Goal: Task Accomplishment & Management: Manage account settings

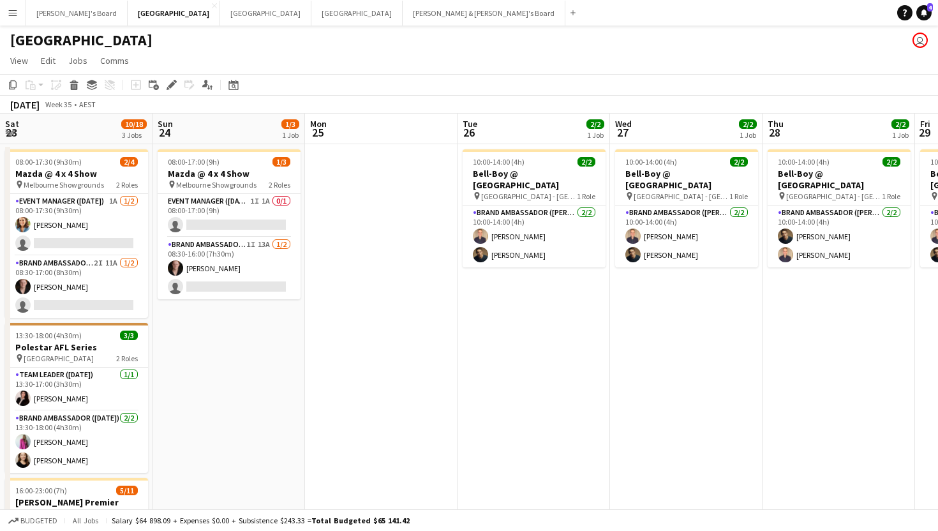
scroll to position [0, 341]
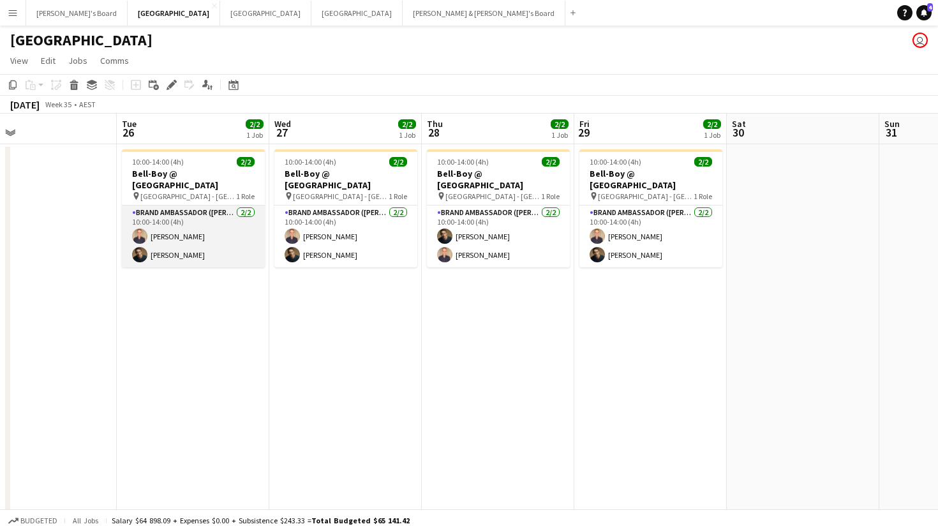
click at [182, 246] on app-card-role "Brand Ambassador (Mon - Fri) [DATE] 10:00-14:00 (4h) [PERSON_NAME] [PERSON_NAME]" at bounding box center [193, 237] width 143 height 62
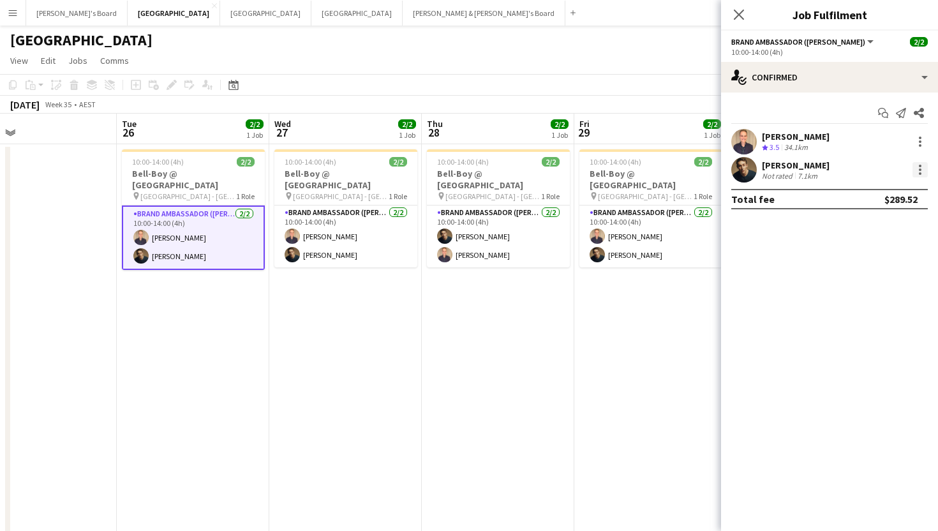
click at [922, 167] on div at bounding box center [920, 169] width 15 height 15
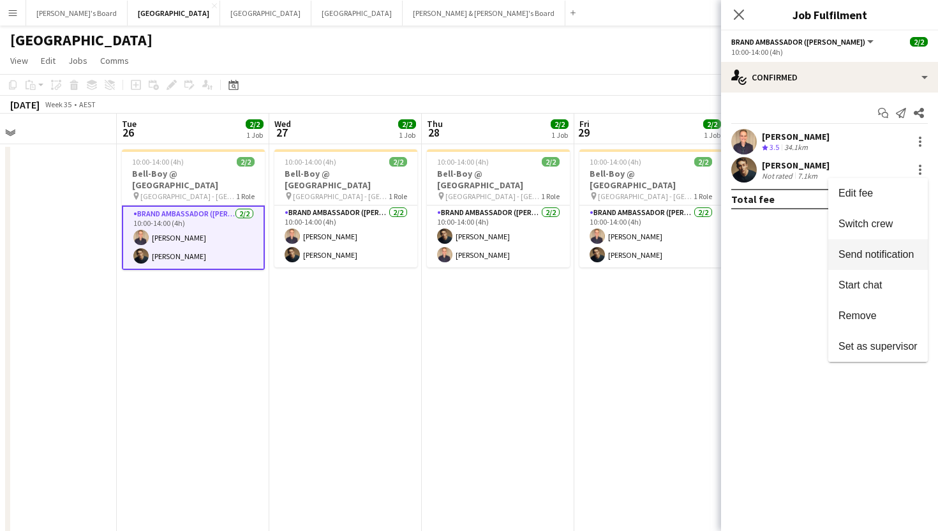
click at [890, 259] on span "Send notification" at bounding box center [876, 254] width 75 height 11
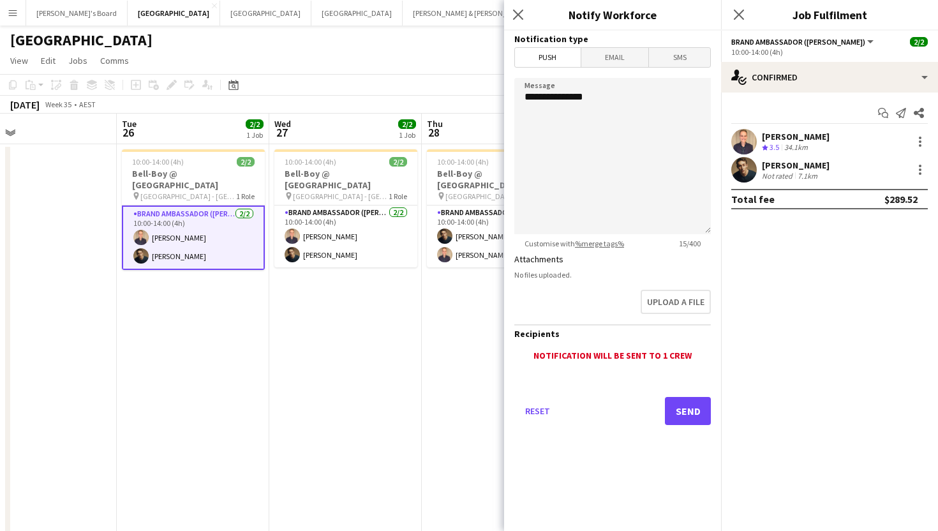
click at [626, 58] on span "Email" at bounding box center [615, 57] width 68 height 19
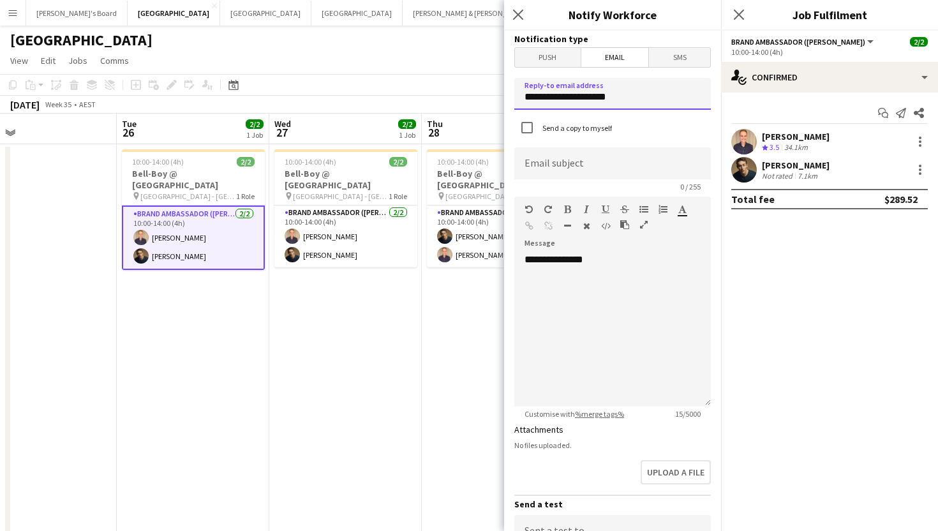
drag, startPoint x: 620, startPoint y: 96, endPoint x: 500, endPoint y: 96, distance: 119.4
click at [500, 96] on body "Menu Boards Boards Boards All jobs Status Workforce Workforce My Workforce Recr…" at bounding box center [469, 358] width 938 height 716
type input "**********"
click at [537, 169] on input at bounding box center [612, 163] width 197 height 32
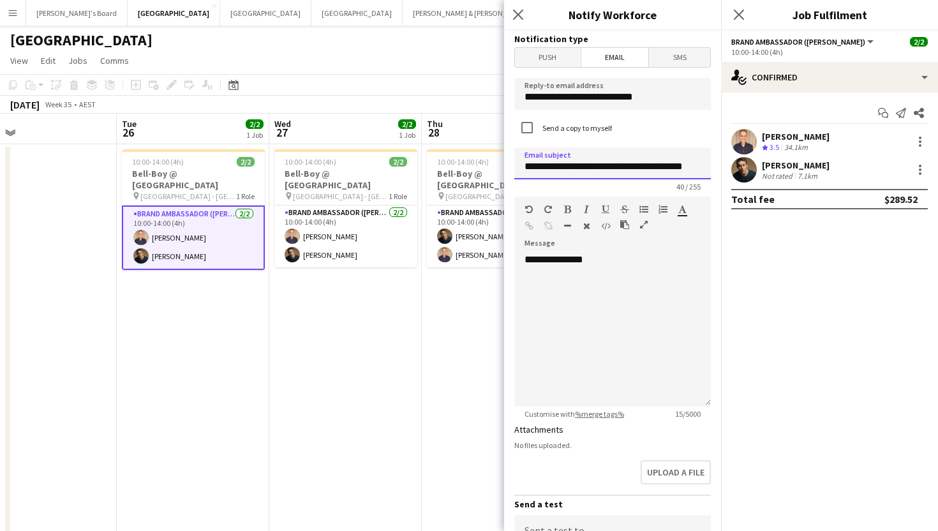
scroll to position [0, 11]
type input "**********"
click at [611, 251] on div "**********" at bounding box center [612, 325] width 197 height 162
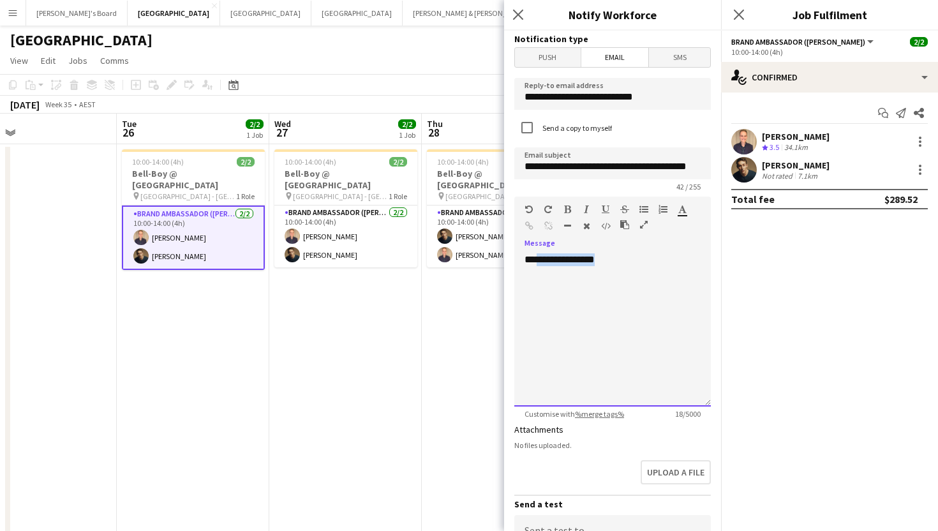
drag, startPoint x: 613, startPoint y: 262, endPoint x: 536, endPoint y: 259, distance: 77.3
click at [536, 259] on div "**********" at bounding box center [612, 329] width 197 height 153
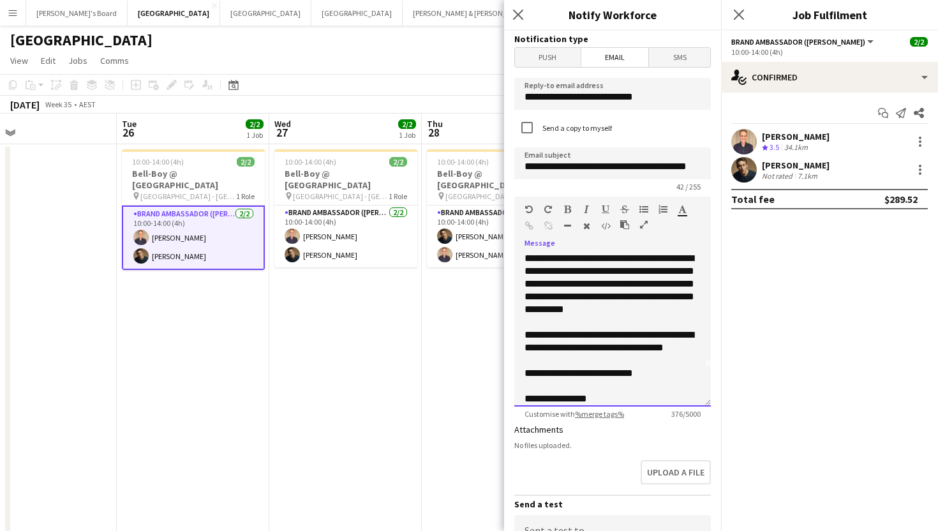
scroll to position [65, 0]
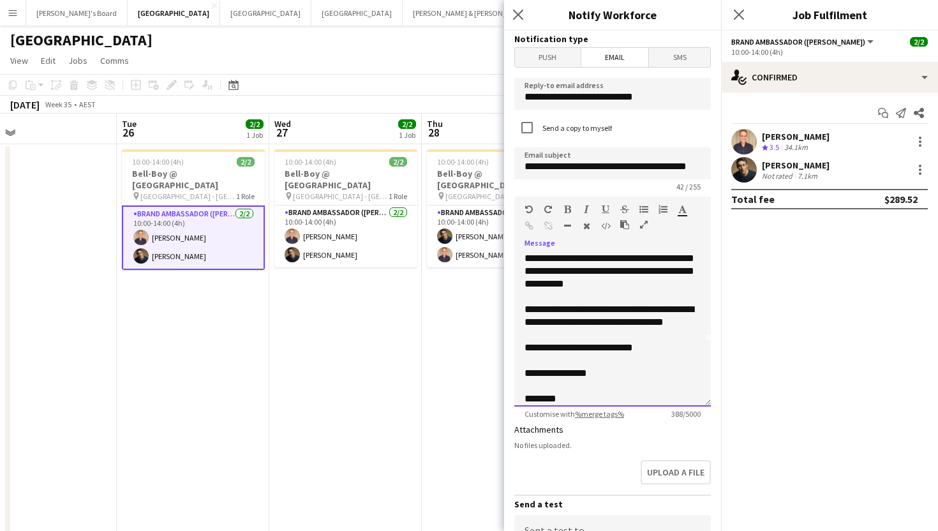
click at [643, 269] on div "**********" at bounding box center [613, 259] width 176 height 64
click at [658, 273] on div "**********" at bounding box center [613, 259] width 176 height 64
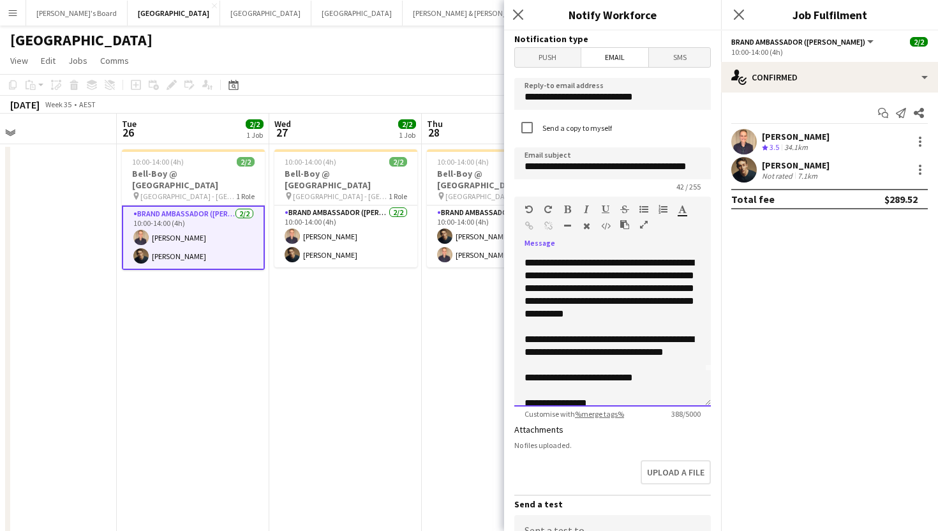
scroll to position [37, 0]
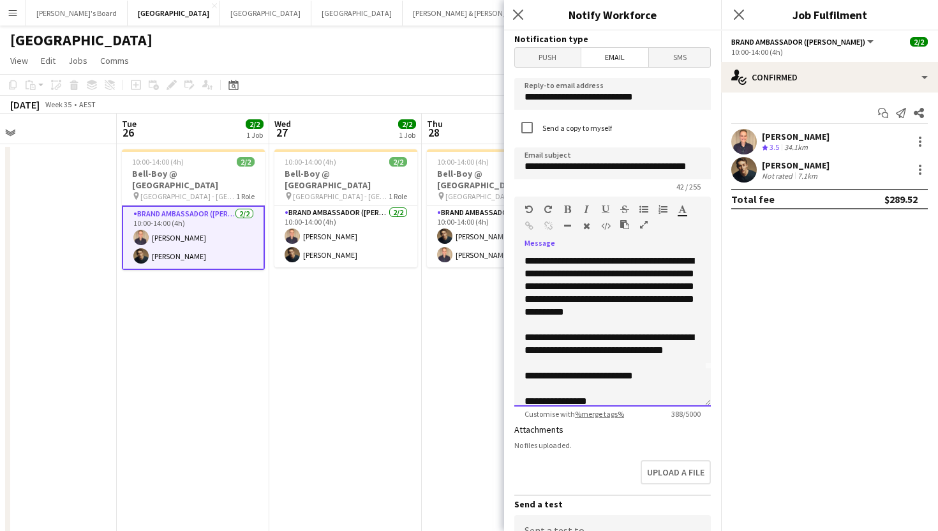
click at [526, 352] on div "**********" at bounding box center [613, 344] width 176 height 26
click at [532, 352] on div "**********" at bounding box center [613, 344] width 176 height 26
click at [627, 353] on div "**********" at bounding box center [613, 344] width 176 height 26
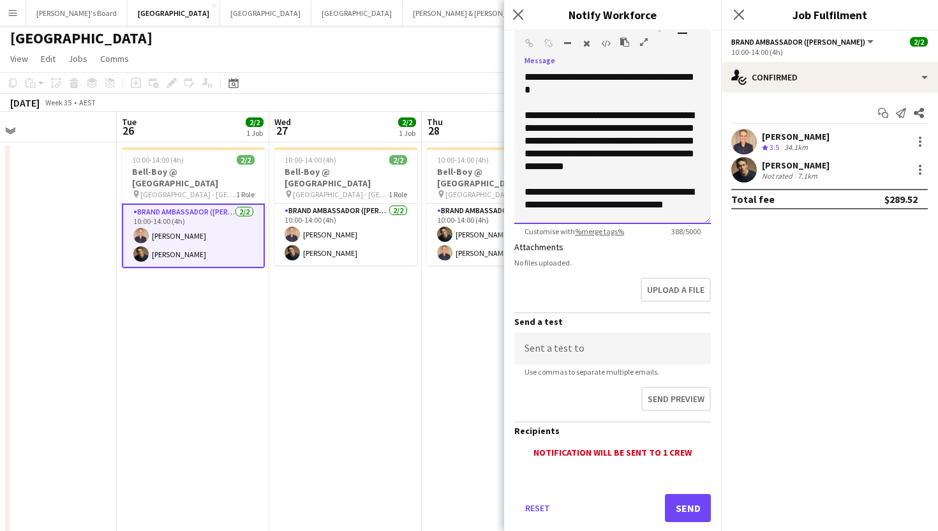
scroll to position [209, 0]
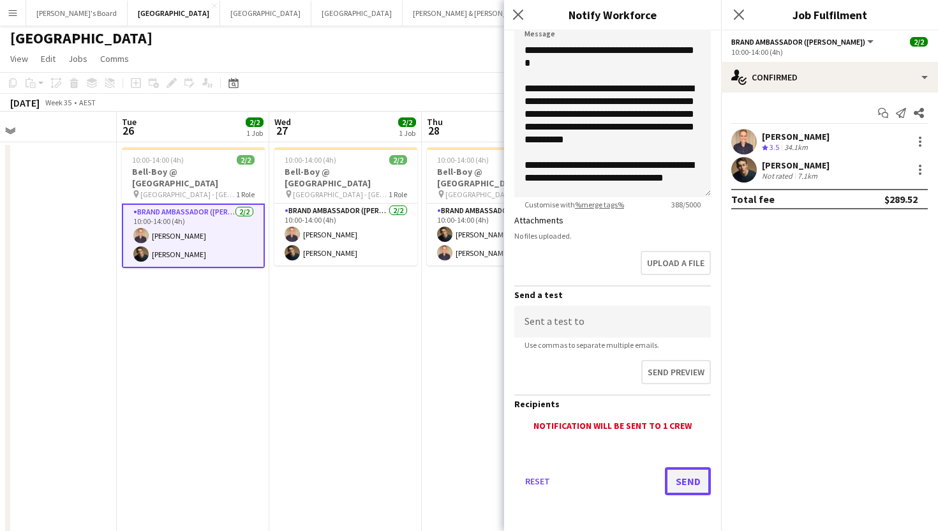
click at [691, 475] on button "Send" at bounding box center [688, 481] width 46 height 28
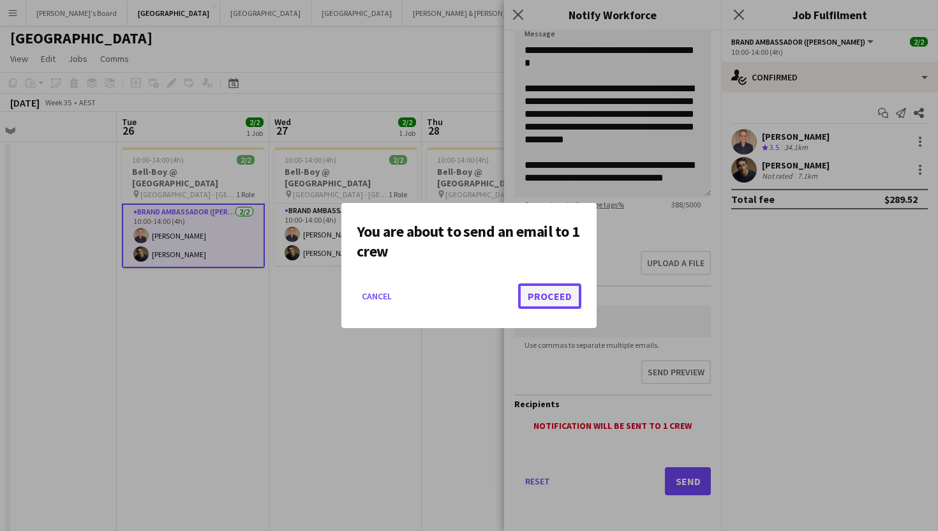
click at [557, 296] on button "Proceed" at bounding box center [549, 296] width 63 height 26
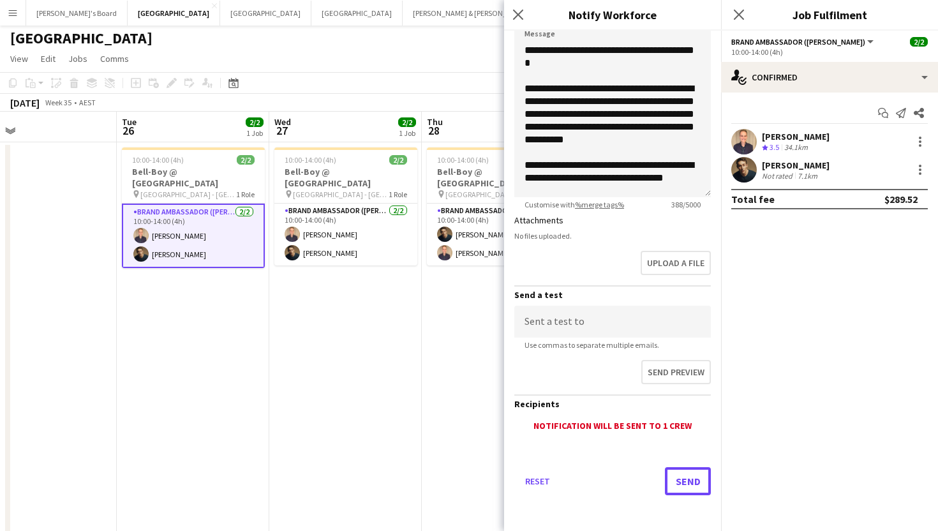
scroll to position [2, 0]
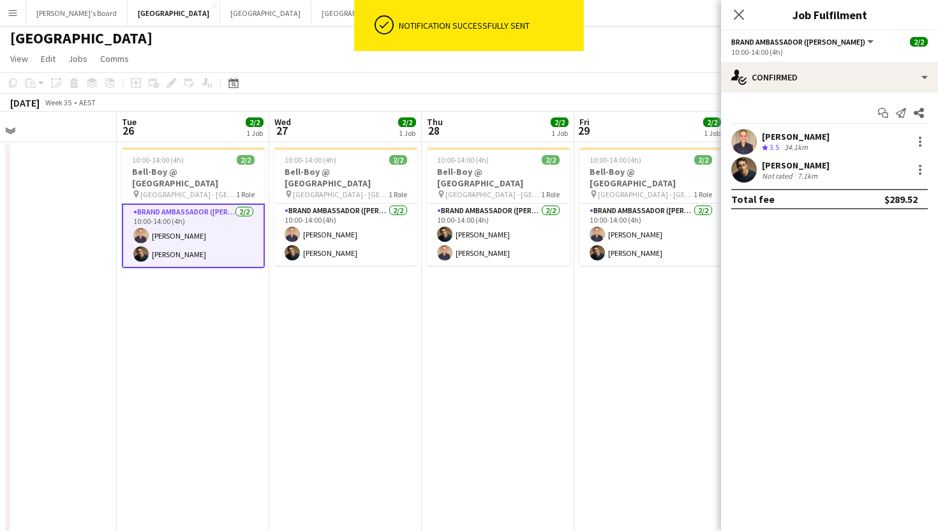
click at [920, 160] on div "[PERSON_NAME] Not rated 7.1km" at bounding box center [829, 170] width 217 height 26
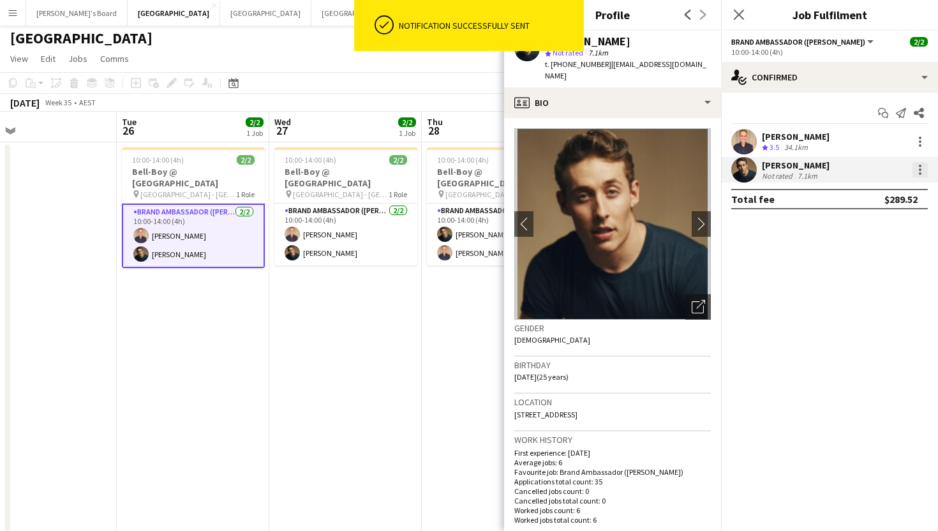
click at [920, 170] on div at bounding box center [920, 170] width 3 height 3
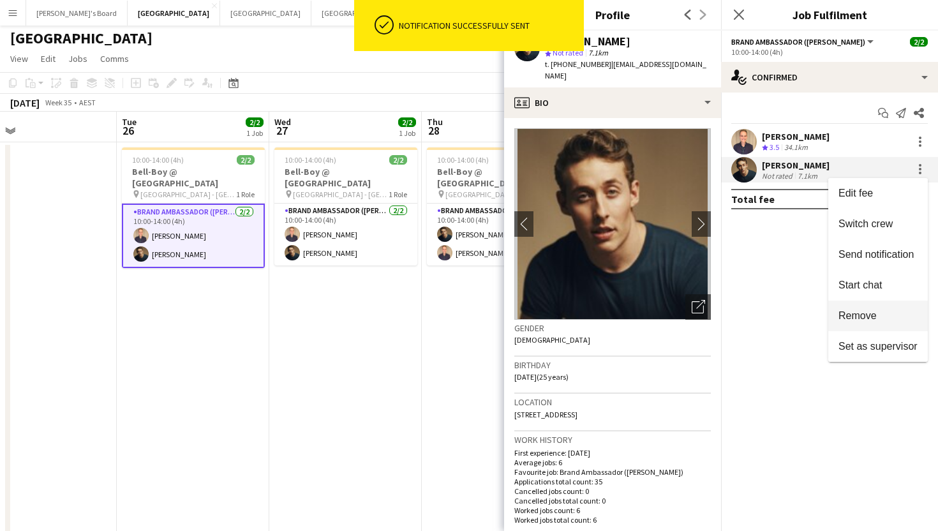
click at [872, 313] on span "Remove" at bounding box center [858, 315] width 38 height 11
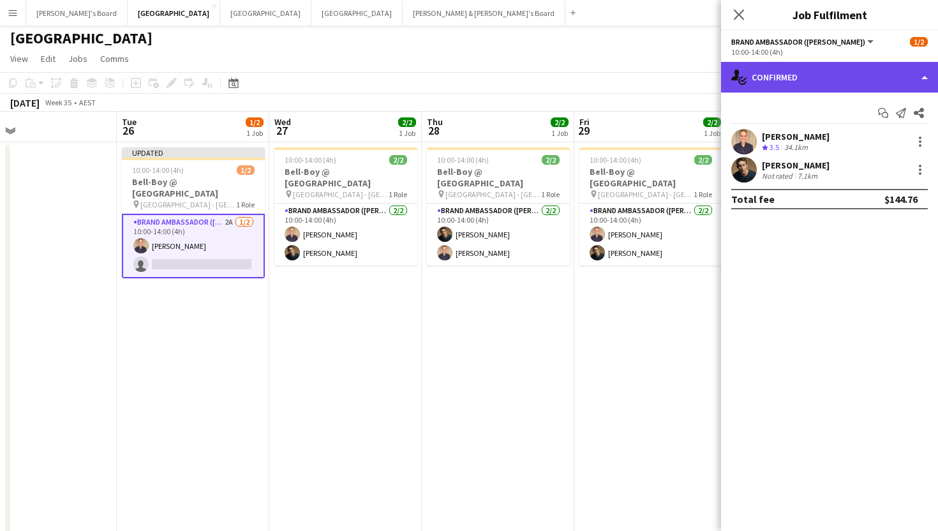
click at [788, 78] on div "single-neutral-actions-check-2 Confirmed" at bounding box center [829, 77] width 217 height 31
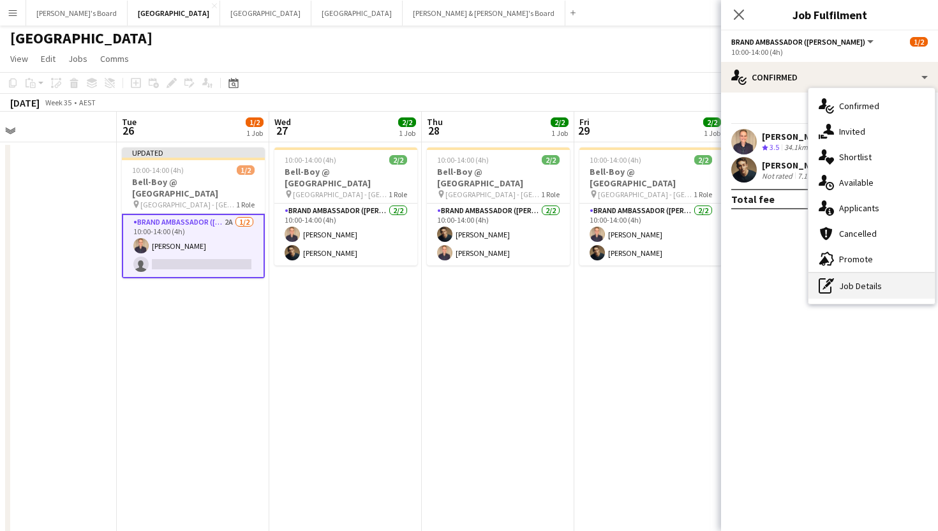
click at [845, 292] on div "pen-write Job Details" at bounding box center [872, 286] width 126 height 26
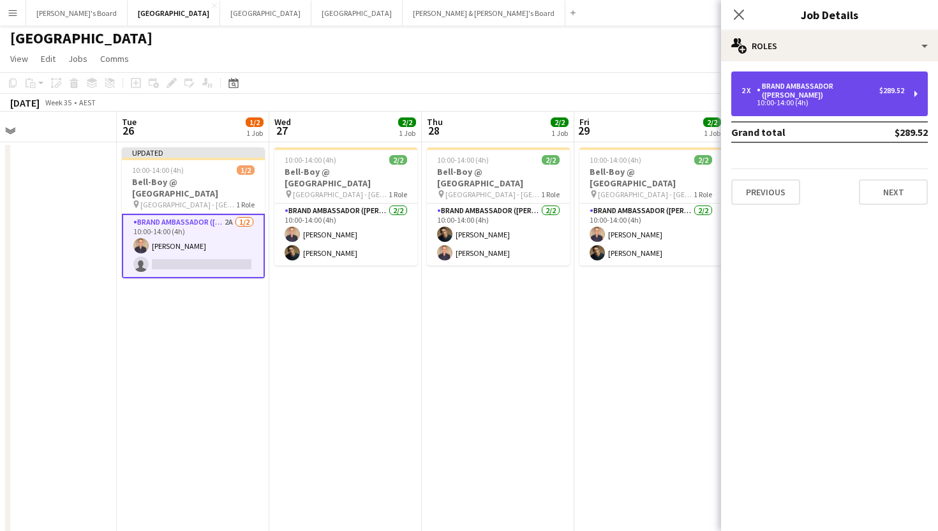
click at [832, 100] on div "10:00-14:00 (4h)" at bounding box center [823, 103] width 163 height 6
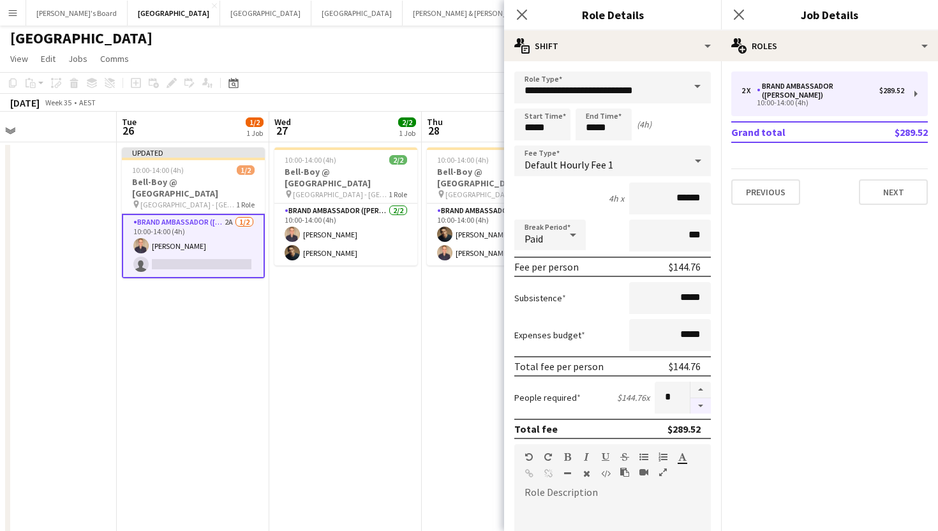
click at [700, 410] on button "button" at bounding box center [701, 406] width 20 height 16
type input "*"
click at [742, 16] on icon at bounding box center [739, 14] width 12 height 12
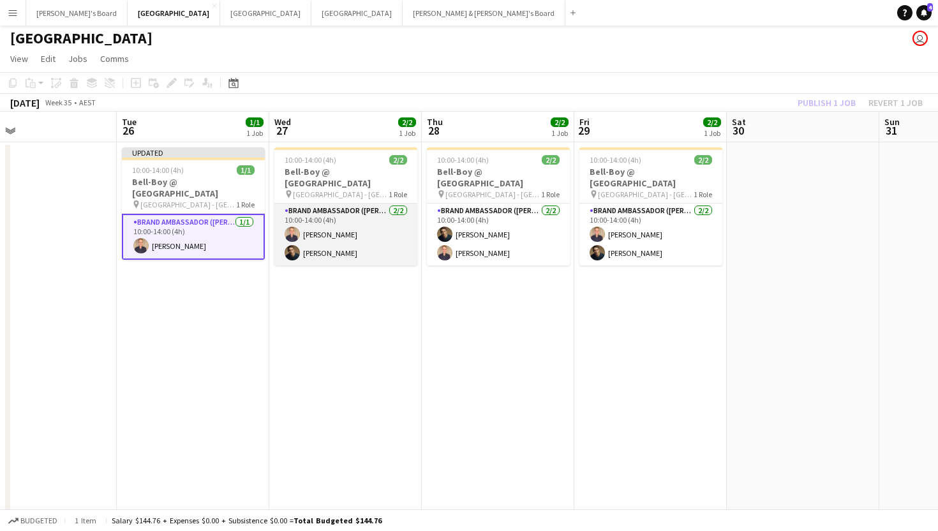
click at [320, 247] on app-card-role "Brand Ambassador (Mon - Fri) [DATE] 10:00-14:00 (4h) [PERSON_NAME] [PERSON_NAME]" at bounding box center [345, 235] width 143 height 62
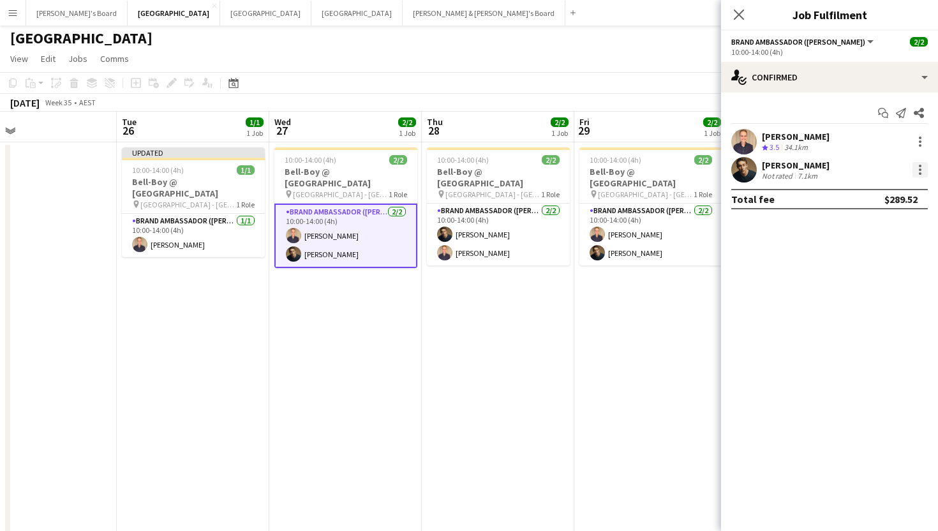
click at [918, 167] on div at bounding box center [920, 169] width 15 height 15
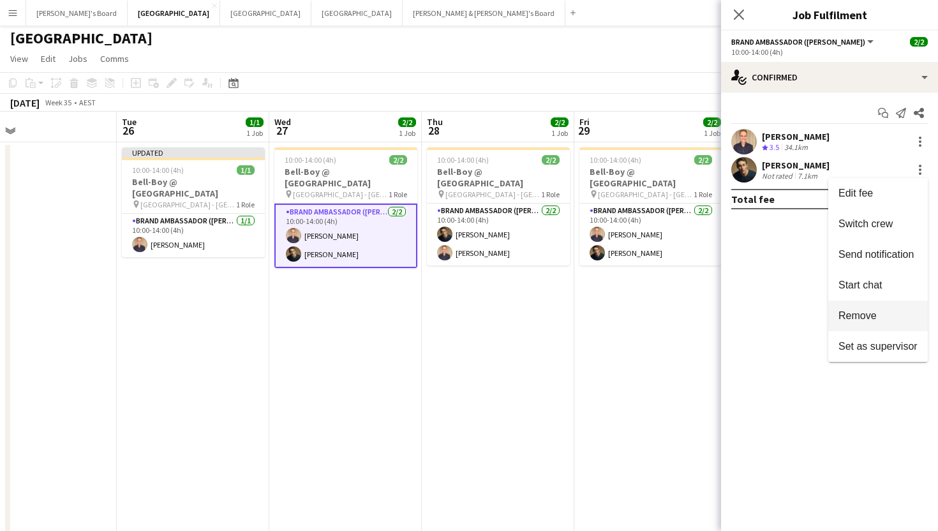
click at [867, 316] on span "Remove" at bounding box center [858, 315] width 38 height 11
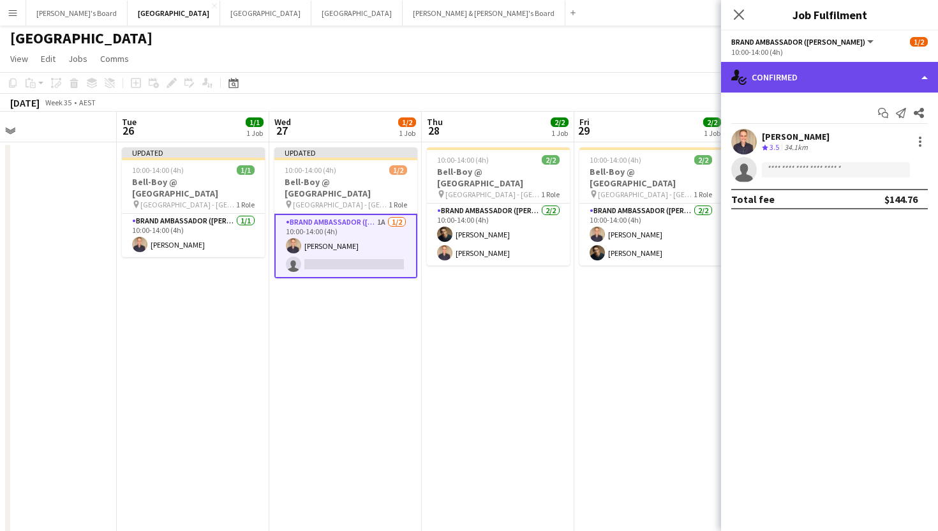
click at [832, 73] on div "single-neutral-actions-check-2 Confirmed" at bounding box center [829, 77] width 217 height 31
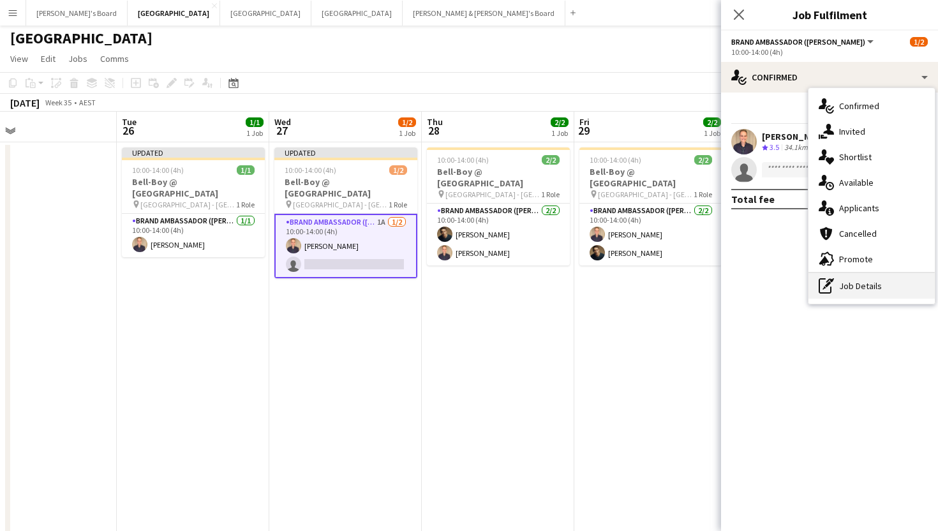
click at [854, 294] on div "pen-write Job Details" at bounding box center [872, 286] width 126 height 26
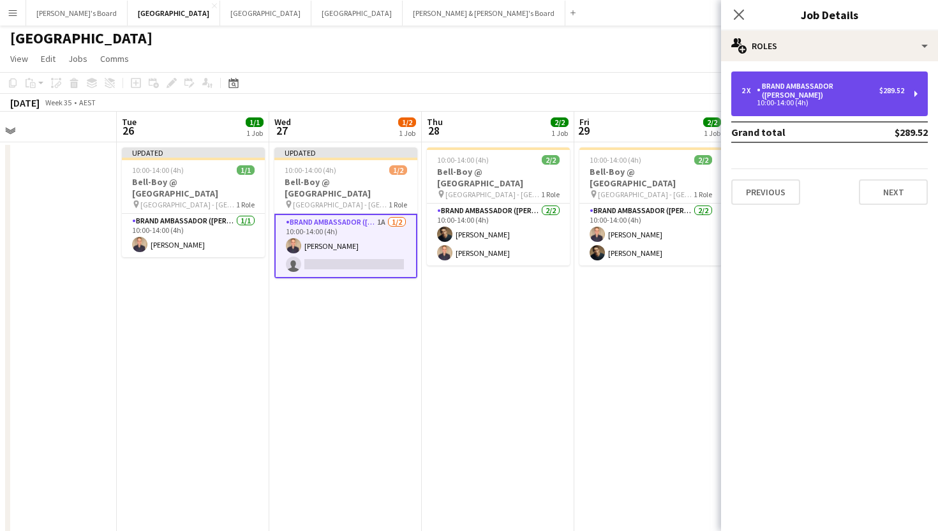
click at [795, 100] on div "10:00-14:00 (4h)" at bounding box center [823, 103] width 163 height 6
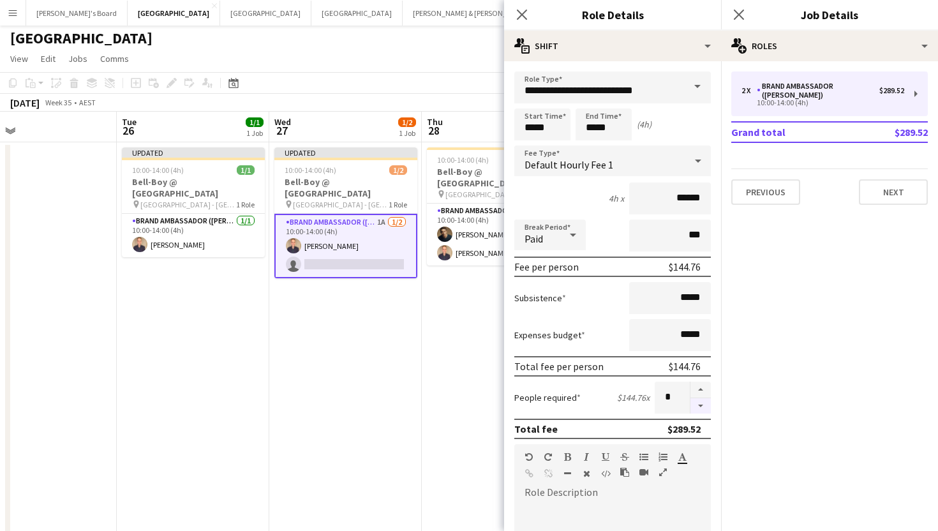
click at [701, 409] on button "button" at bounding box center [701, 406] width 20 height 16
type input "*"
click at [737, 16] on icon at bounding box center [739, 14] width 12 height 12
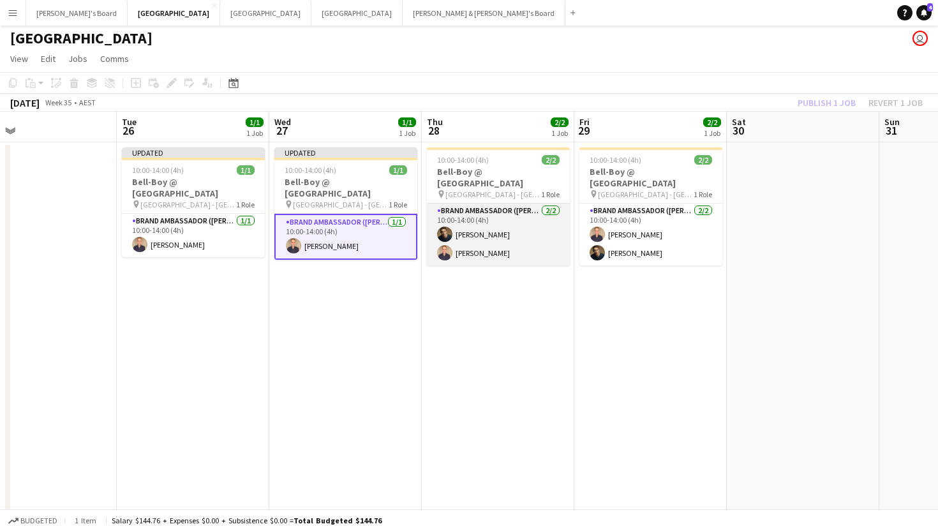
click at [471, 243] on app-card-role "Brand Ambassador (Mon - Fri) [DATE] 10:00-14:00 (4h) [PERSON_NAME] [PERSON_NAME]" at bounding box center [498, 235] width 143 height 62
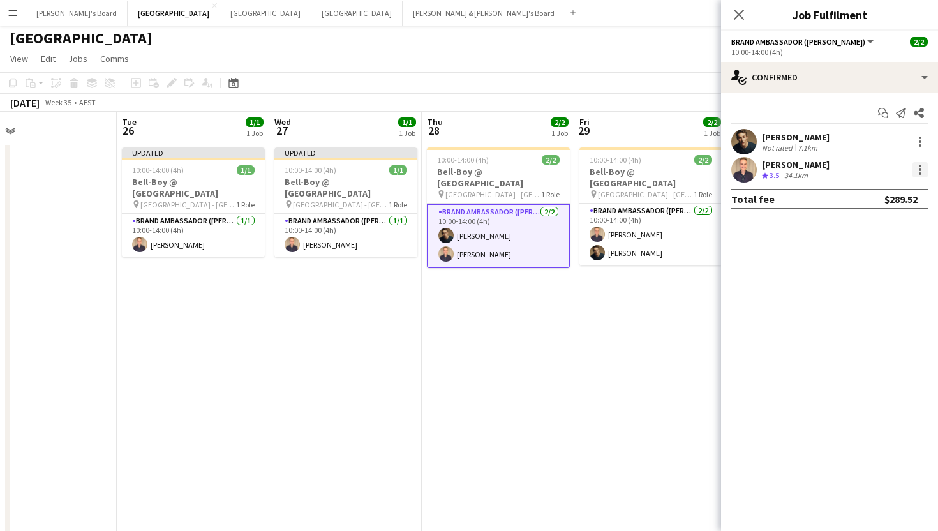
click at [919, 165] on div at bounding box center [920, 166] width 3 height 3
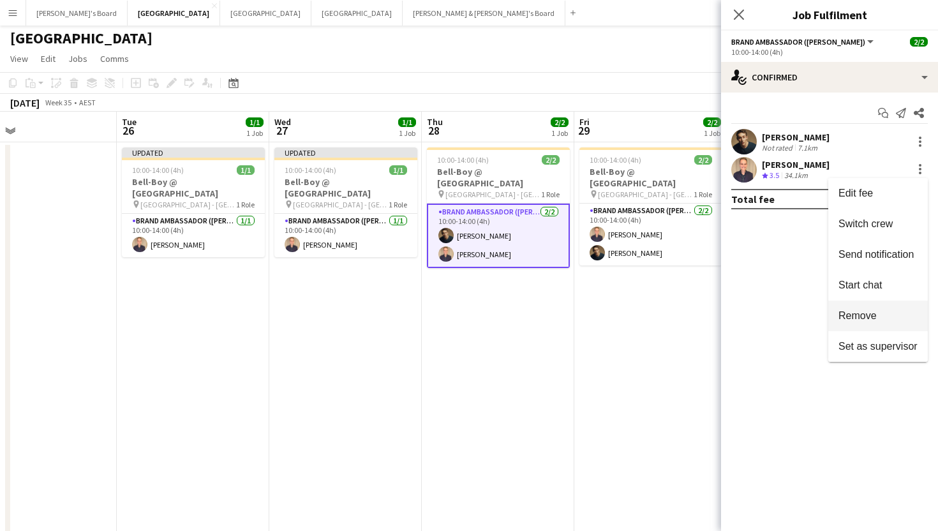
click at [899, 308] on button "Remove" at bounding box center [878, 316] width 100 height 31
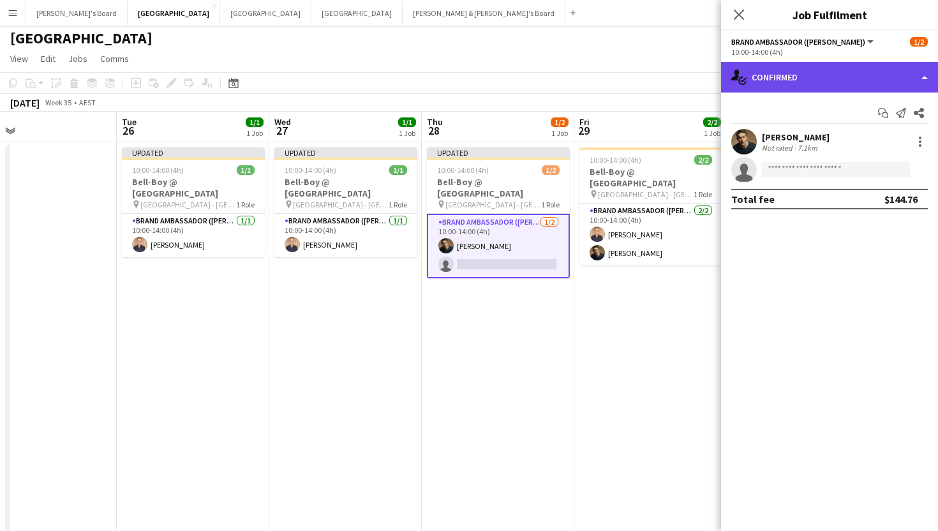
click at [824, 77] on div "single-neutral-actions-check-2 Confirmed" at bounding box center [829, 77] width 217 height 31
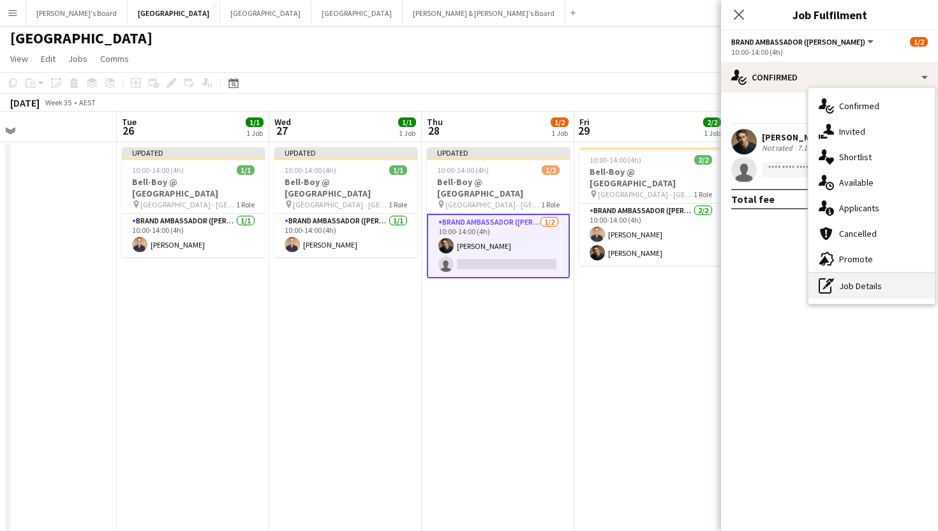
click at [843, 290] on div "pen-write Job Details" at bounding box center [872, 286] width 126 height 26
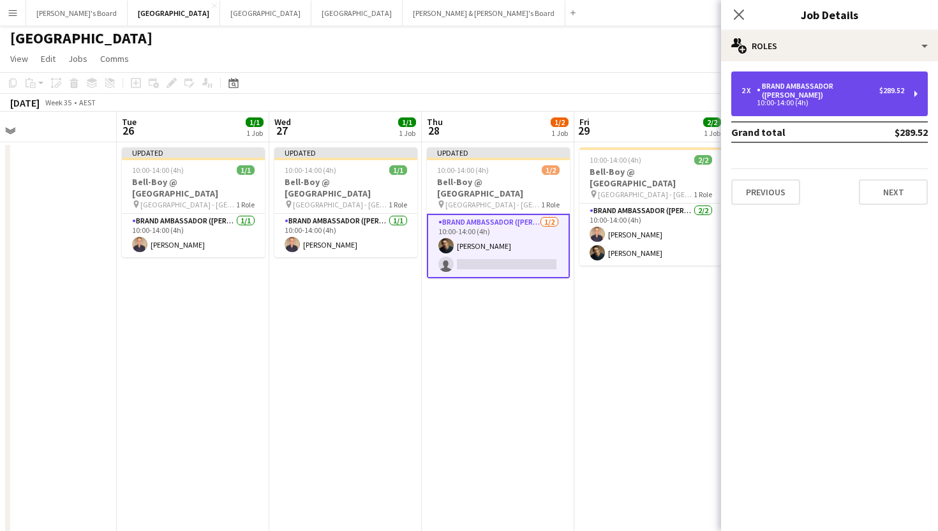
click at [843, 87] on div "Brand Ambassador ([PERSON_NAME])" at bounding box center [818, 91] width 123 height 18
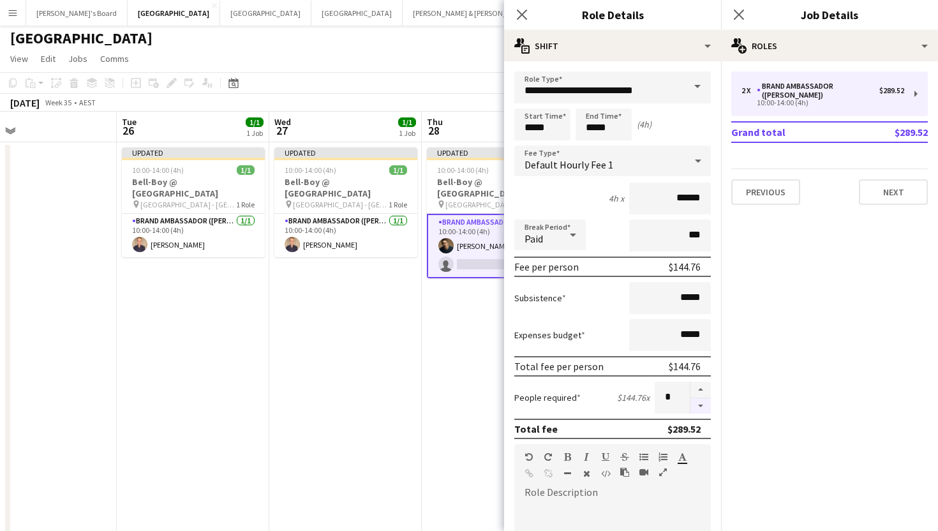
click at [701, 408] on button "button" at bounding box center [701, 406] width 20 height 16
type input "*"
click at [739, 12] on icon "Close pop-in" at bounding box center [739, 14] width 12 height 12
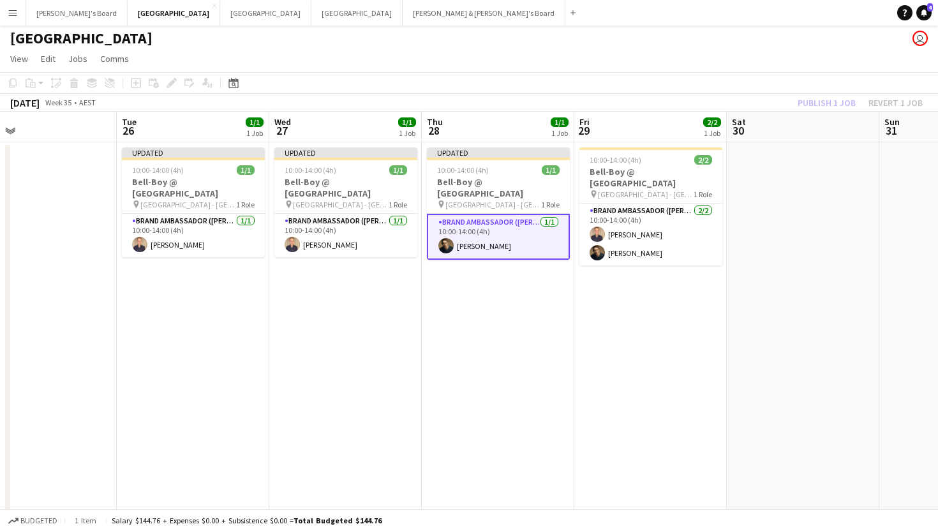
scroll to position [0, 425]
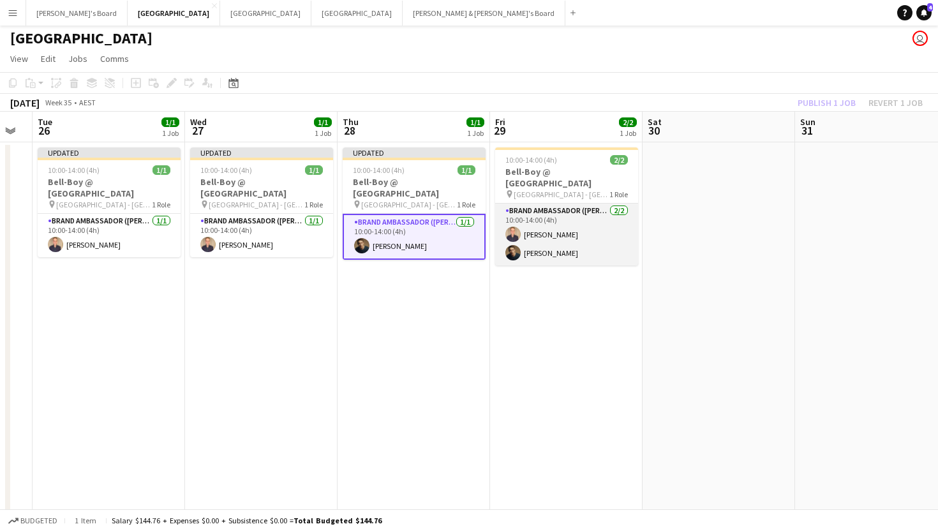
click at [538, 241] on app-card-role "Brand Ambassador (Mon - Fri) [DATE] 10:00-14:00 (4h) [PERSON_NAME] [PERSON_NAME]" at bounding box center [566, 235] width 143 height 62
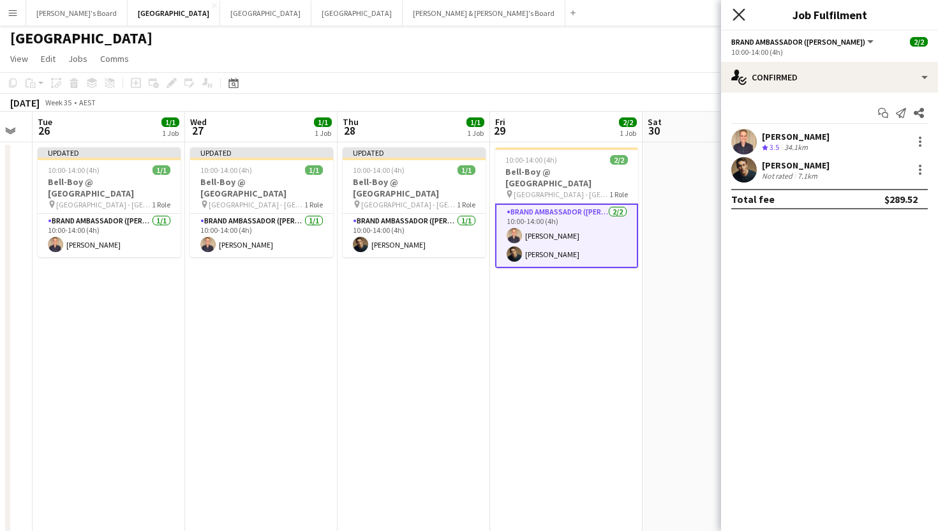
click at [738, 13] on icon at bounding box center [739, 14] width 12 height 12
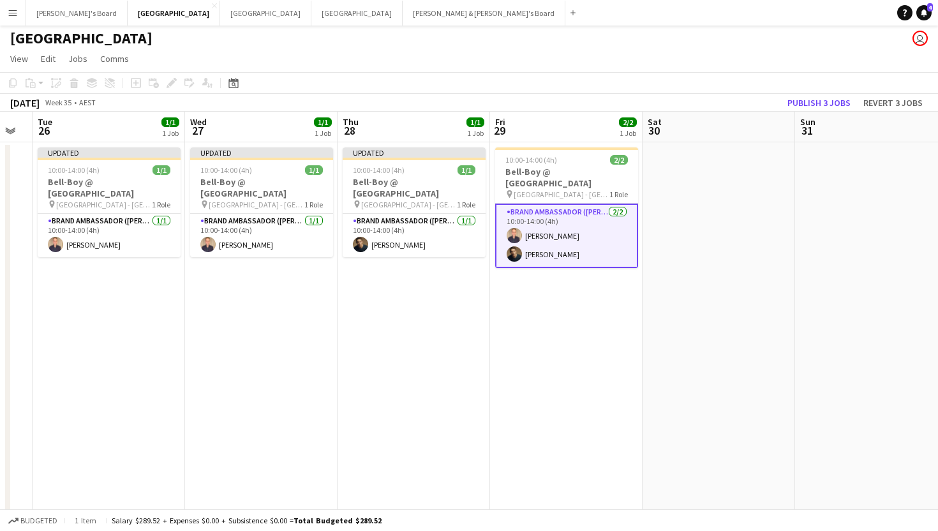
click at [770, 79] on app-toolbar "Copy Paste Paste Command V Paste with crew Command Shift V Paste linked Job [GE…" at bounding box center [469, 83] width 938 height 22
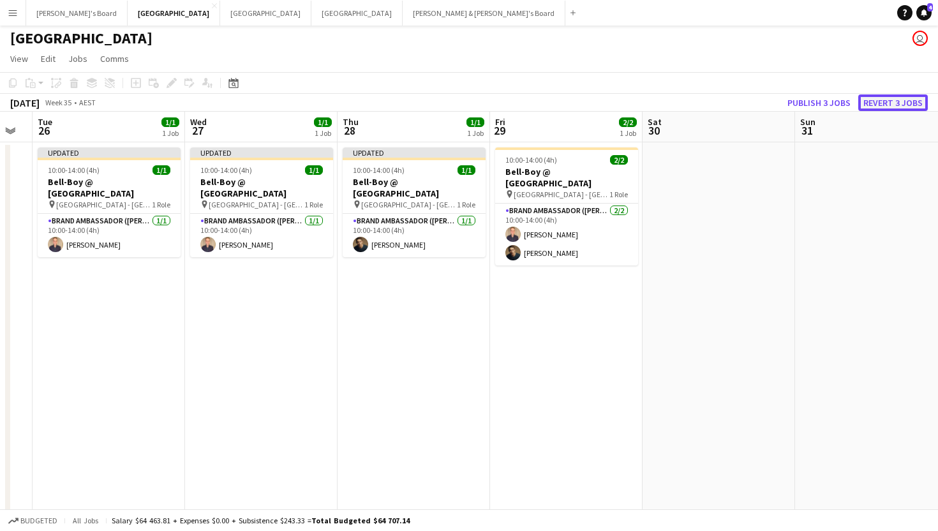
click at [874, 105] on button "Revert 3 jobs" at bounding box center [893, 102] width 70 height 17
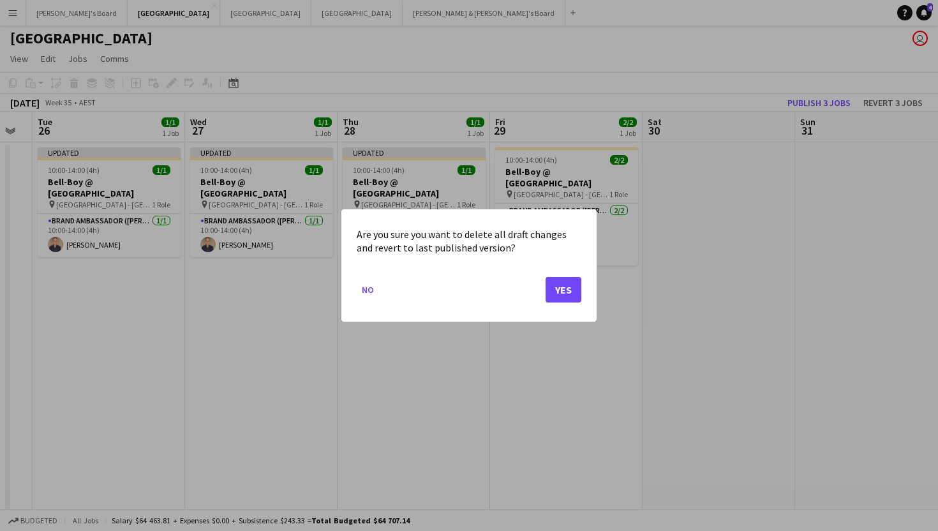
click at [274, 273] on div at bounding box center [469, 265] width 938 height 531
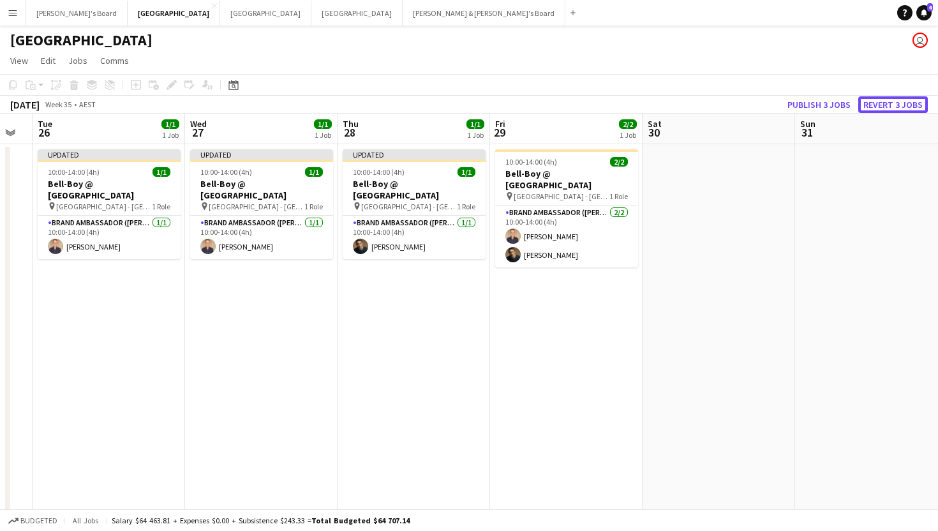
scroll to position [2, 0]
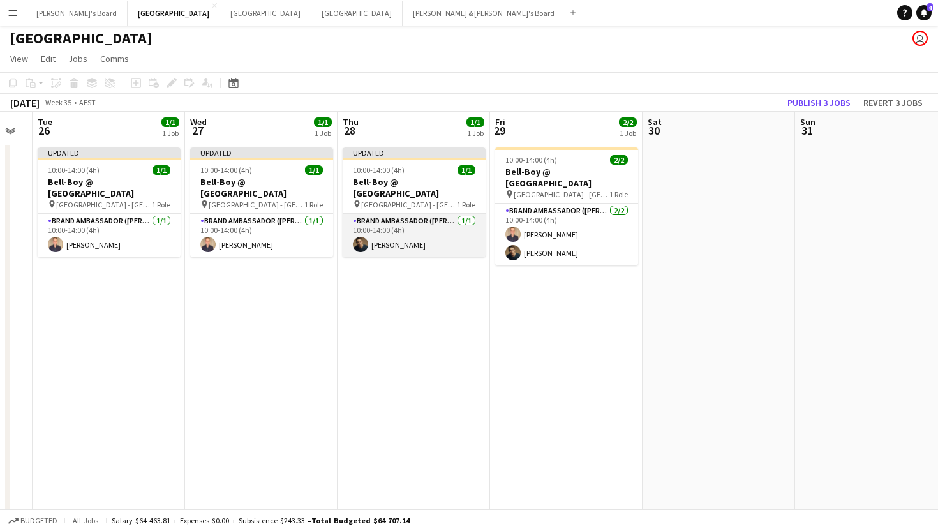
click at [413, 239] on app-card-role "Brand Ambassador (Mon - Fri) [DATE] 10:00-14:00 (4h) [PERSON_NAME]" at bounding box center [414, 235] width 143 height 43
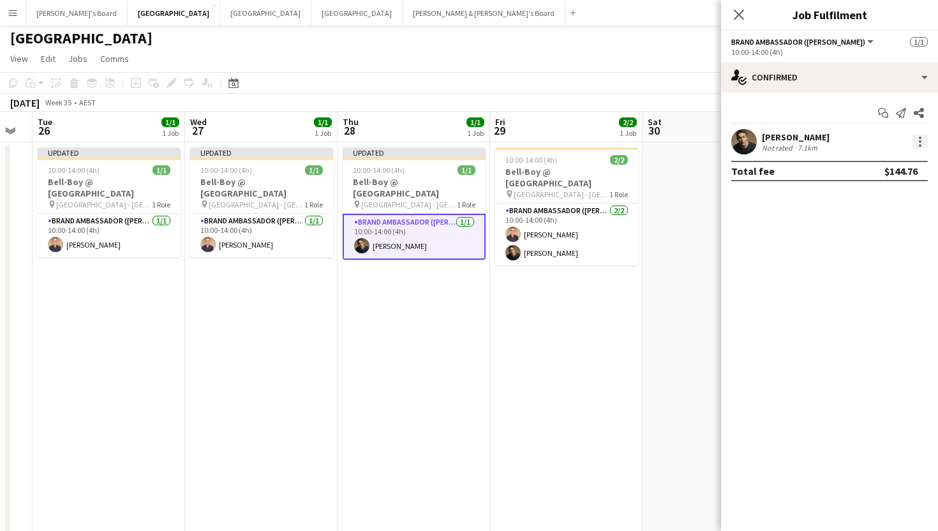
click at [922, 143] on div at bounding box center [920, 141] width 15 height 15
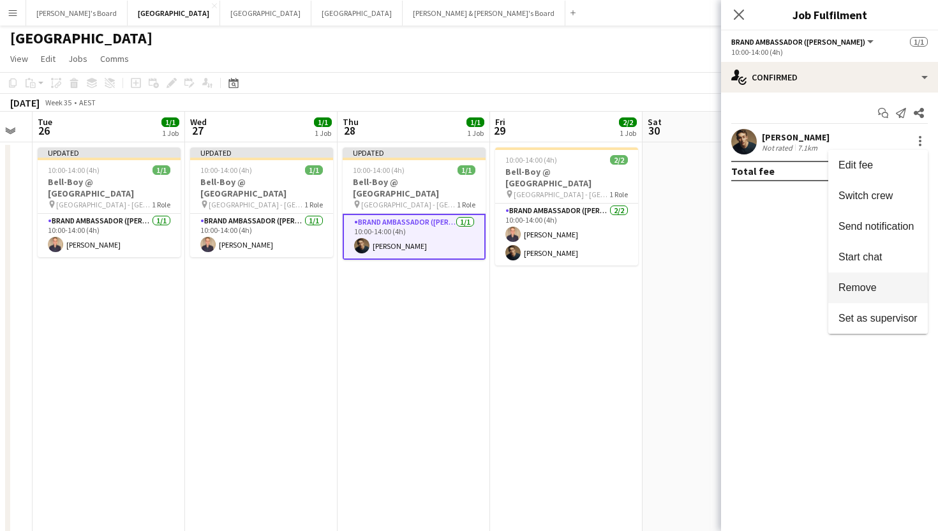
click at [851, 286] on span "Remove" at bounding box center [858, 287] width 38 height 11
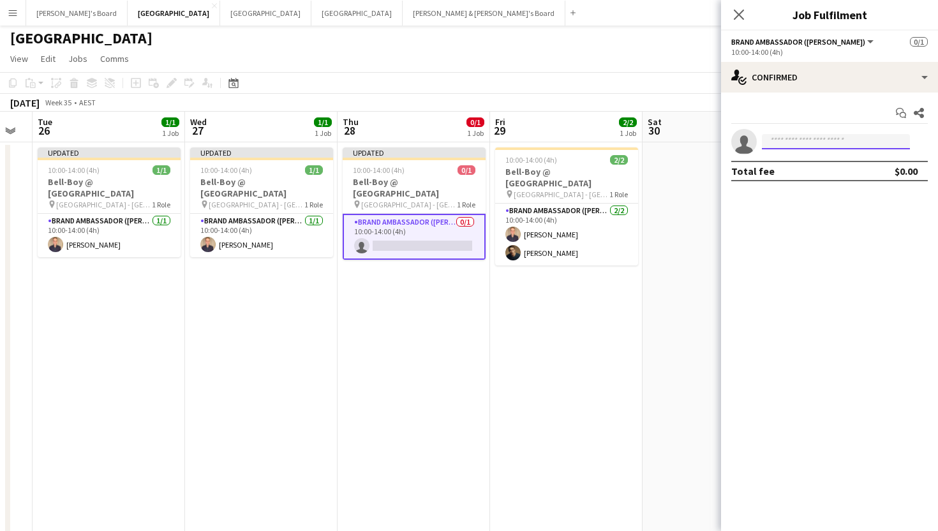
click at [812, 140] on input at bounding box center [836, 141] width 148 height 15
type input "*"
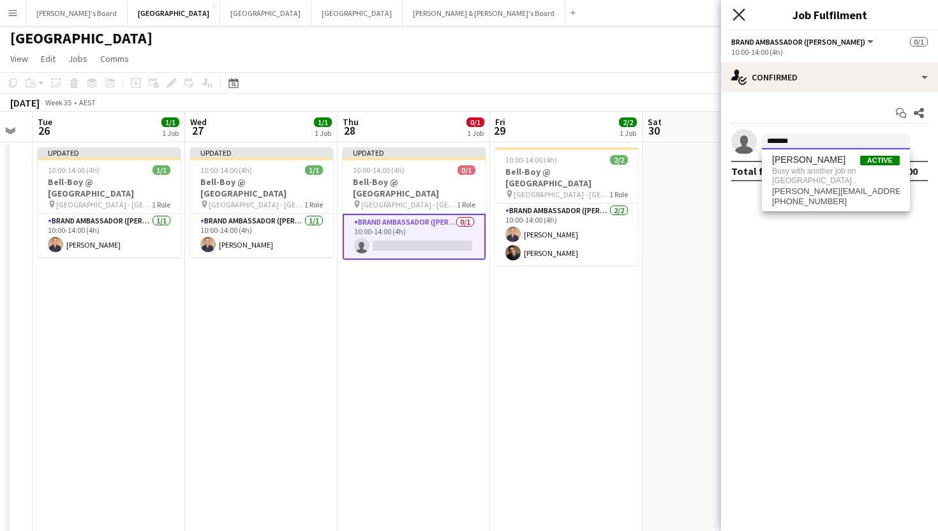
type input "*******"
click at [738, 13] on icon at bounding box center [739, 14] width 12 height 12
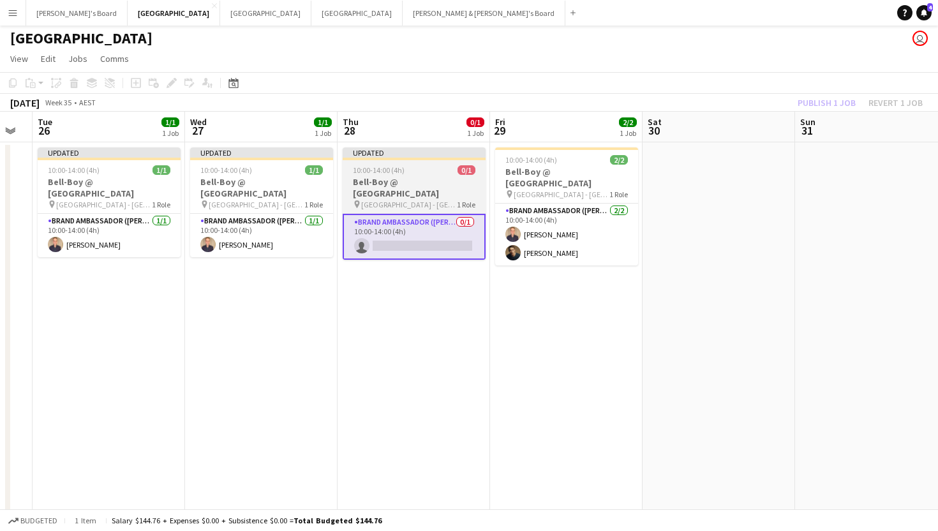
click at [429, 167] on div "10:00-14:00 (4h) 0/1" at bounding box center [414, 170] width 143 height 10
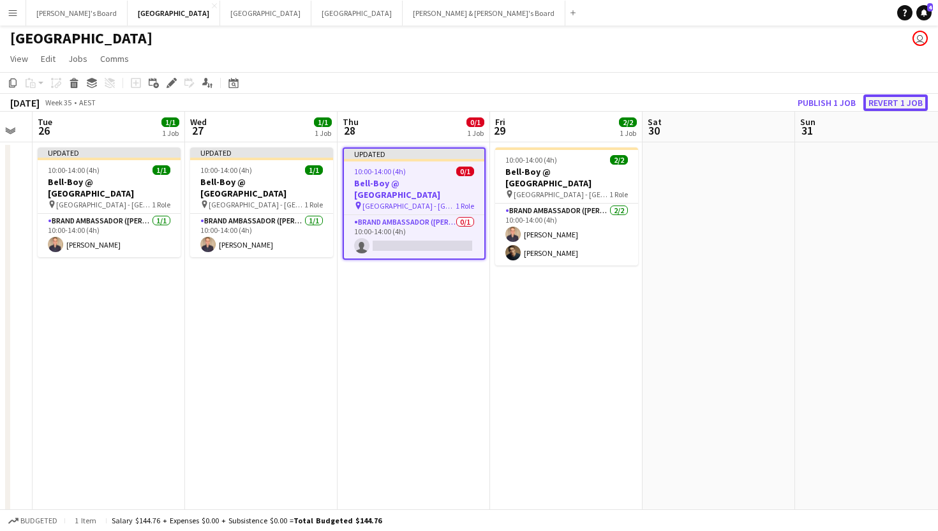
click at [887, 96] on button "Revert 1 job" at bounding box center [896, 102] width 64 height 17
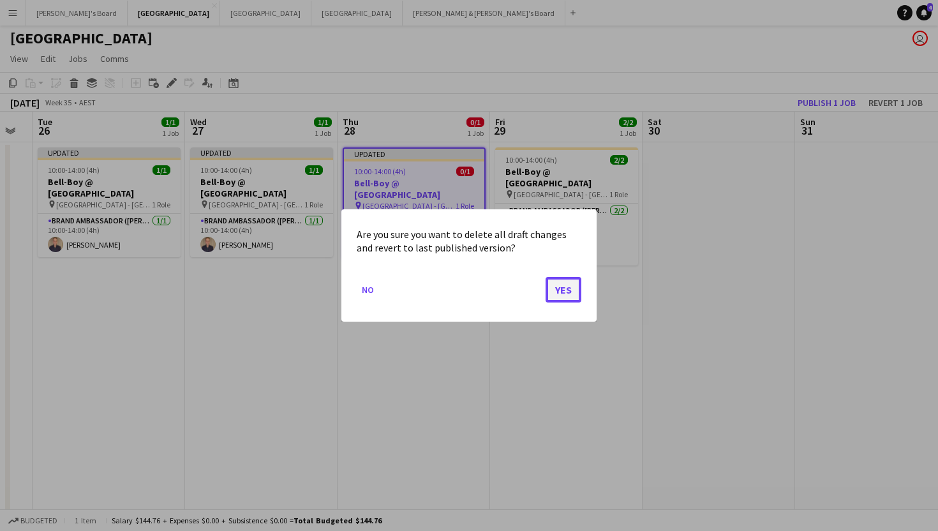
click at [567, 283] on button "Yes" at bounding box center [564, 290] width 36 height 26
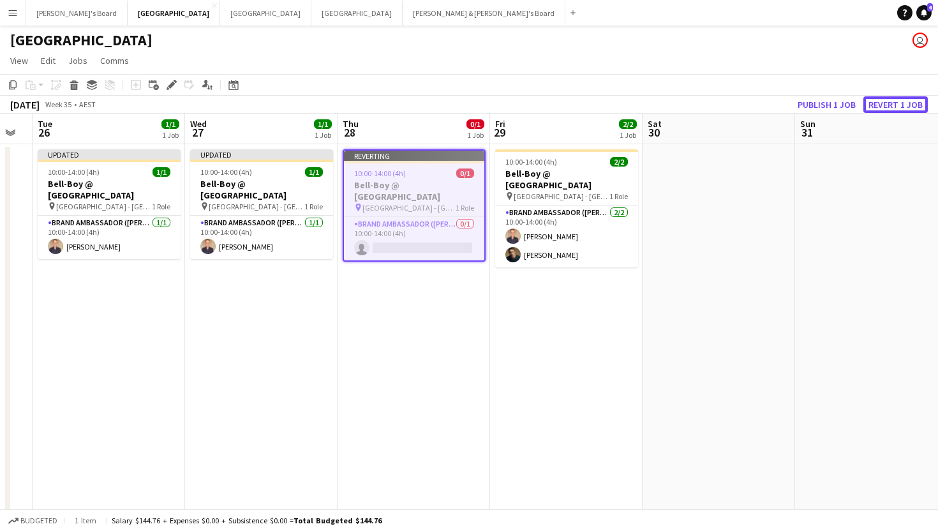
scroll to position [2, 0]
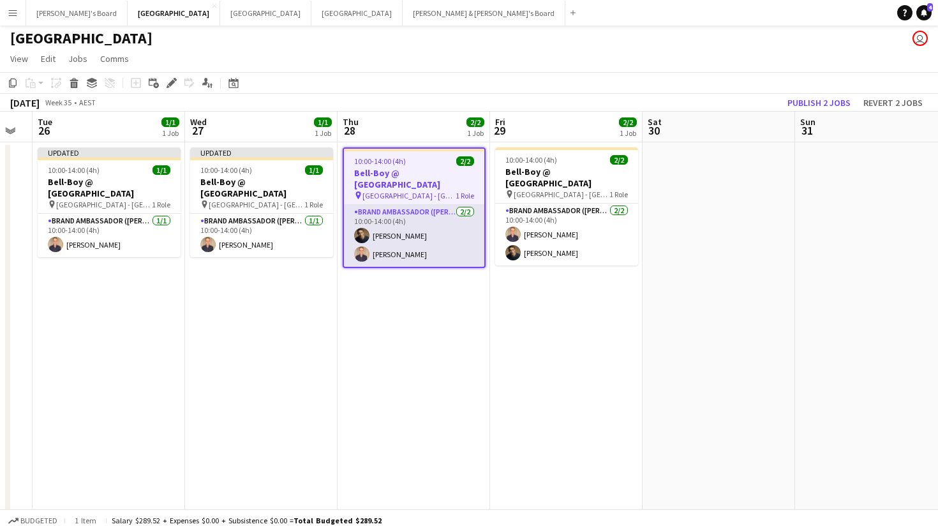
click at [420, 223] on app-card-role "Brand Ambassador (Mon - Fri) [DATE] 10:00-14:00 (4h) [PERSON_NAME] [PERSON_NAME]" at bounding box center [414, 236] width 140 height 62
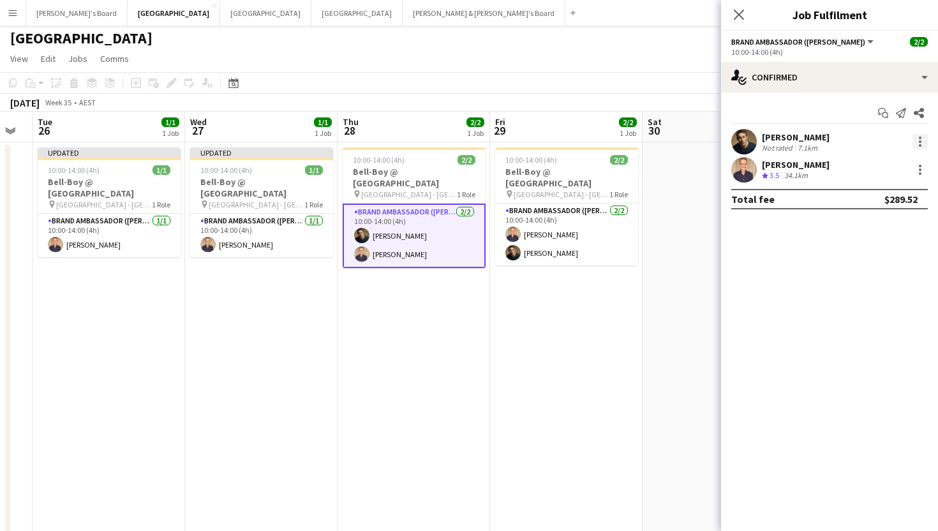
click at [919, 141] on div at bounding box center [920, 141] width 3 height 3
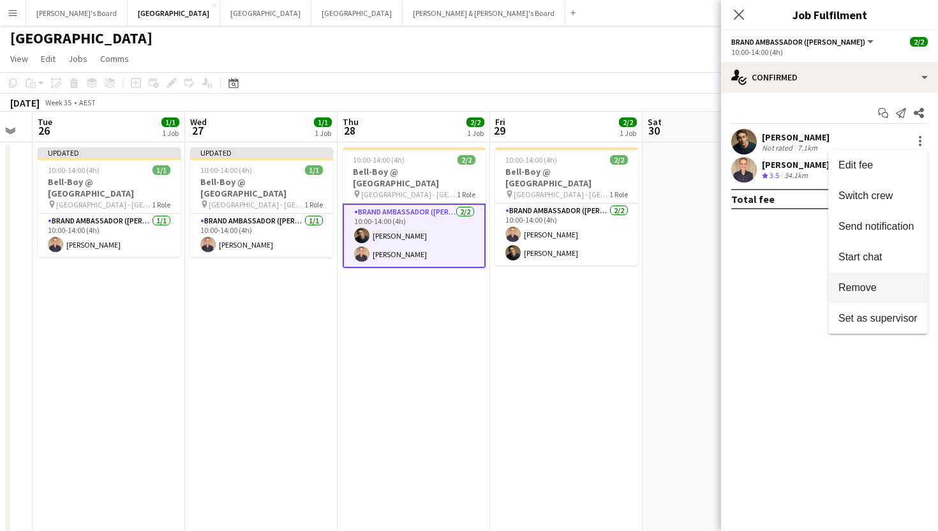
click at [874, 281] on button "Remove" at bounding box center [878, 288] width 100 height 31
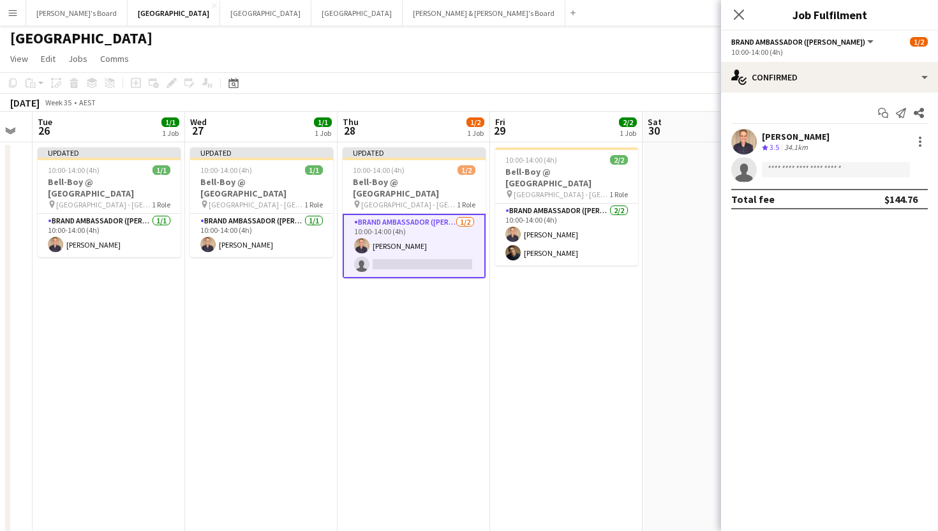
click at [821, 59] on app-options-switcher "Brand Ambassador ([PERSON_NAME]) All roles Brand Ambassador ([PERSON_NAME]) [DA…" at bounding box center [829, 46] width 217 height 31
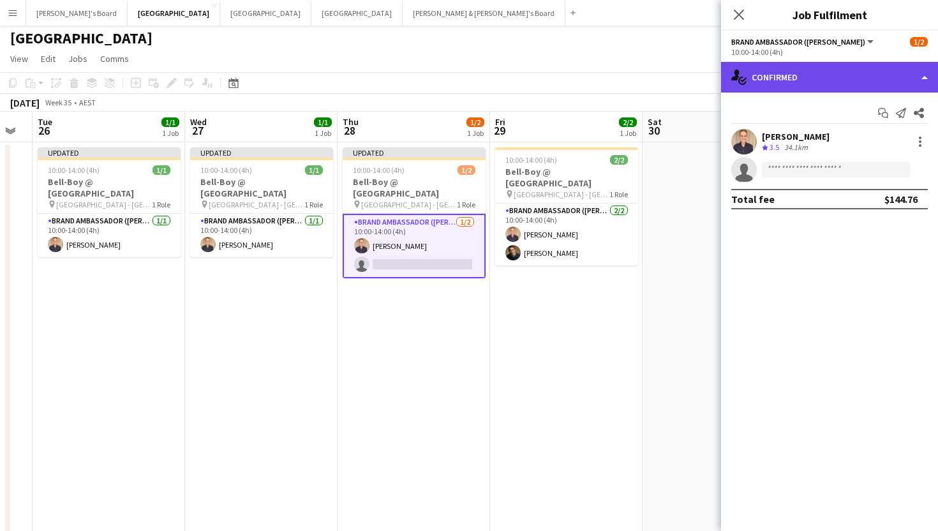
click at [818, 76] on div "single-neutral-actions-check-2 Confirmed" at bounding box center [829, 77] width 217 height 31
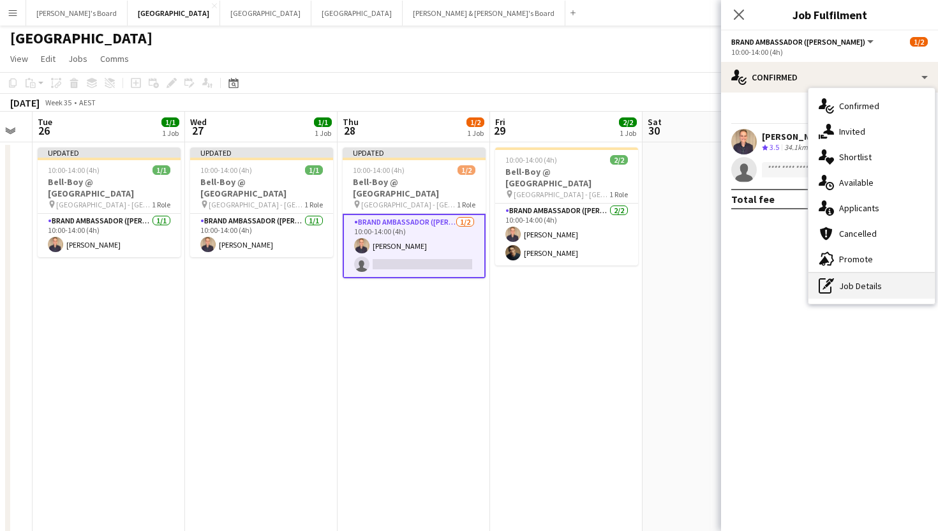
click at [836, 283] on div "pen-write Job Details" at bounding box center [872, 286] width 126 height 26
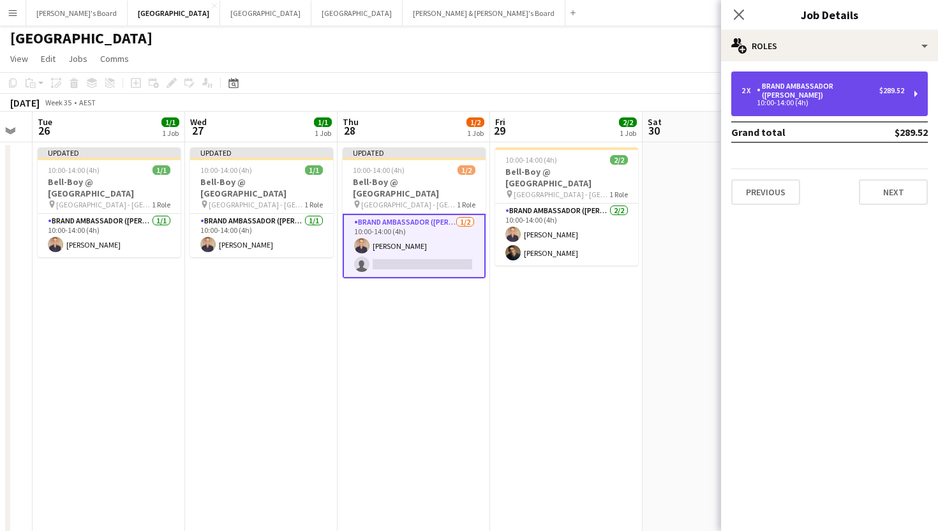
click at [818, 100] on div "10:00-14:00 (4h)" at bounding box center [823, 103] width 163 height 6
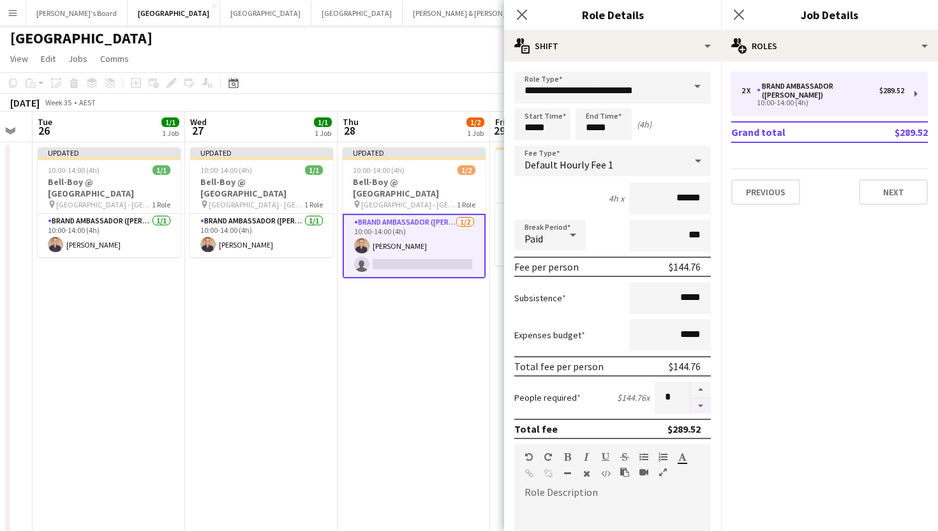
click at [706, 407] on button "button" at bounding box center [701, 406] width 20 height 16
type input "*"
click at [739, 11] on icon "Close pop-in" at bounding box center [739, 14] width 12 height 12
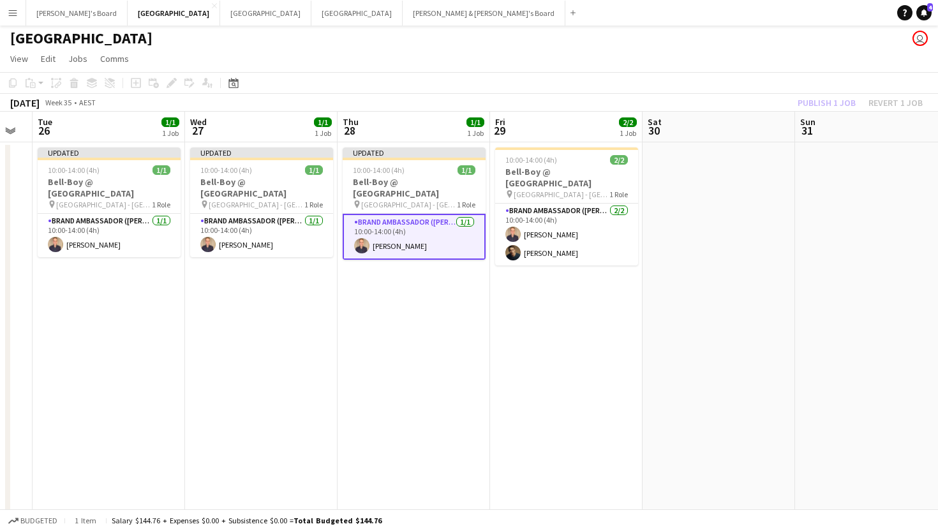
click at [479, 387] on app-date-cell "Updated 10:00-14:00 (4h) 1/1 Bell-Boy @ [GEOGRAPHIC_DATA] pin Ormond House - Me…" at bounding box center [414, 417] width 153 height 550
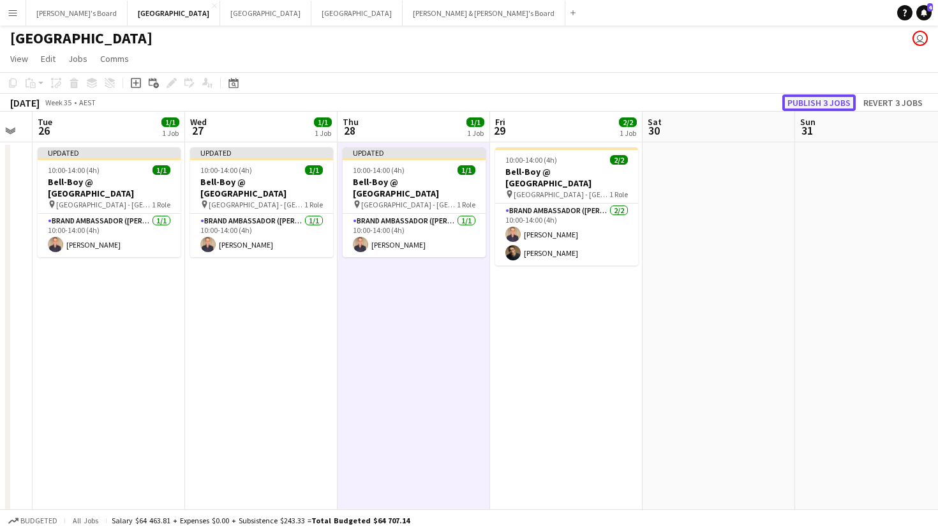
click at [793, 103] on button "Publish 3 jobs" at bounding box center [819, 102] width 73 height 17
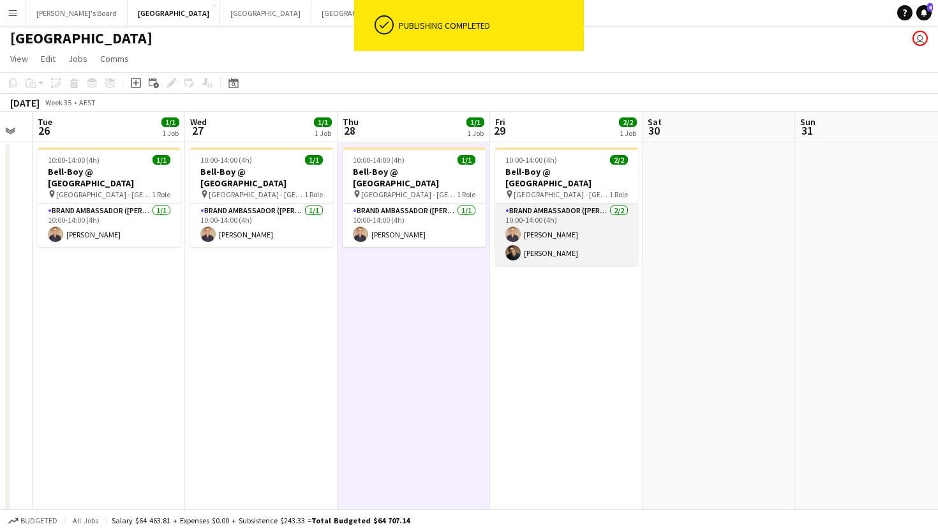
click at [567, 244] on app-card-role "Brand Ambassador (Mon - Fri) [DATE] 10:00-14:00 (4h) [PERSON_NAME] [PERSON_NAME]" at bounding box center [566, 235] width 143 height 62
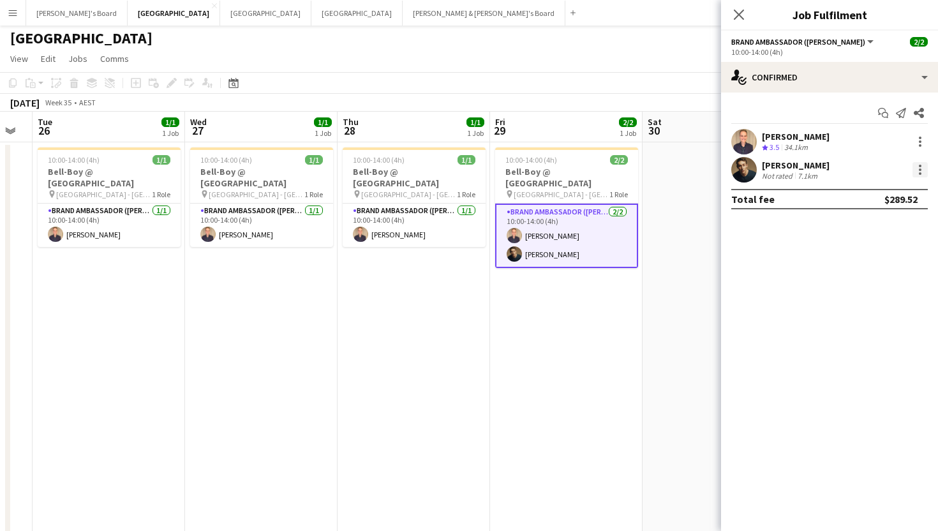
click at [920, 170] on div at bounding box center [920, 170] width 3 height 3
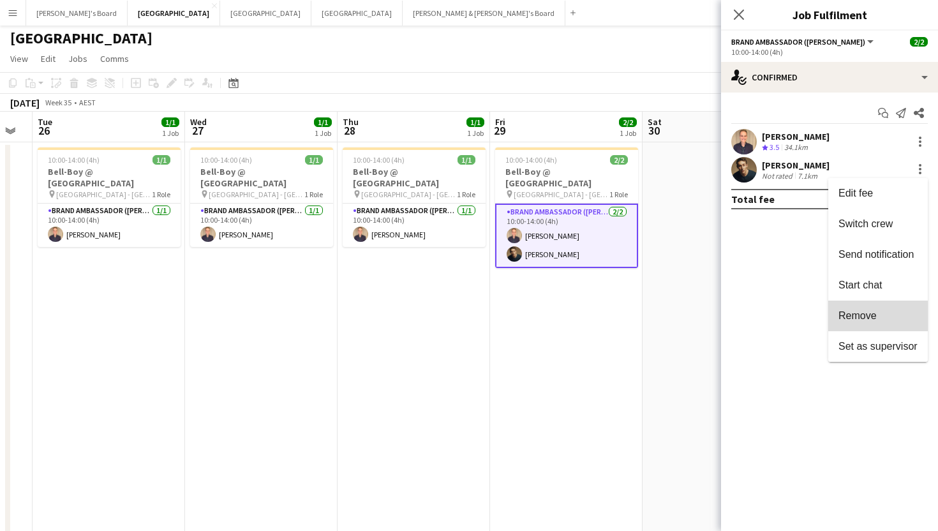
click at [853, 314] on span "Remove" at bounding box center [858, 315] width 38 height 11
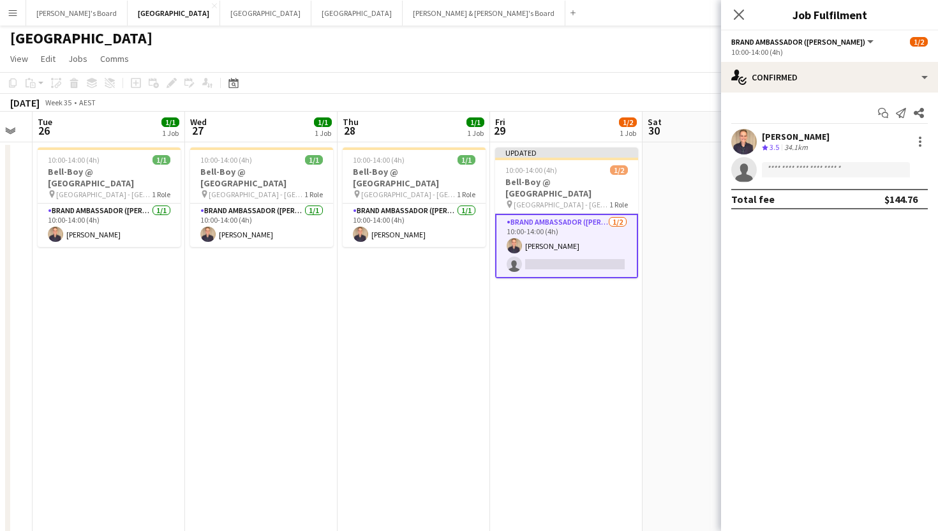
click at [835, 61] on app-options-switcher "Brand Ambassador ([PERSON_NAME]) All roles Brand Ambassador ([PERSON_NAME]) [DA…" at bounding box center [829, 46] width 217 height 31
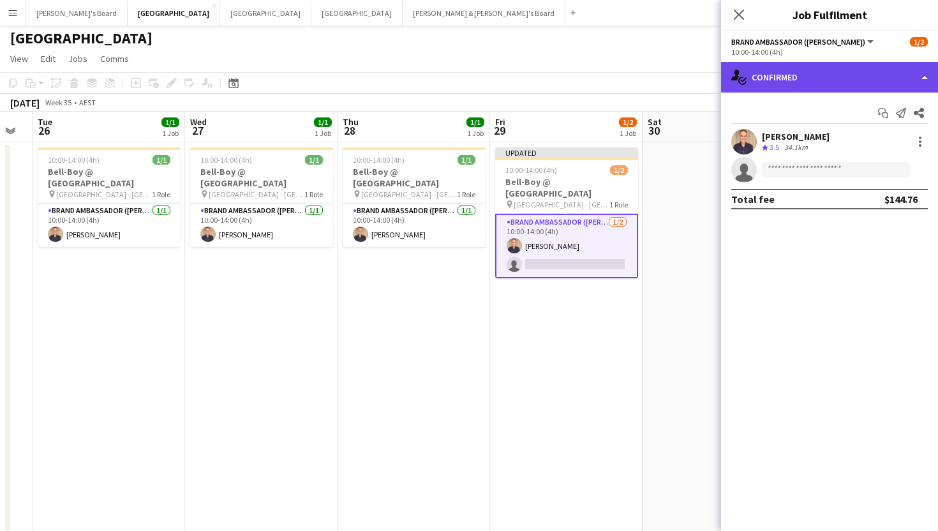
click at [830, 73] on div "single-neutral-actions-check-2 Confirmed" at bounding box center [829, 77] width 217 height 31
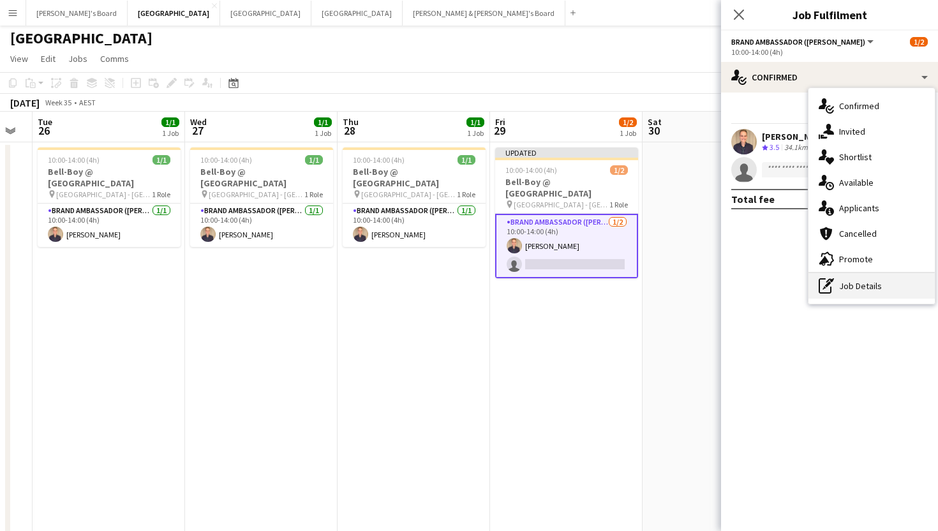
click at [861, 286] on div "pen-write Job Details" at bounding box center [872, 286] width 126 height 26
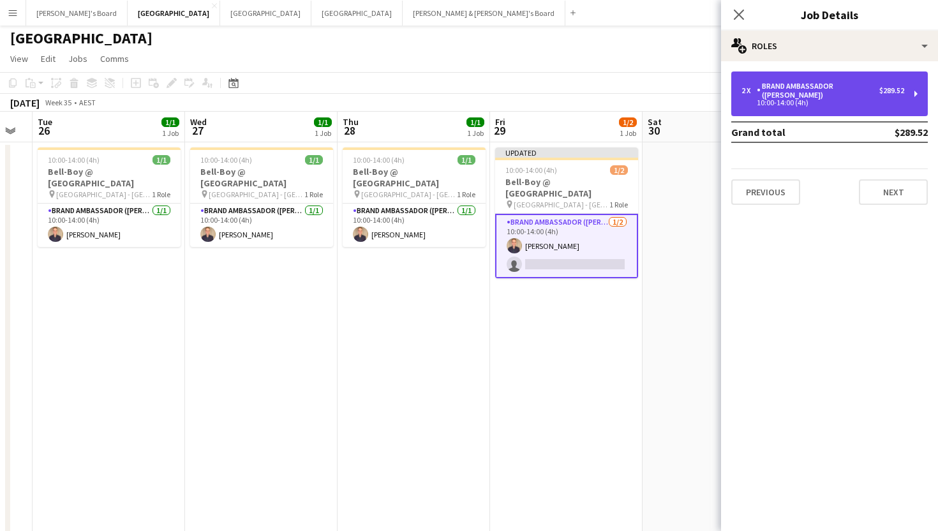
click at [825, 76] on div "2 x Brand Ambassador (Mon - Fri) $289.52 10:00-14:00 (4h)" at bounding box center [829, 93] width 197 height 45
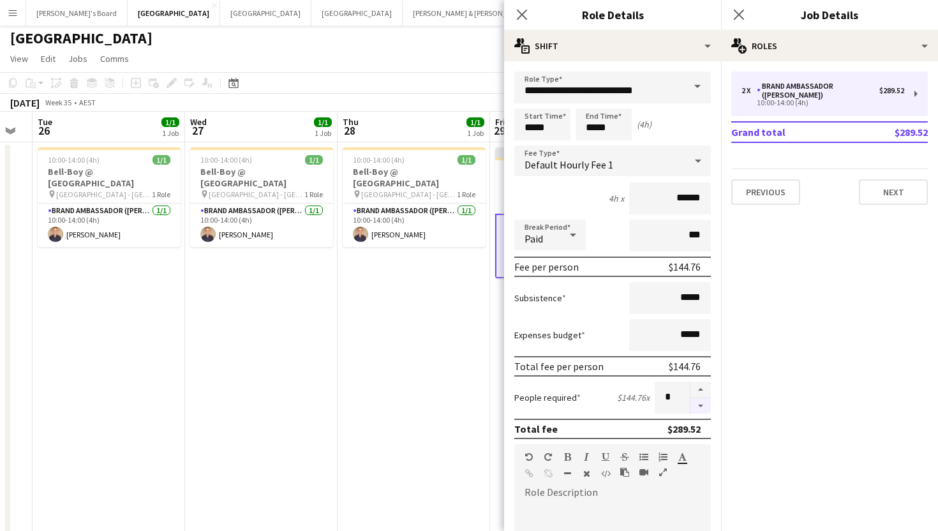
click at [700, 405] on button "button" at bounding box center [701, 406] width 20 height 16
type input "*"
click at [741, 19] on icon "Close pop-in" at bounding box center [739, 14] width 12 height 12
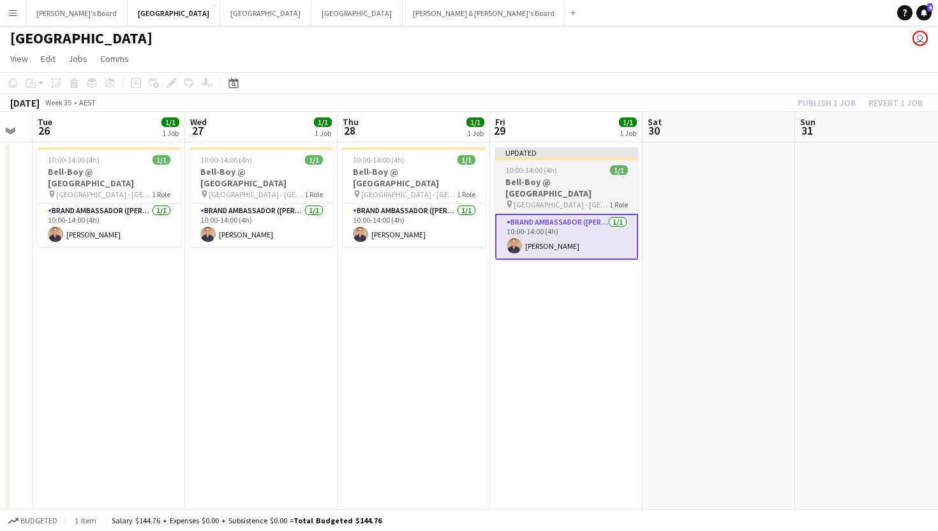
click at [557, 183] on h3 "Bell-Boy @ [GEOGRAPHIC_DATA]" at bounding box center [566, 187] width 143 height 23
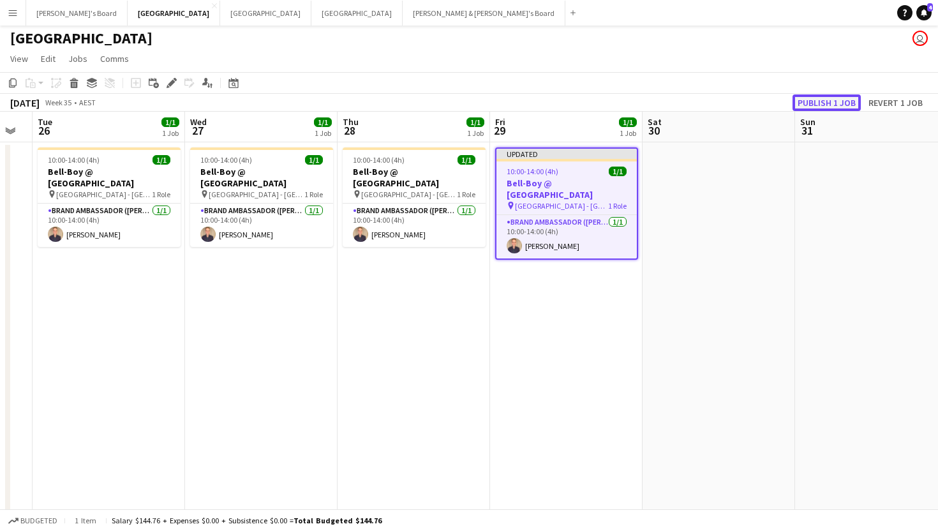
click at [842, 110] on button "Publish 1 job" at bounding box center [827, 102] width 68 height 17
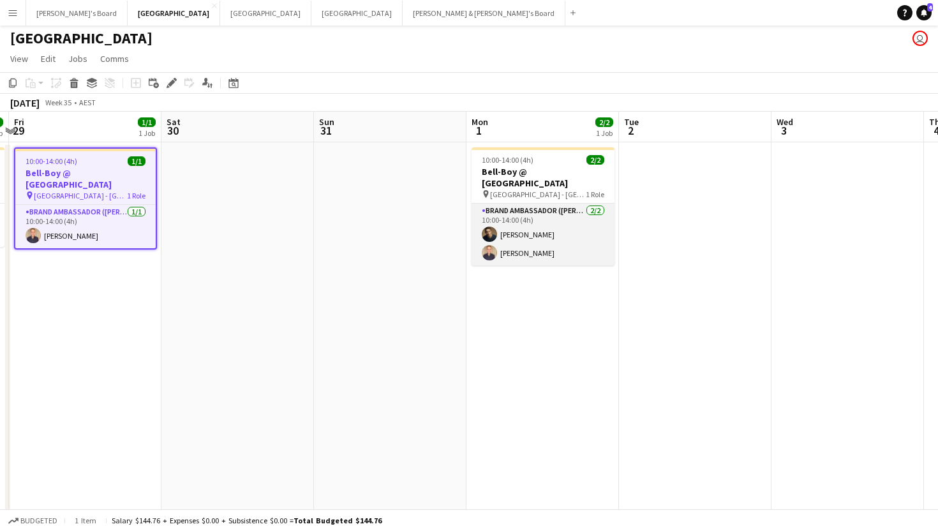
scroll to position [0, 611]
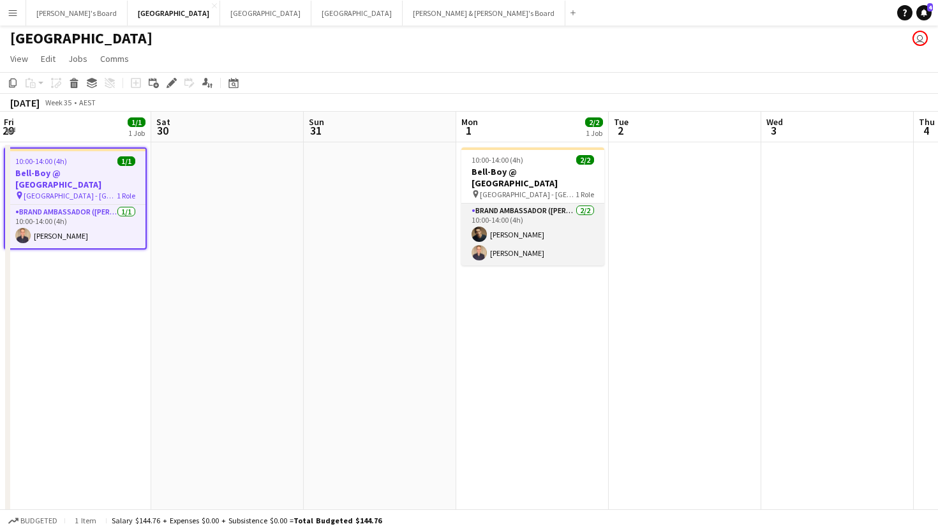
click at [497, 223] on app-card-role "Brand Ambassador (Mon - Fri) [DATE] 10:00-14:00 (4h) [PERSON_NAME] [PERSON_NAME]" at bounding box center [532, 235] width 143 height 62
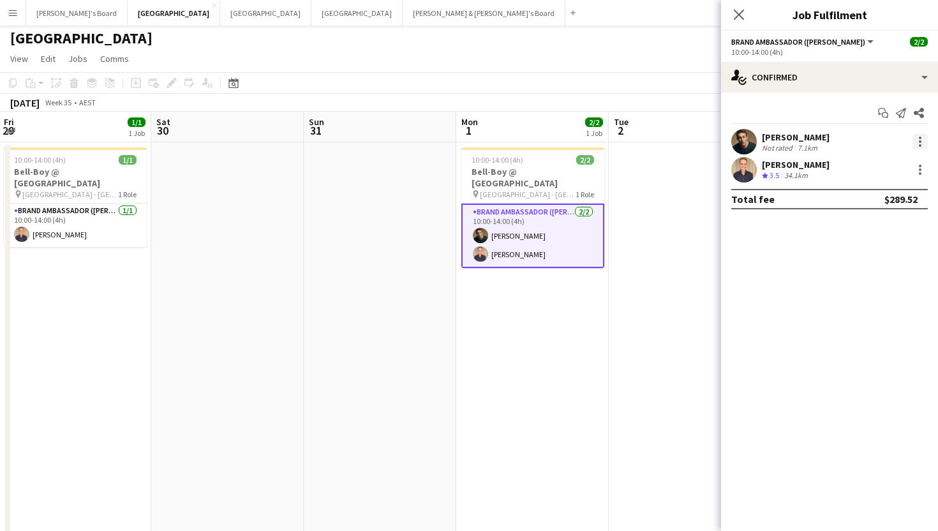
click at [924, 135] on div at bounding box center [920, 141] width 15 height 15
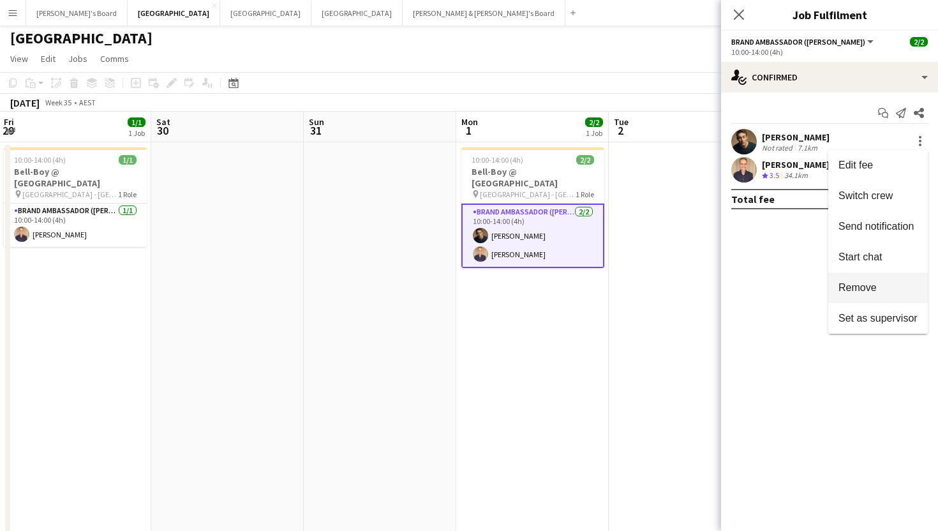
click at [848, 290] on span "Remove" at bounding box center [858, 287] width 38 height 11
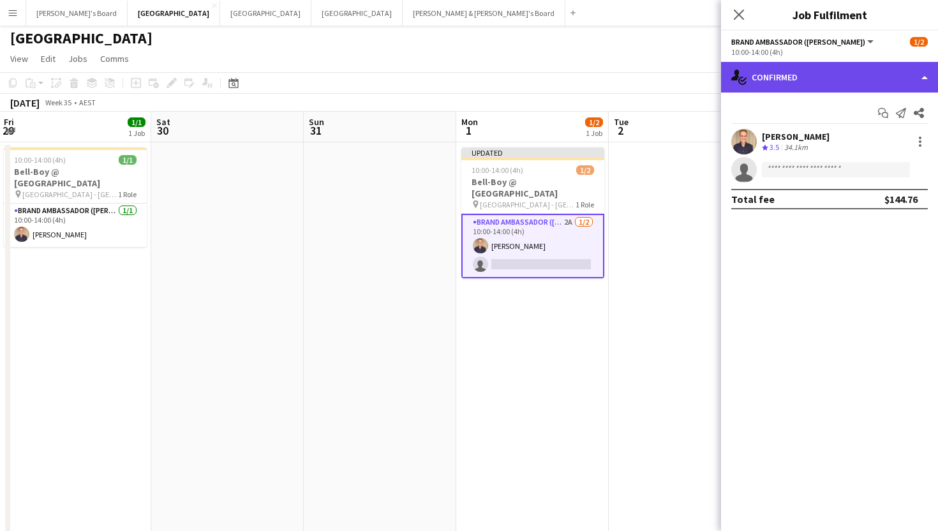
click at [844, 82] on div "single-neutral-actions-check-2 Confirmed" at bounding box center [829, 77] width 217 height 31
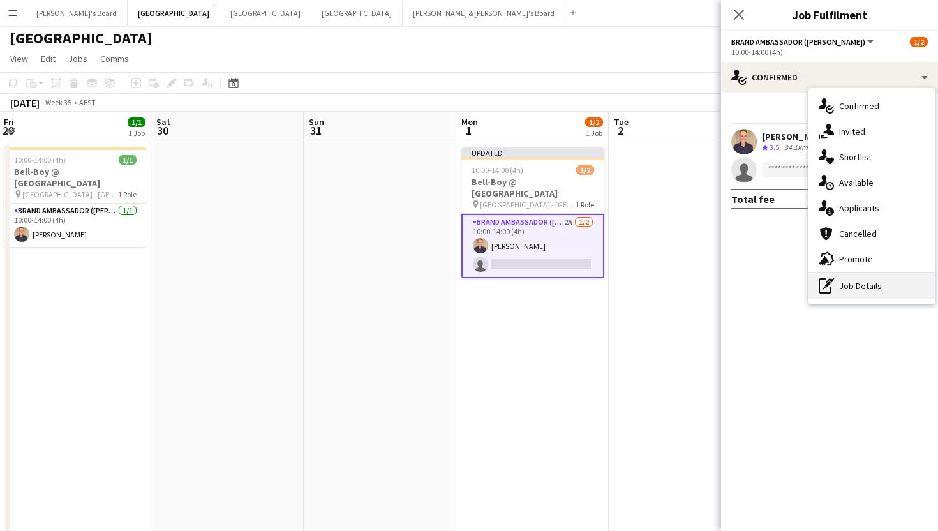
click at [853, 280] on div "pen-write Job Details" at bounding box center [872, 286] width 126 height 26
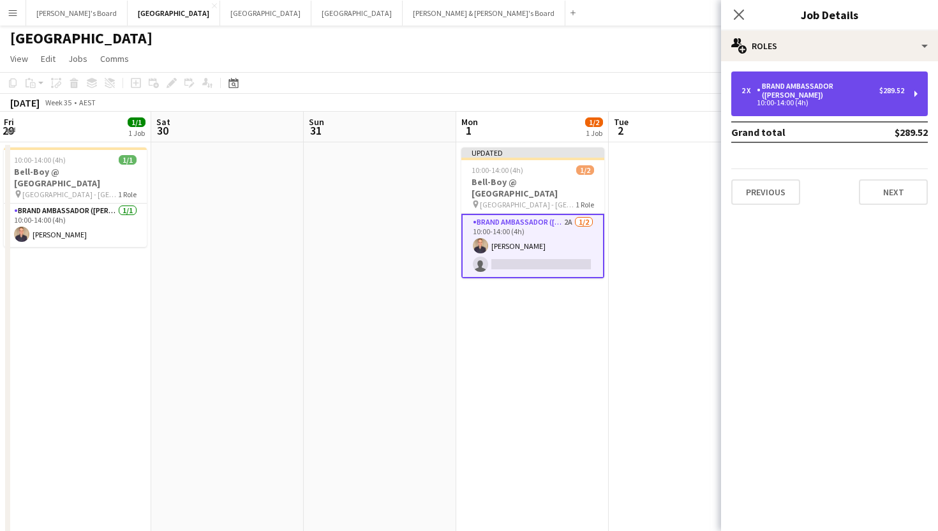
click at [801, 87] on div "Brand Ambassador ([PERSON_NAME])" at bounding box center [818, 91] width 123 height 18
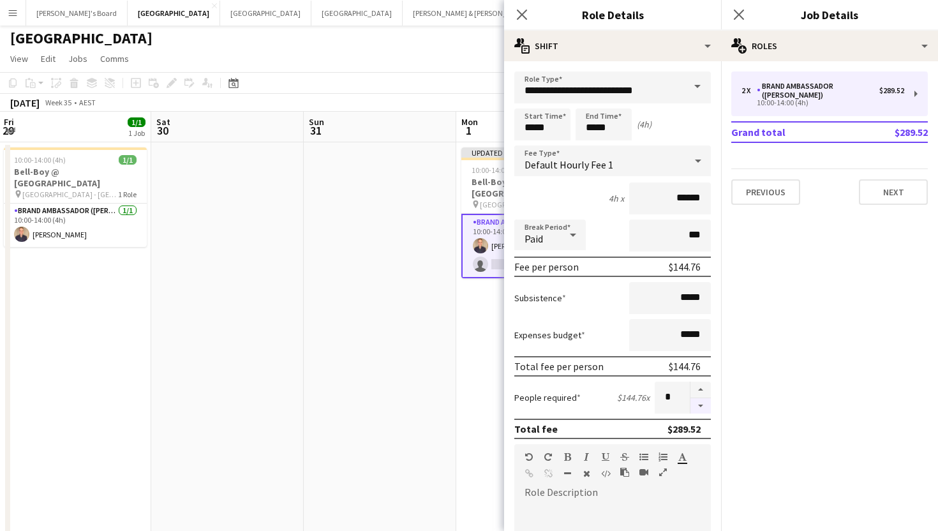
click at [706, 406] on button "button" at bounding box center [701, 406] width 20 height 16
type input "*"
click at [738, 15] on icon at bounding box center [739, 14] width 12 height 12
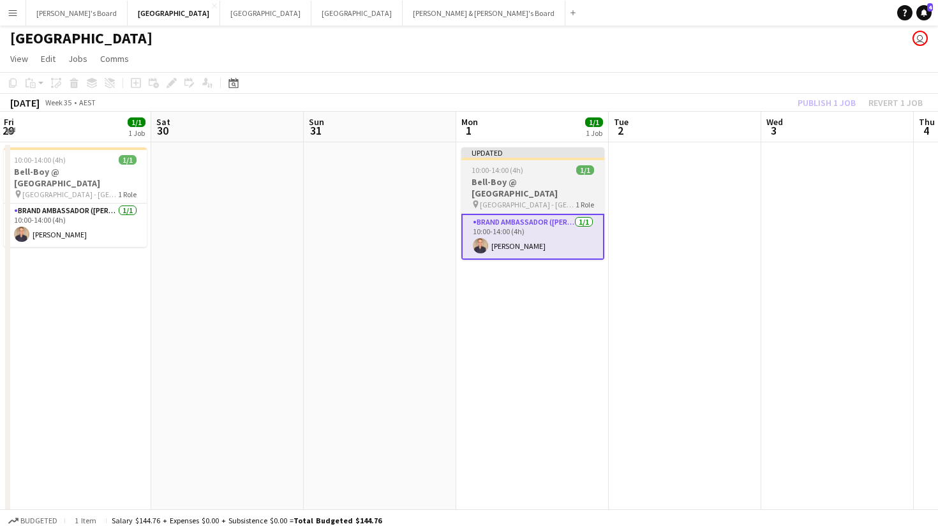
click at [514, 184] on h3 "Bell-Boy @ [GEOGRAPHIC_DATA]" at bounding box center [532, 187] width 143 height 23
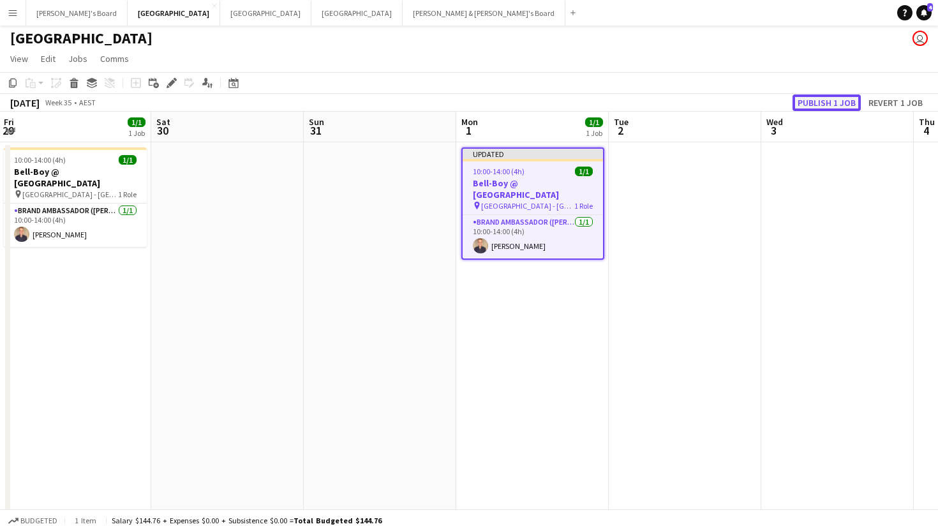
click at [813, 98] on button "Publish 1 job" at bounding box center [827, 102] width 68 height 17
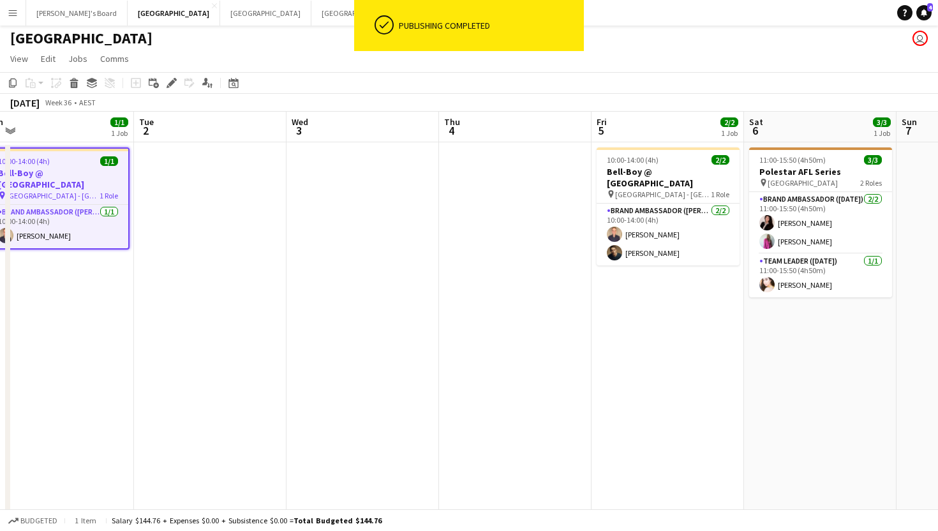
scroll to position [0, 476]
click at [651, 239] on app-card-role "Brand Ambassador (Mon - Fri) [DATE] 10:00-14:00 (4h) [PERSON_NAME] [PERSON_NAME]" at bounding box center [668, 235] width 143 height 62
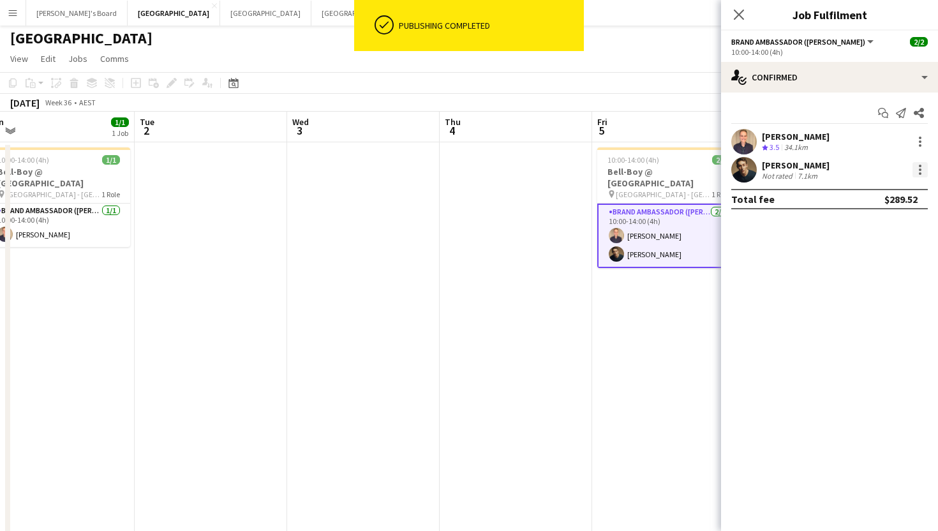
click at [919, 172] on div at bounding box center [920, 169] width 15 height 15
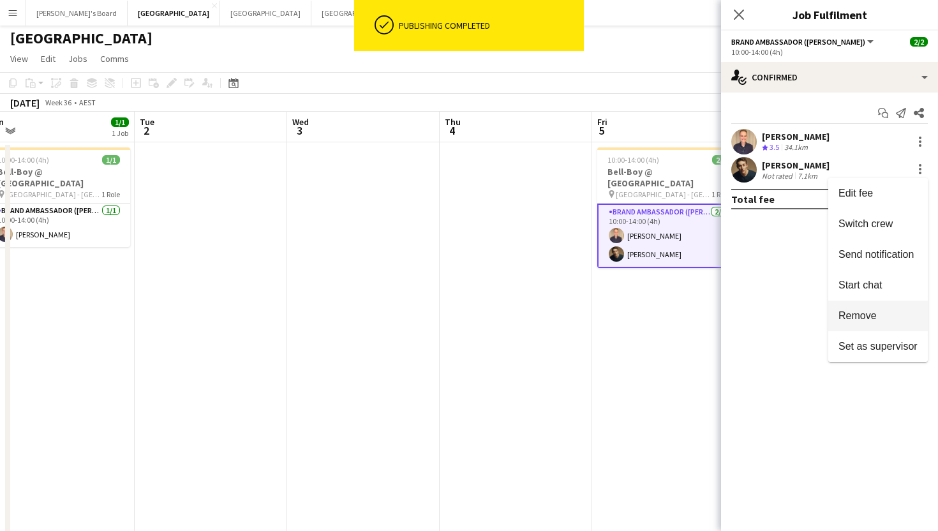
click at [862, 313] on span "Remove" at bounding box center [858, 315] width 38 height 11
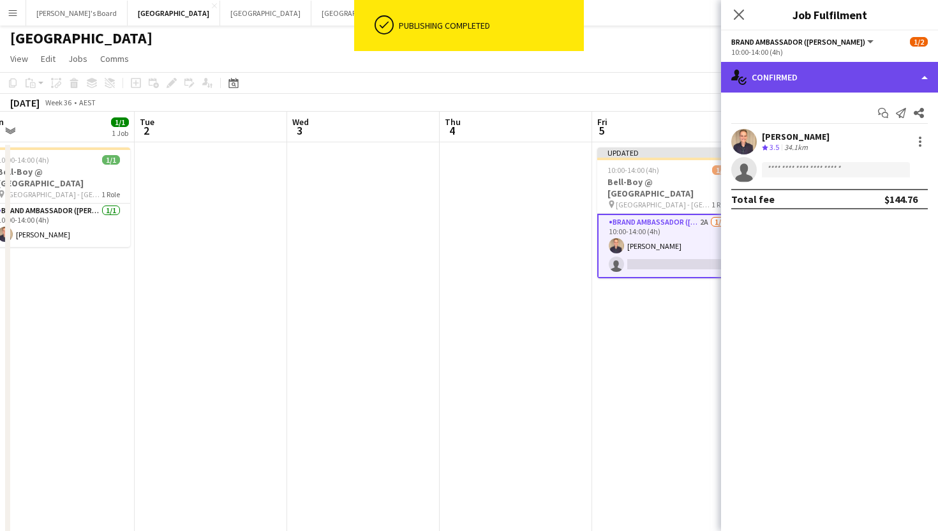
click at [811, 85] on div "single-neutral-actions-check-2 Confirmed" at bounding box center [829, 77] width 217 height 31
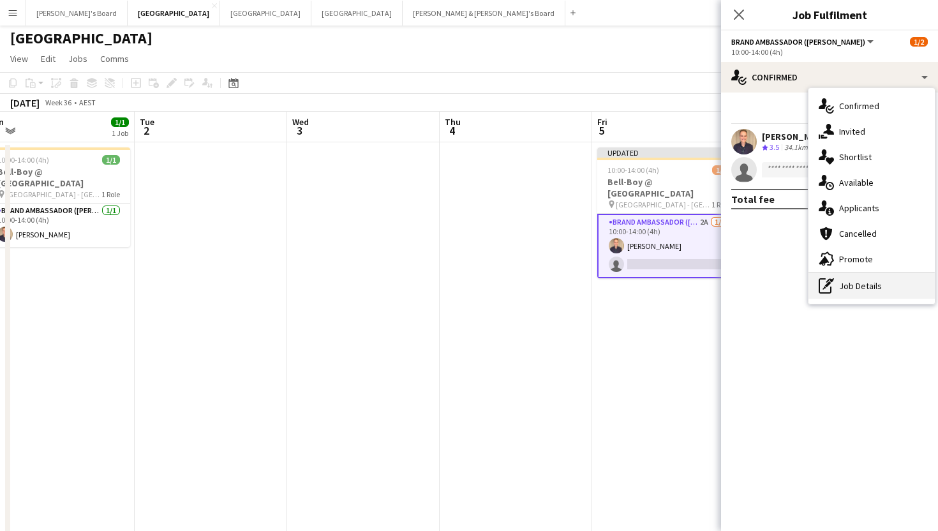
click at [834, 282] on div "pen-write Job Details" at bounding box center [872, 286] width 126 height 26
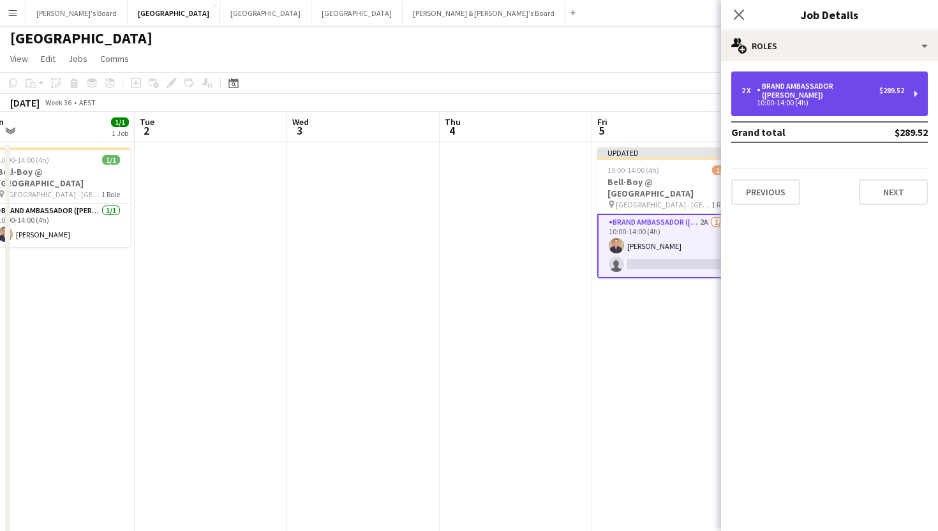
click at [794, 82] on div "Brand Ambassador ([PERSON_NAME])" at bounding box center [818, 91] width 123 height 18
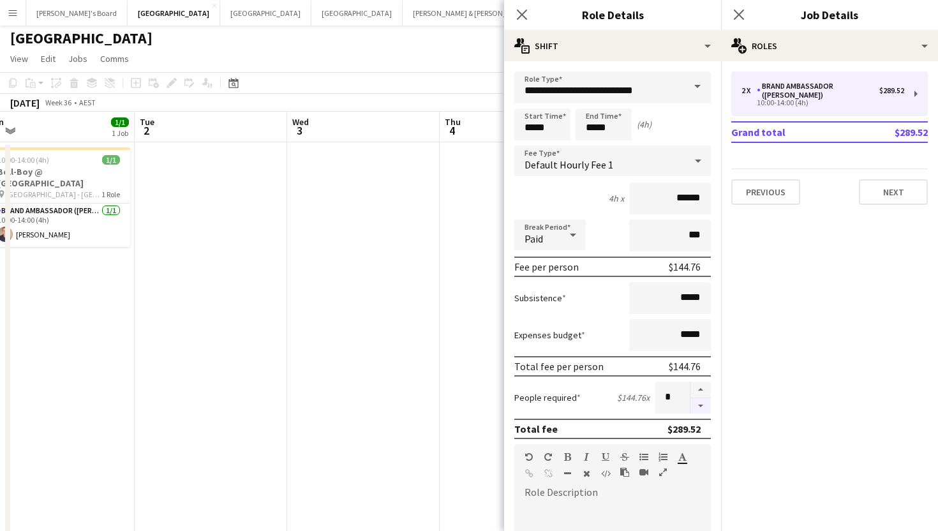
click at [694, 409] on button "button" at bounding box center [701, 406] width 20 height 16
type input "*"
click at [741, 8] on icon "Close pop-in" at bounding box center [739, 14] width 12 height 12
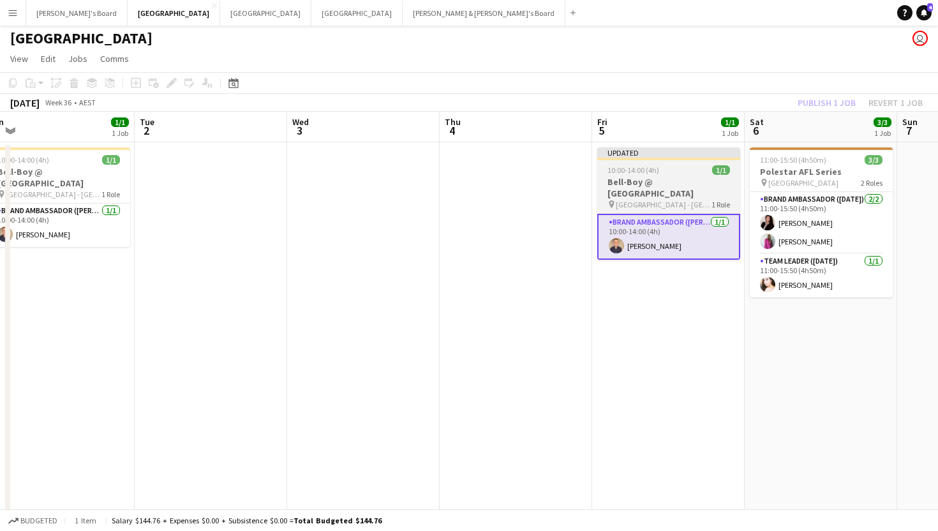
click at [640, 167] on span "10:00-14:00 (4h)" at bounding box center [634, 170] width 52 height 10
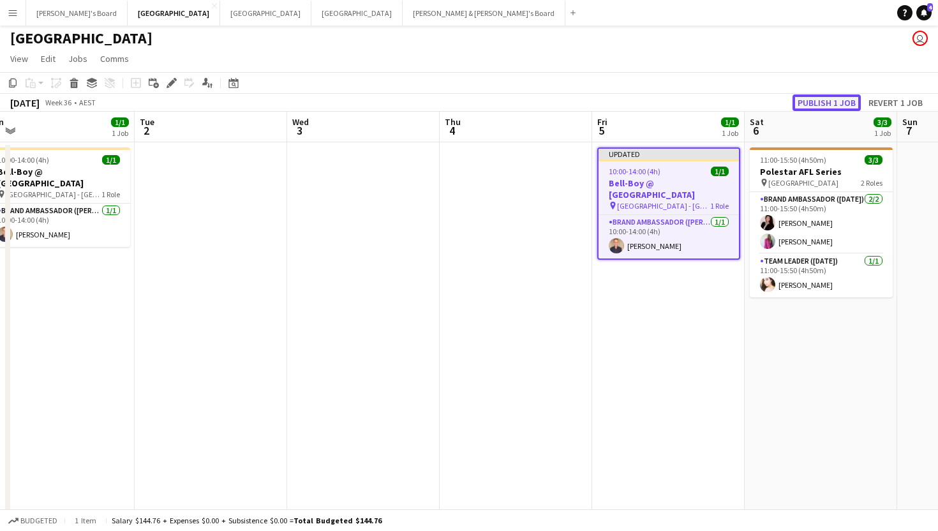
click at [815, 100] on button "Publish 1 job" at bounding box center [827, 102] width 68 height 17
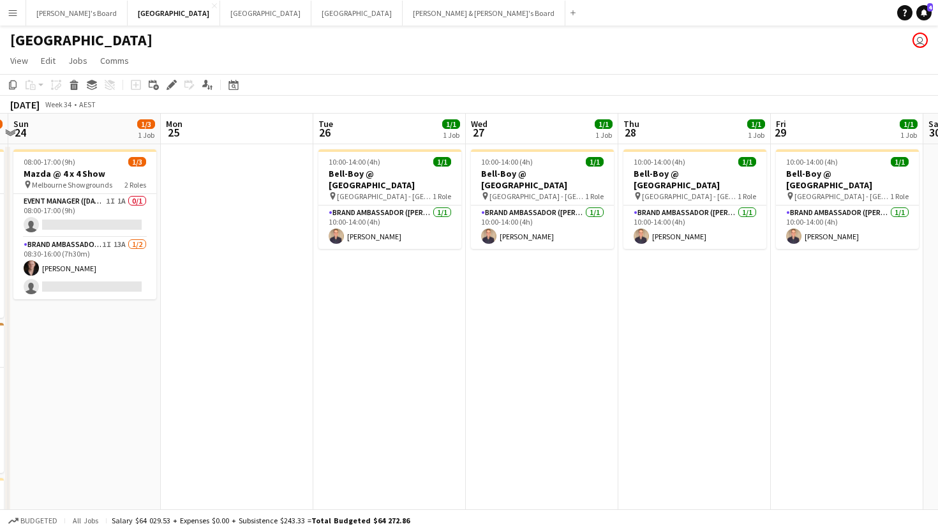
scroll to position [0, 458]
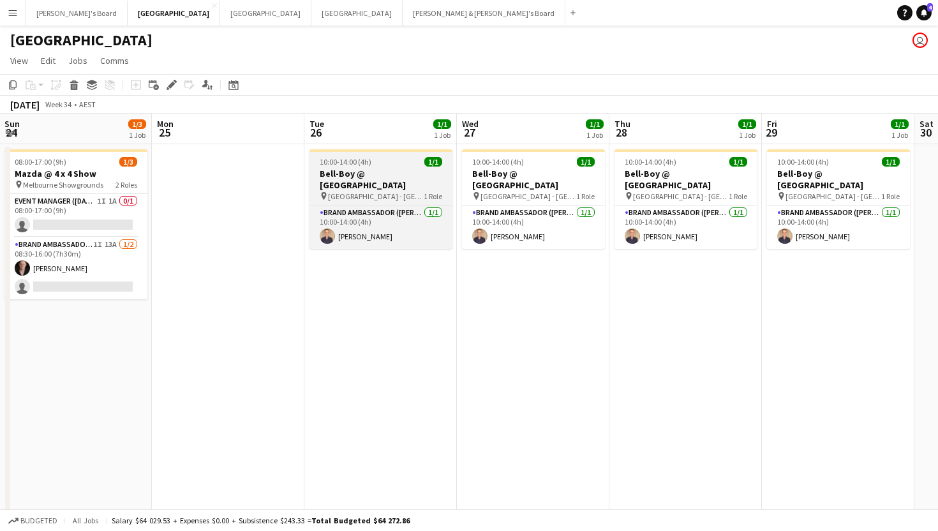
click at [395, 158] on div "10:00-14:00 (4h) 1/1" at bounding box center [381, 162] width 143 height 10
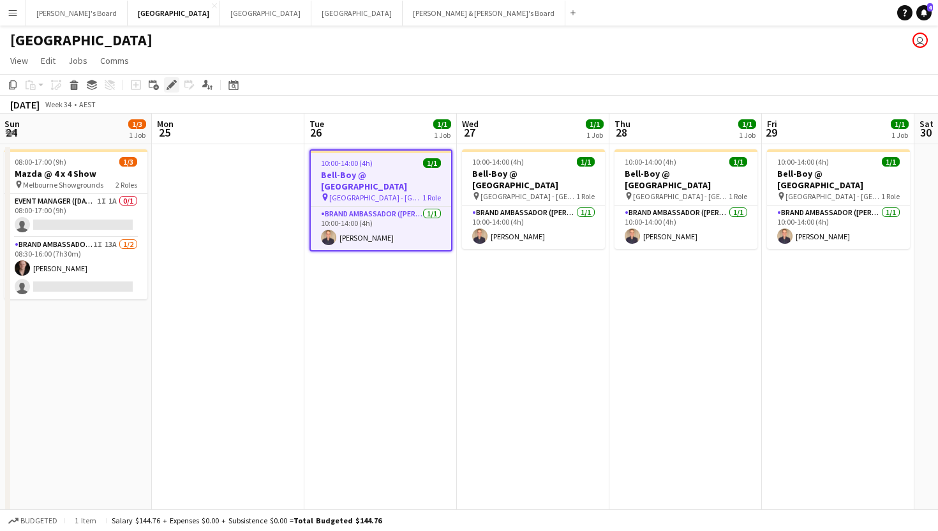
click at [170, 84] on icon at bounding box center [171, 85] width 7 height 7
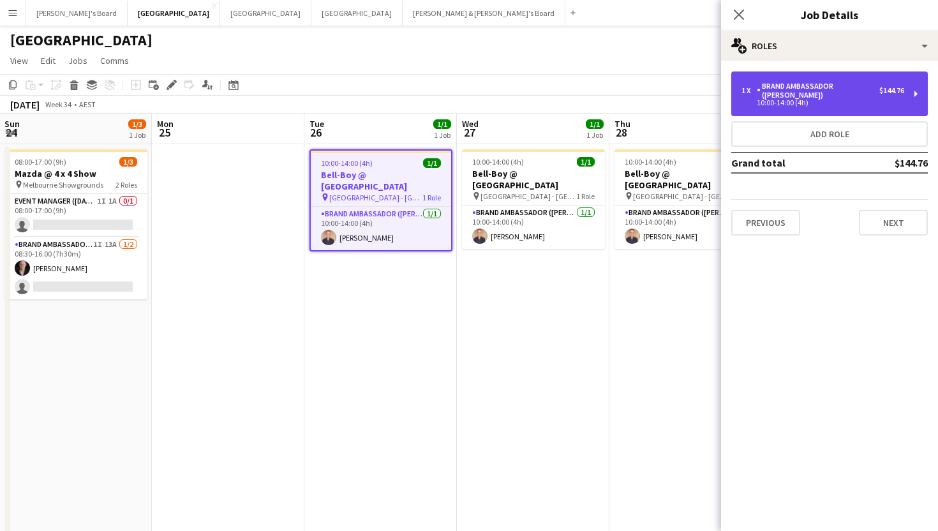
click at [818, 100] on div "10:00-14:00 (4h)" at bounding box center [823, 103] width 163 height 6
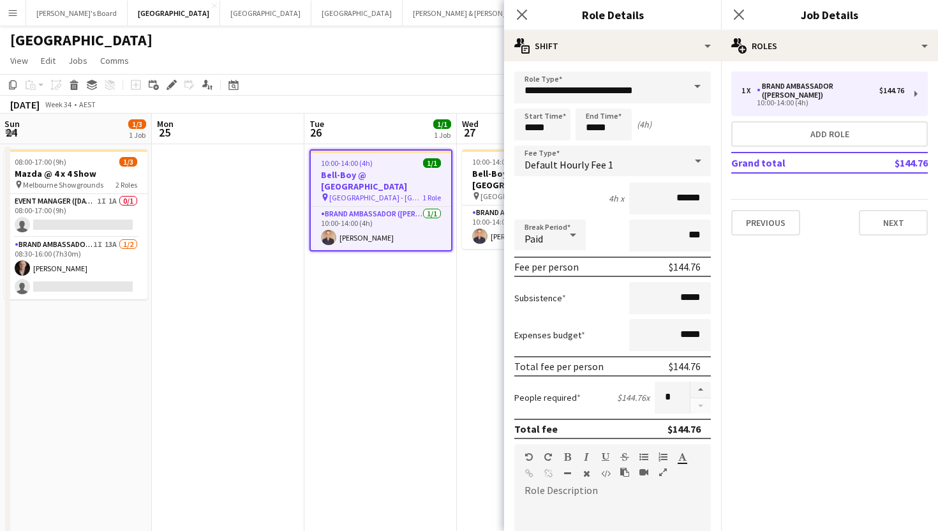
click at [698, 87] on span at bounding box center [697, 86] width 27 height 31
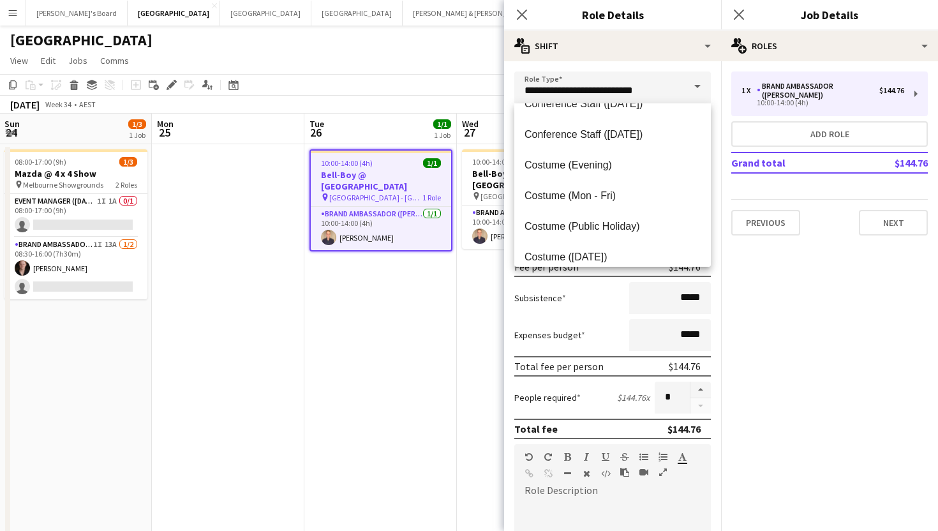
scroll to position [285, 0]
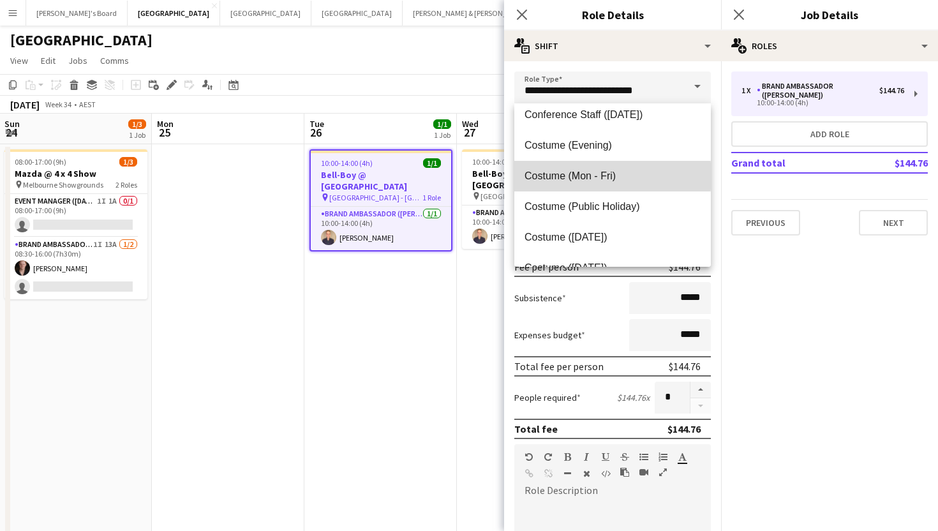
click at [580, 176] on span "Costume (Mon - Fri)" at bounding box center [613, 176] width 176 height 12
type input "**********"
type input "******"
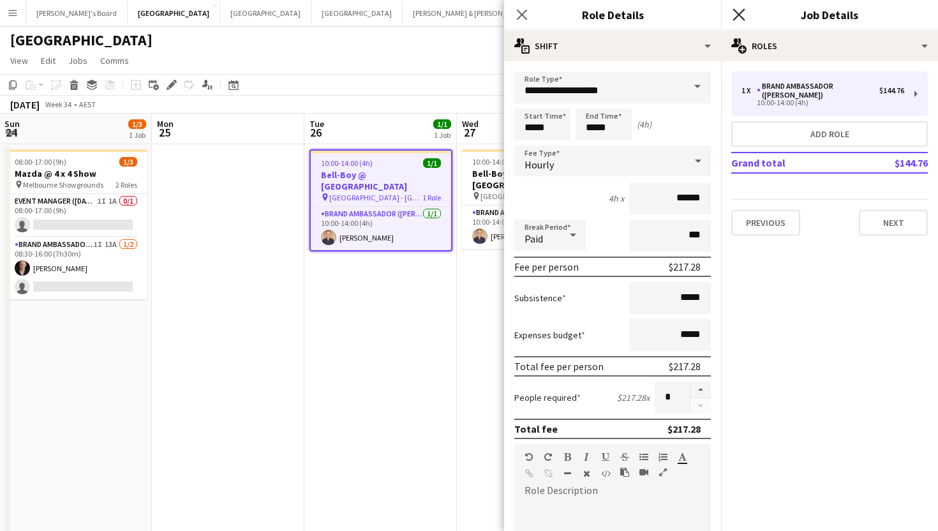
click at [740, 16] on icon at bounding box center [739, 14] width 12 height 12
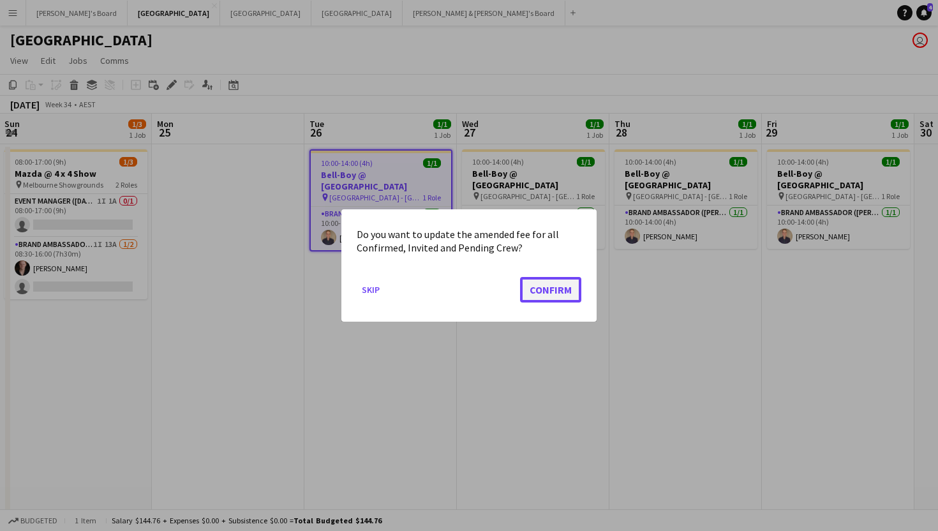
click at [537, 301] on button "Confirm" at bounding box center [550, 290] width 61 height 26
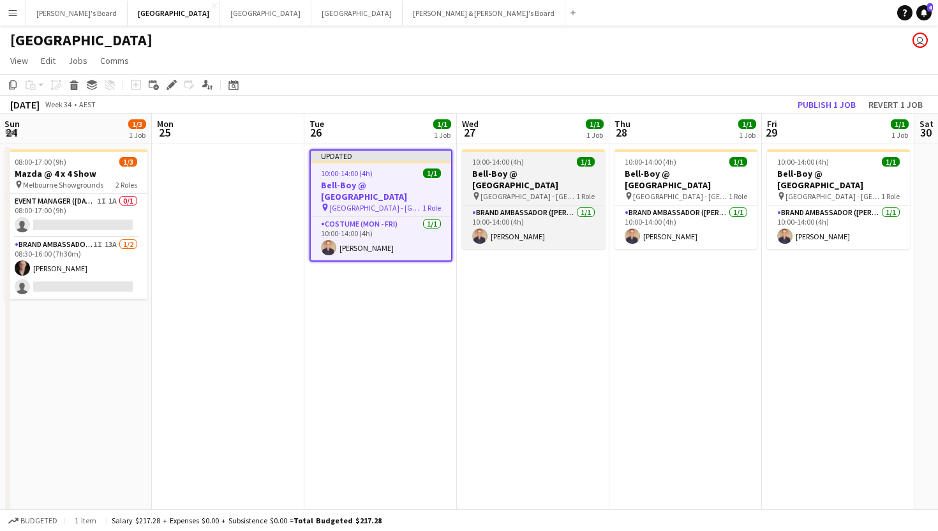
click at [543, 164] on div "10:00-14:00 (4h) 1/1" at bounding box center [533, 162] width 143 height 10
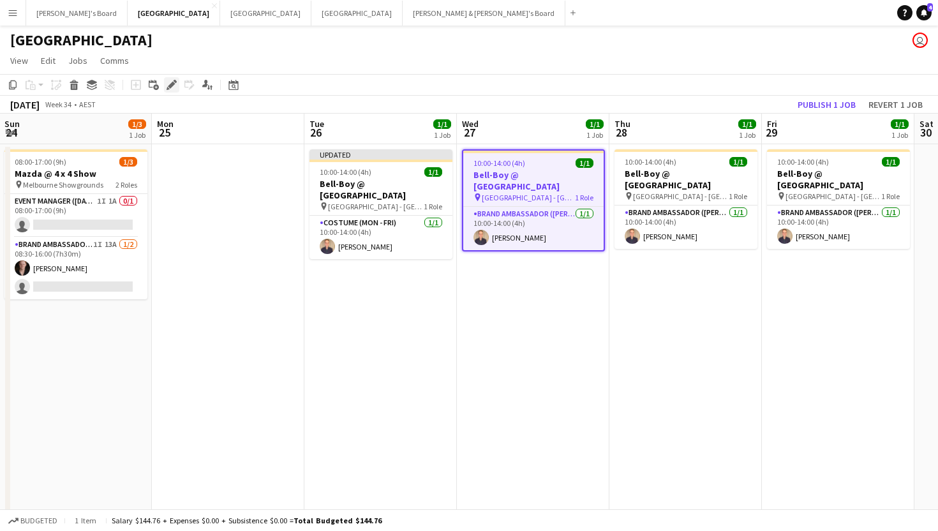
click at [170, 83] on icon at bounding box center [171, 85] width 7 height 7
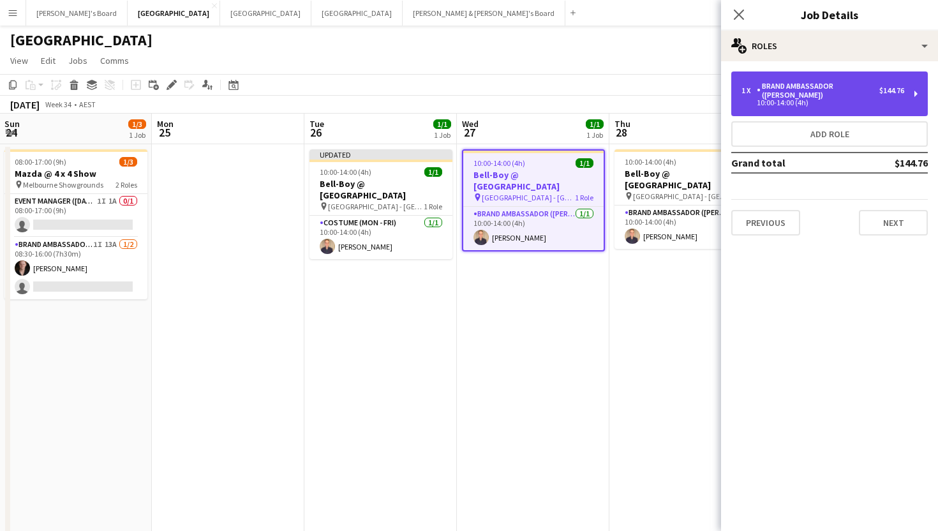
click at [808, 86] on div "Brand Ambassador ([PERSON_NAME])" at bounding box center [818, 91] width 123 height 18
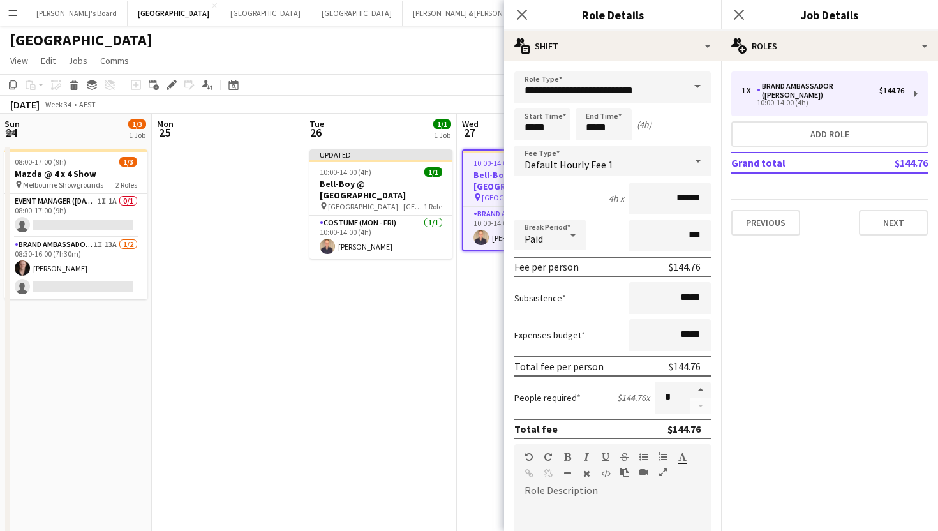
click at [698, 89] on span at bounding box center [697, 86] width 27 height 31
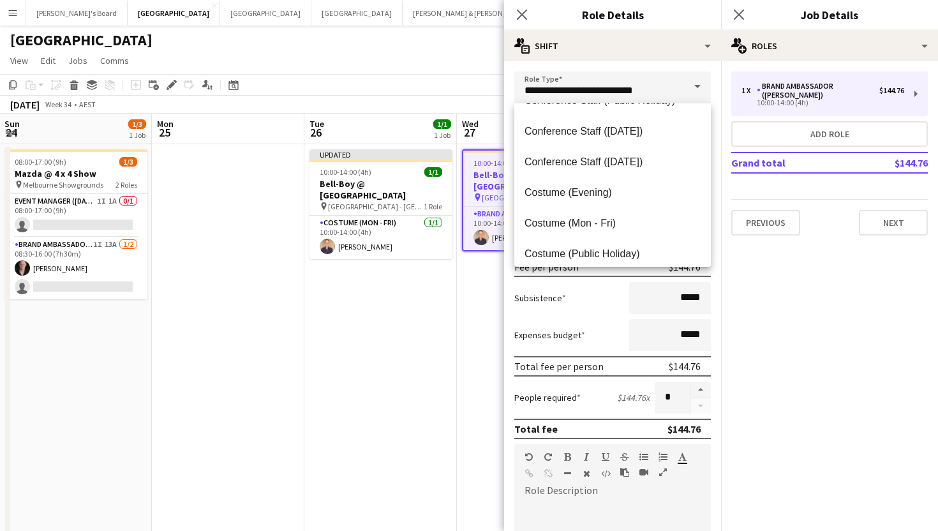
scroll to position [266, 0]
click at [585, 191] on span "Costume (Mon - Fri)" at bounding box center [613, 194] width 176 height 12
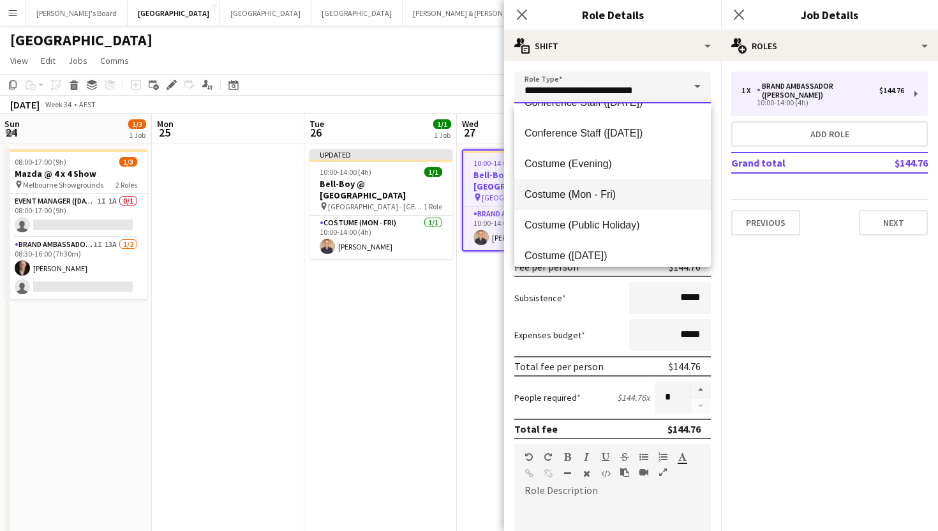
type input "**********"
type input "******"
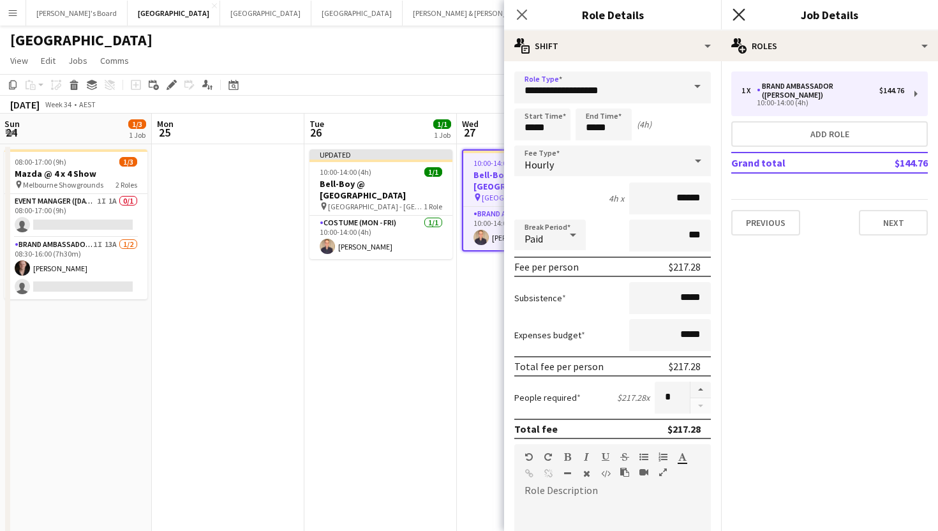
click at [735, 16] on icon "Close pop-in" at bounding box center [739, 14] width 12 height 12
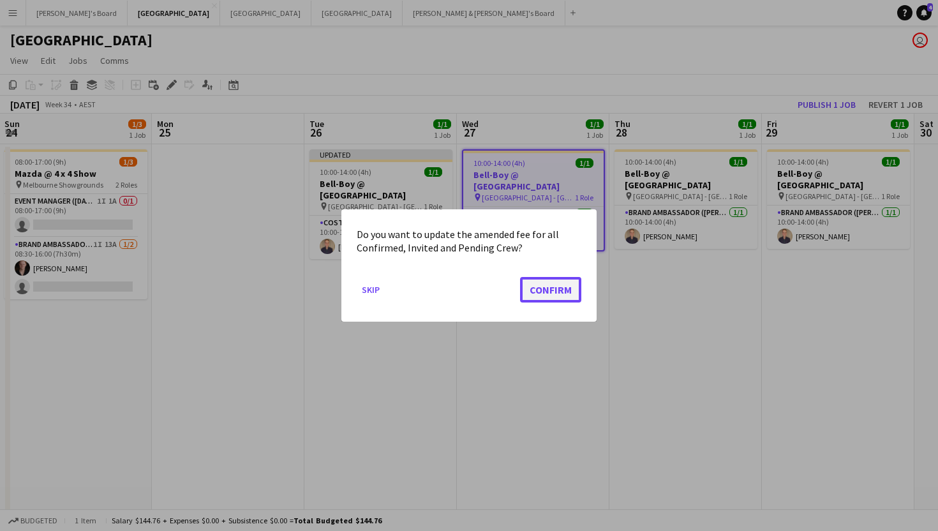
click at [549, 300] on button "Confirm" at bounding box center [550, 290] width 61 height 26
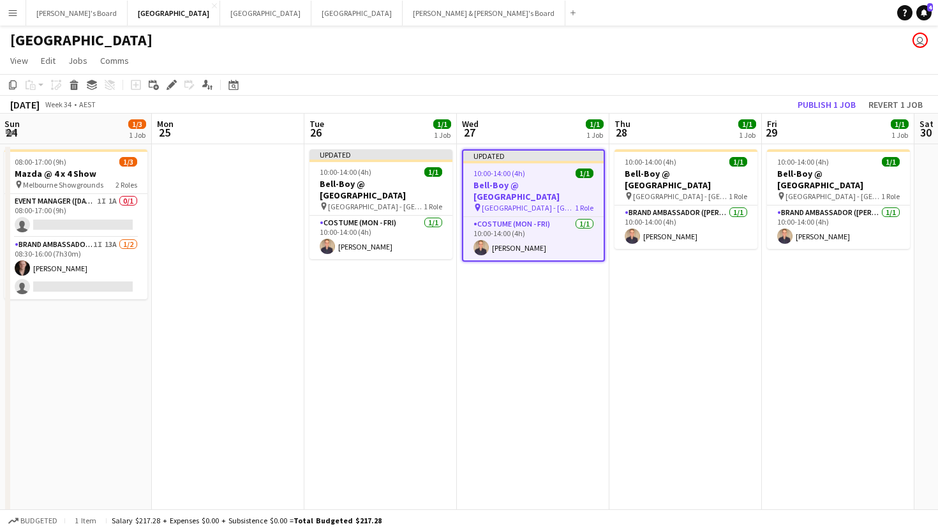
scroll to position [0, 380]
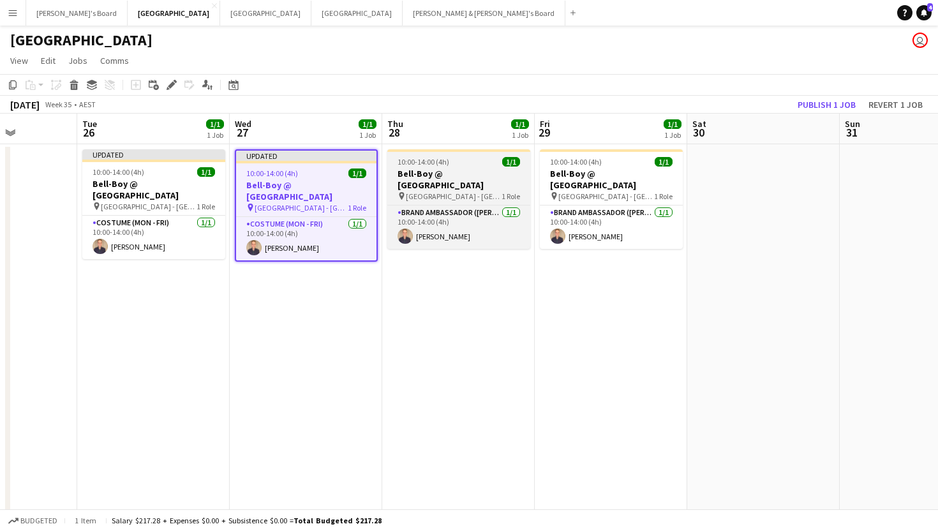
click at [445, 152] on app-job-card "10:00-14:00 (4h) 1/1 Bell-Boy @ [GEOGRAPHIC_DATA] pin Ormond House - Melbourne …" at bounding box center [458, 199] width 143 height 100
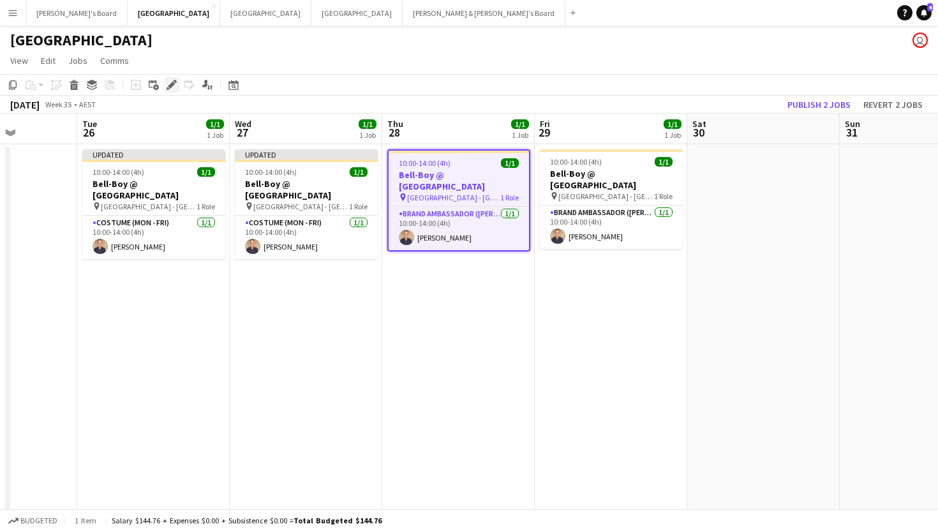
click at [170, 82] on icon "Edit" at bounding box center [172, 85] width 10 height 10
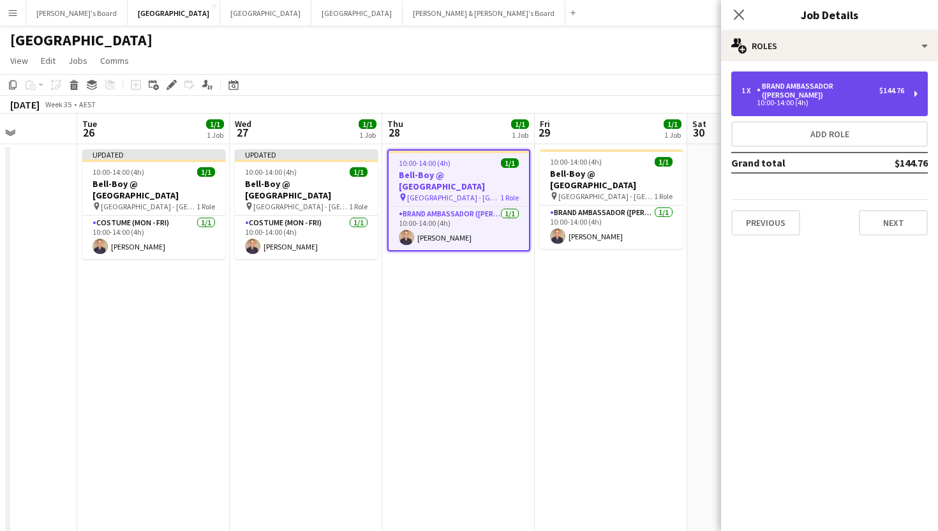
click at [809, 84] on div "Brand Ambassador ([PERSON_NAME])" at bounding box center [818, 91] width 123 height 18
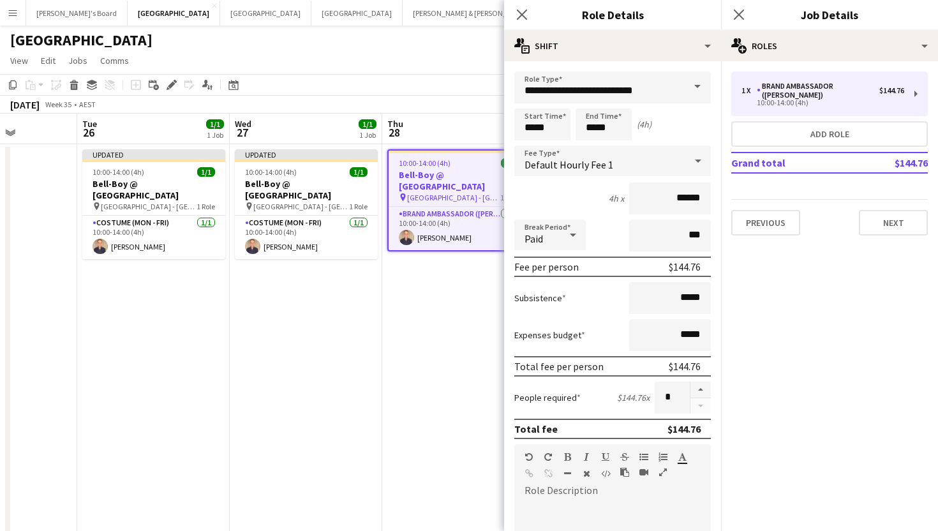
click at [689, 89] on span at bounding box center [697, 86] width 27 height 31
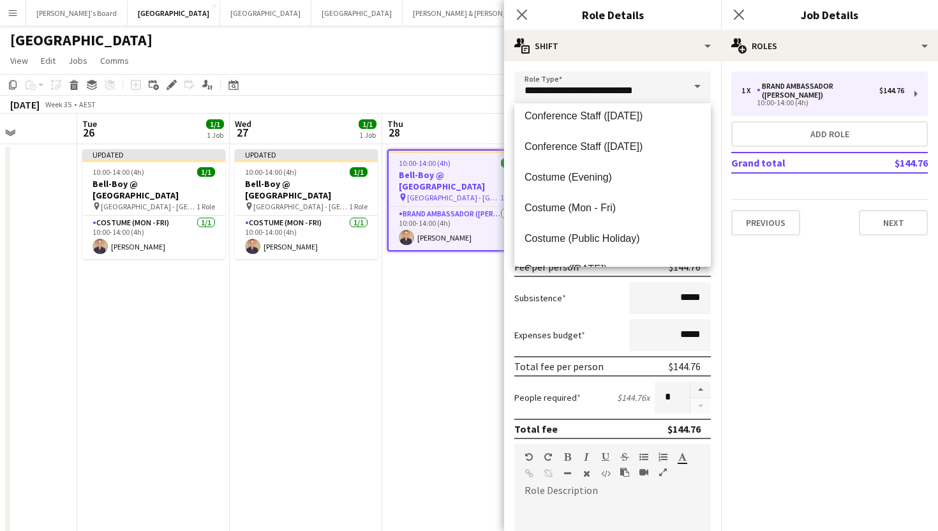
scroll to position [257, 0]
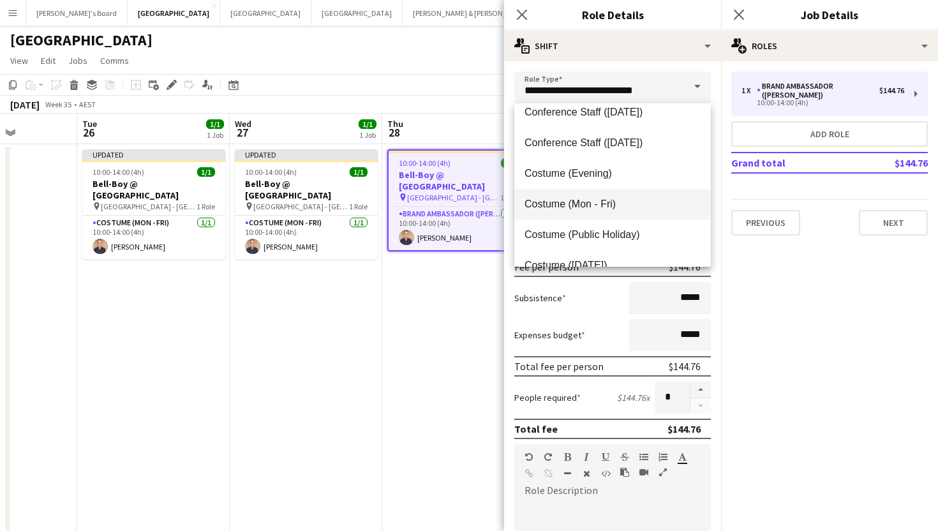
click at [568, 200] on span "Costume (Mon - Fri)" at bounding box center [613, 204] width 176 height 12
type input "**********"
type input "******"
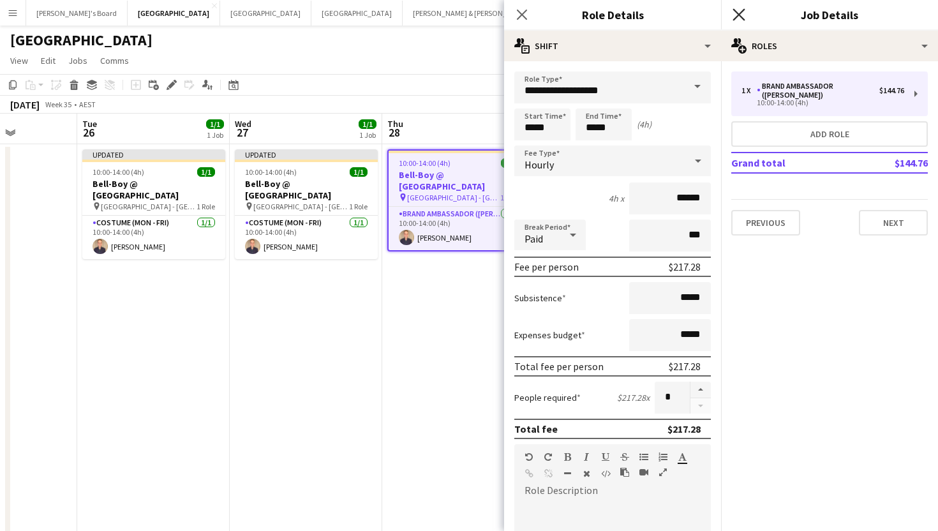
click at [737, 16] on icon at bounding box center [739, 14] width 12 height 12
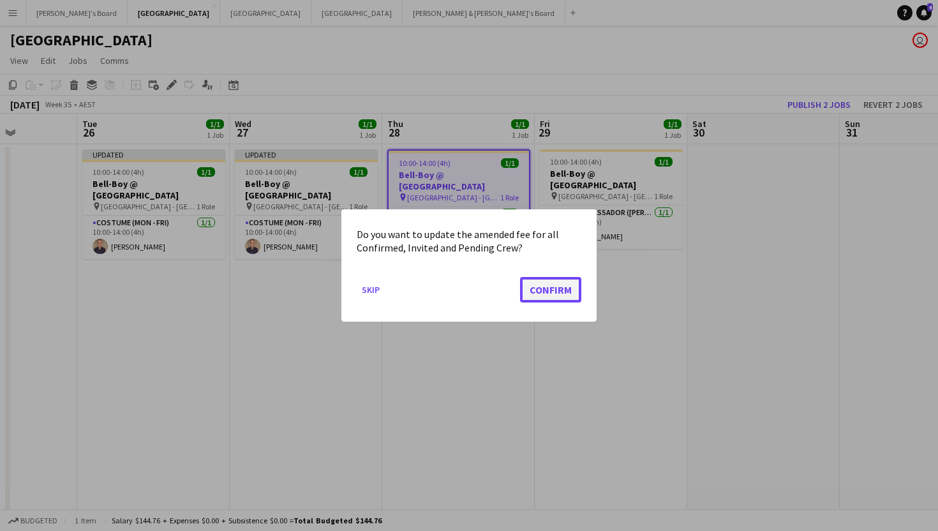
click at [550, 292] on button "Confirm" at bounding box center [550, 290] width 61 height 26
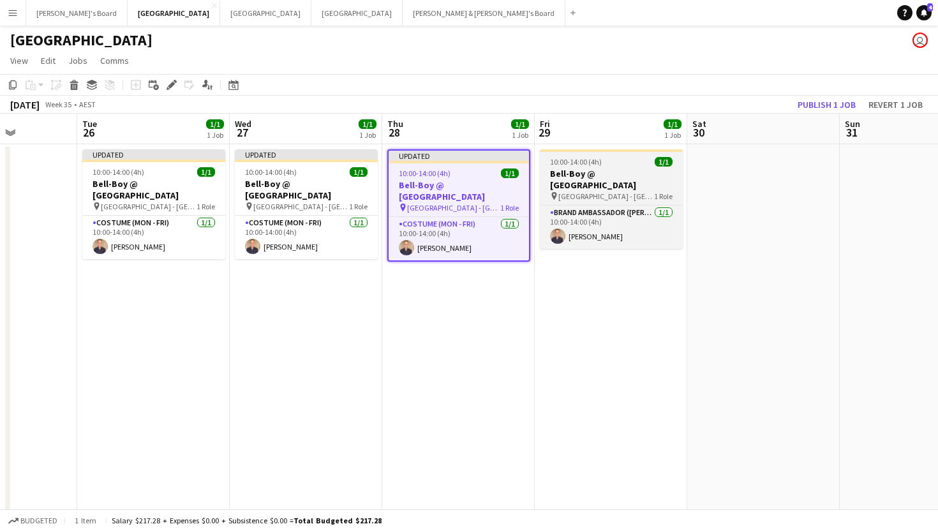
click at [600, 165] on span "10:00-14:00 (4h)" at bounding box center [576, 162] width 52 height 10
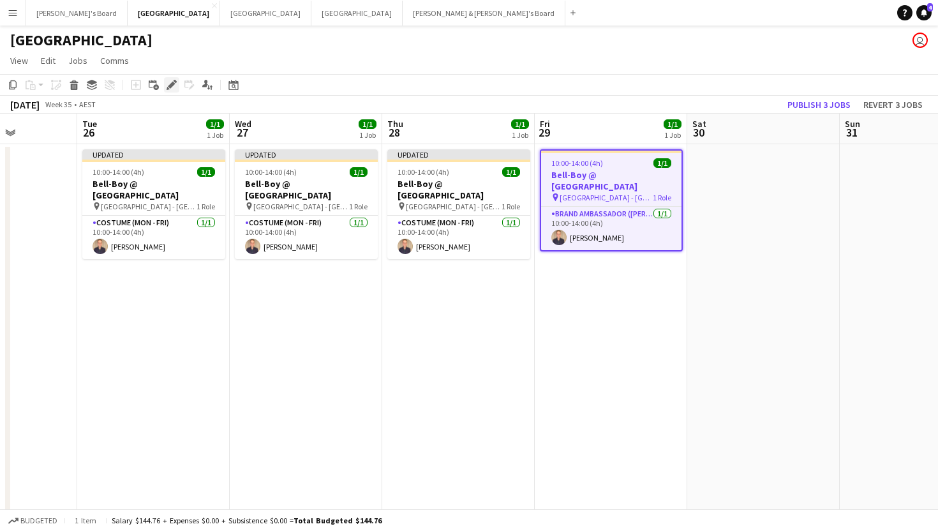
click at [168, 79] on div "Edit" at bounding box center [171, 84] width 15 height 15
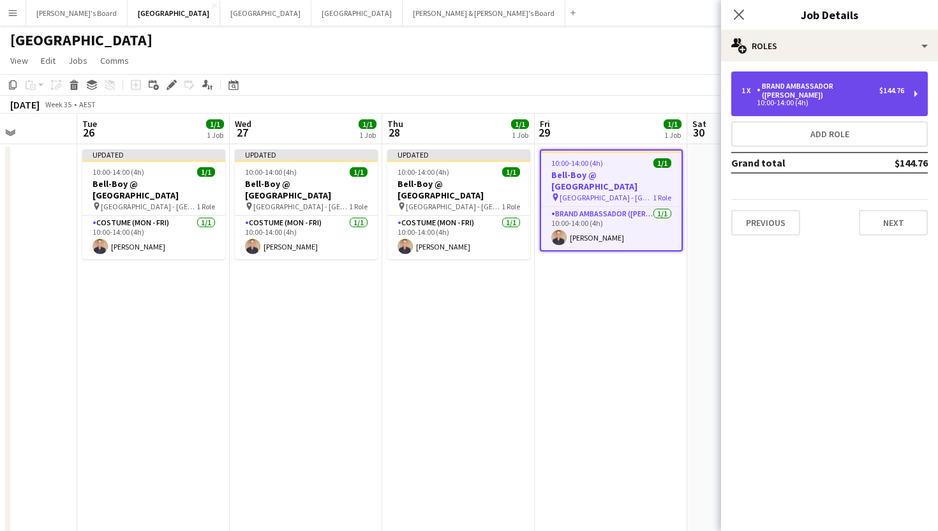
click at [781, 100] on div "10:00-14:00 (4h)" at bounding box center [823, 103] width 163 height 6
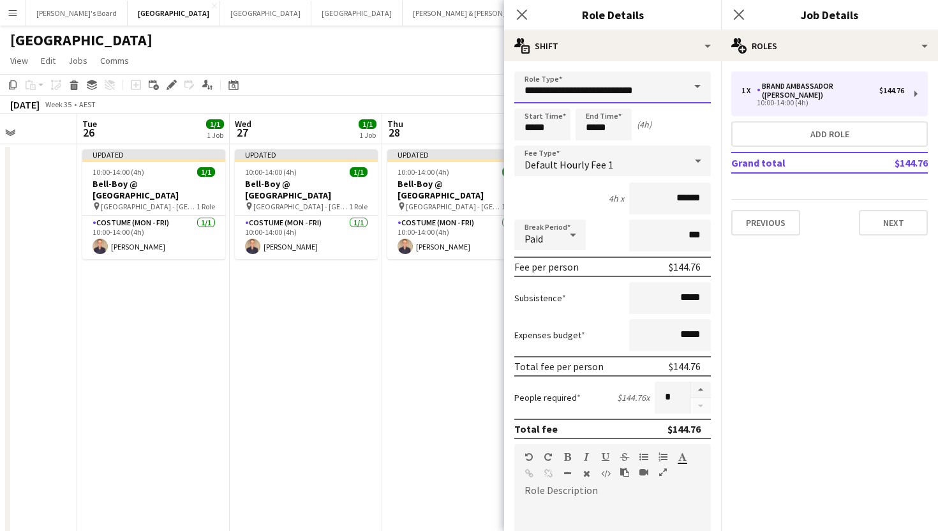
click at [678, 93] on input "**********" at bounding box center [612, 87] width 197 height 32
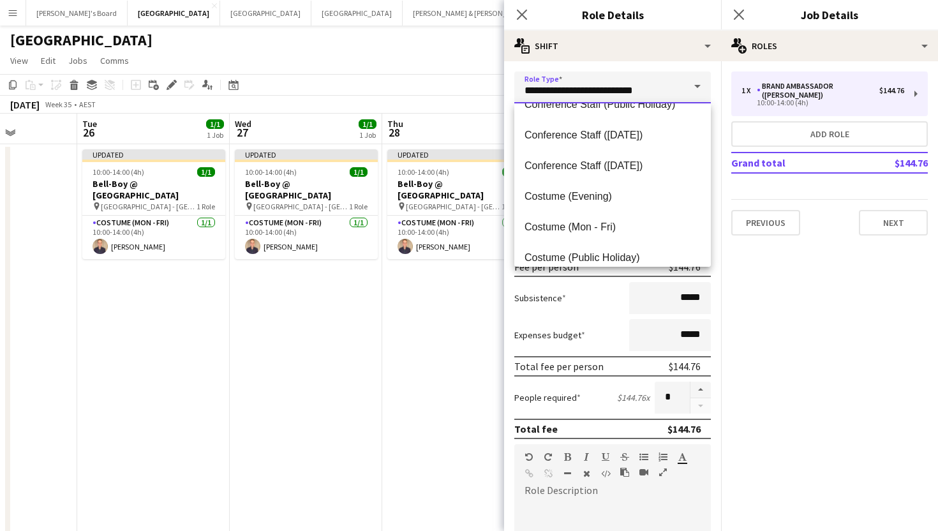
scroll to position [236, 0]
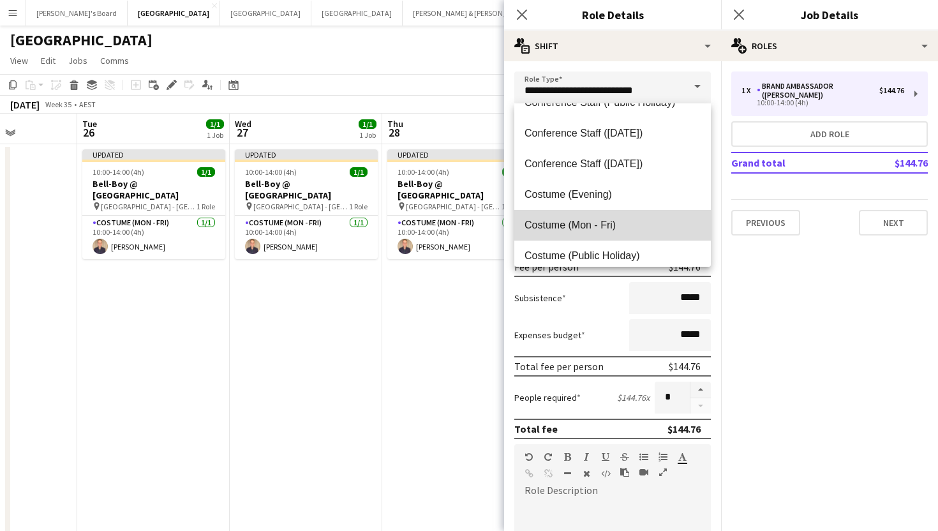
click at [596, 220] on span "Costume (Mon - Fri)" at bounding box center [613, 225] width 176 height 12
type input "**********"
type input "******"
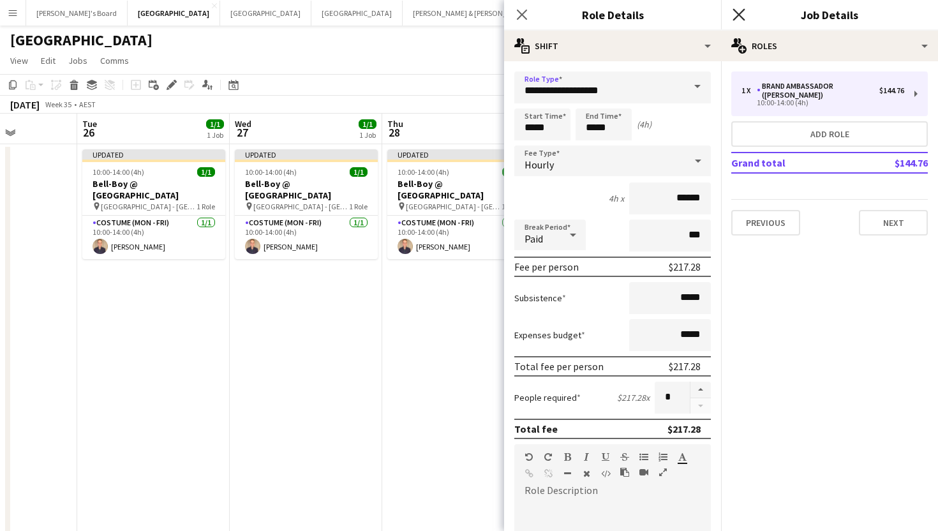
click at [741, 13] on icon at bounding box center [739, 14] width 12 height 12
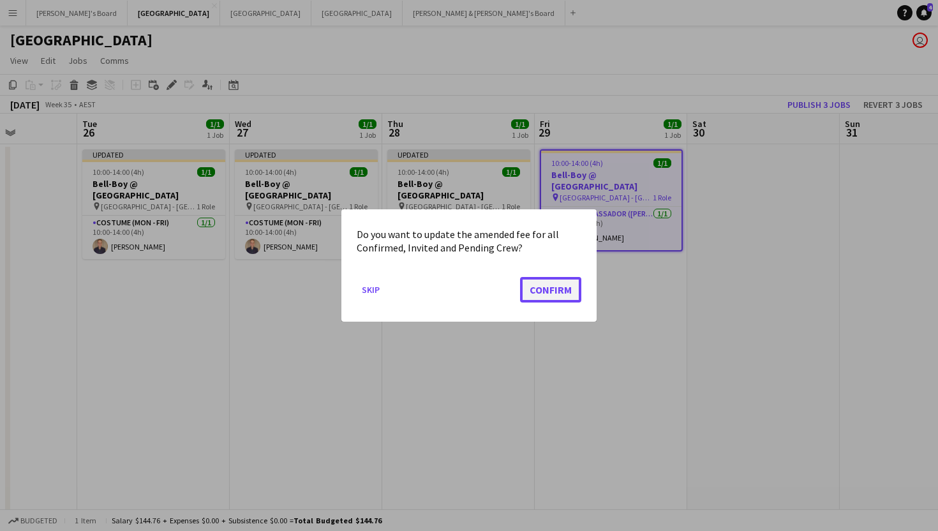
click at [548, 291] on button "Confirm" at bounding box center [550, 290] width 61 height 26
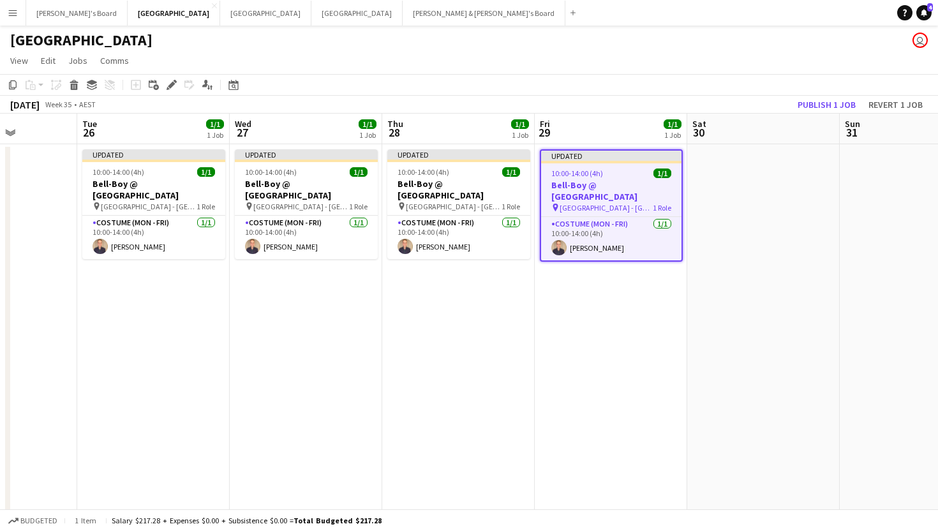
click at [609, 308] on app-date-cell "Updated 10:00-14:00 (4h) 1/1 Bell-Boy @ [GEOGRAPHIC_DATA] pin Ormond House - [G…" at bounding box center [611, 419] width 153 height 550
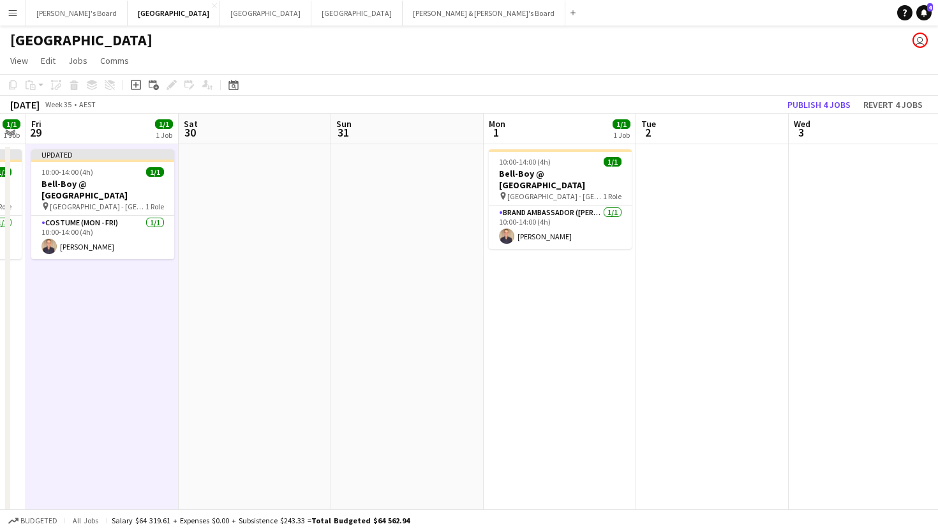
scroll to position [0, 415]
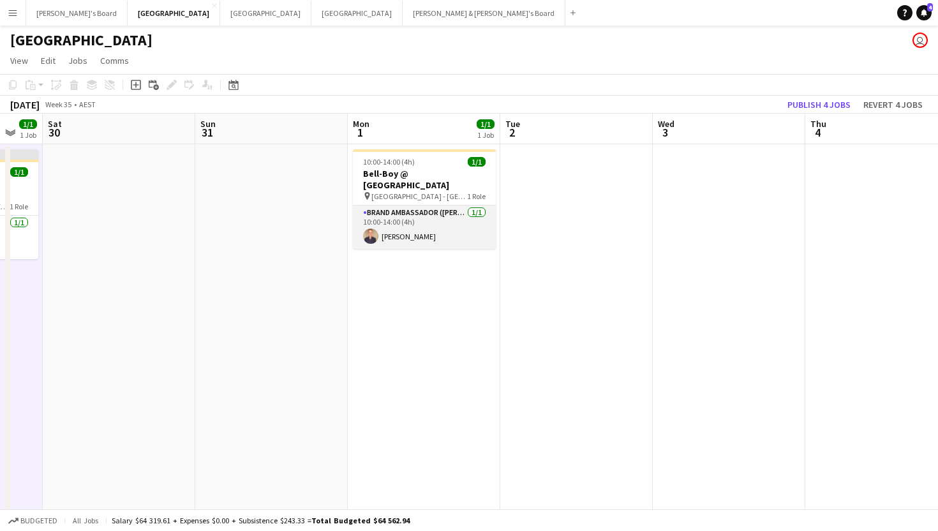
click at [412, 214] on app-card-role "Brand Ambassador (Mon - Fri) [DATE] 10:00-14:00 (4h) [PERSON_NAME]" at bounding box center [424, 227] width 143 height 43
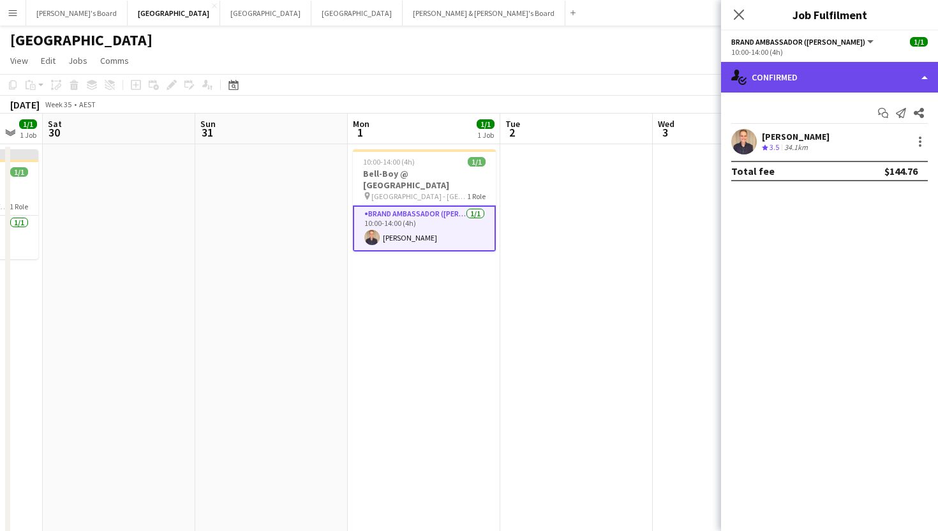
click at [828, 77] on div "single-neutral-actions-check-2 Confirmed" at bounding box center [829, 77] width 217 height 31
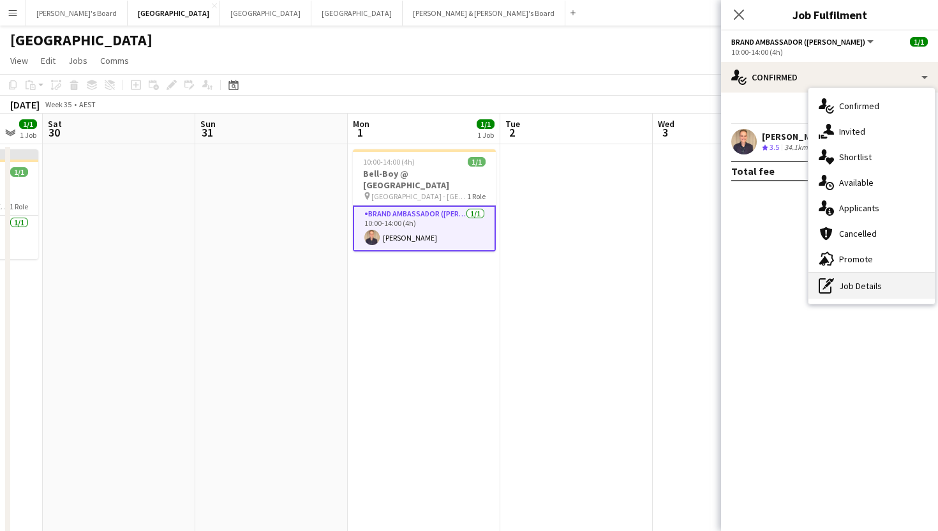
click at [839, 282] on div "pen-write Job Details" at bounding box center [872, 286] width 126 height 26
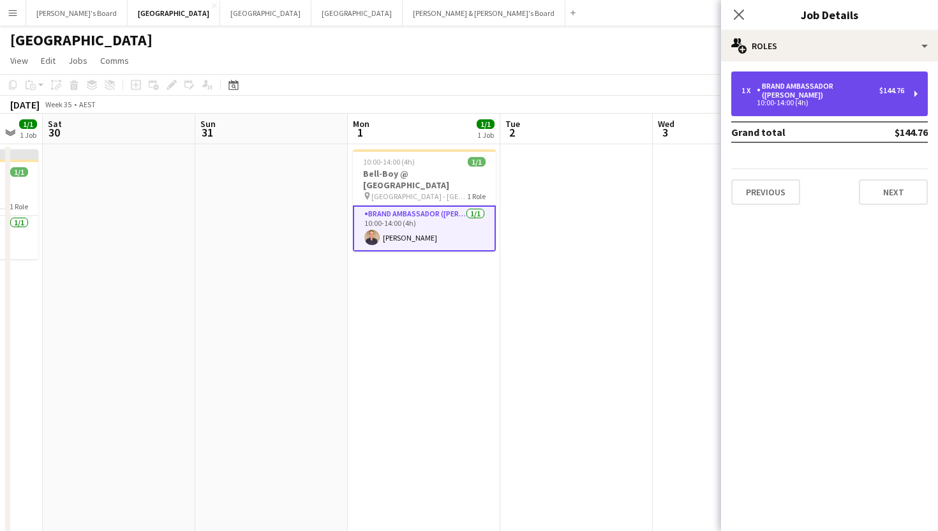
click at [783, 77] on div "1 x Brand Ambassador (Mon - Fri) $144.76 10:00-14:00 (4h)" at bounding box center [829, 93] width 197 height 45
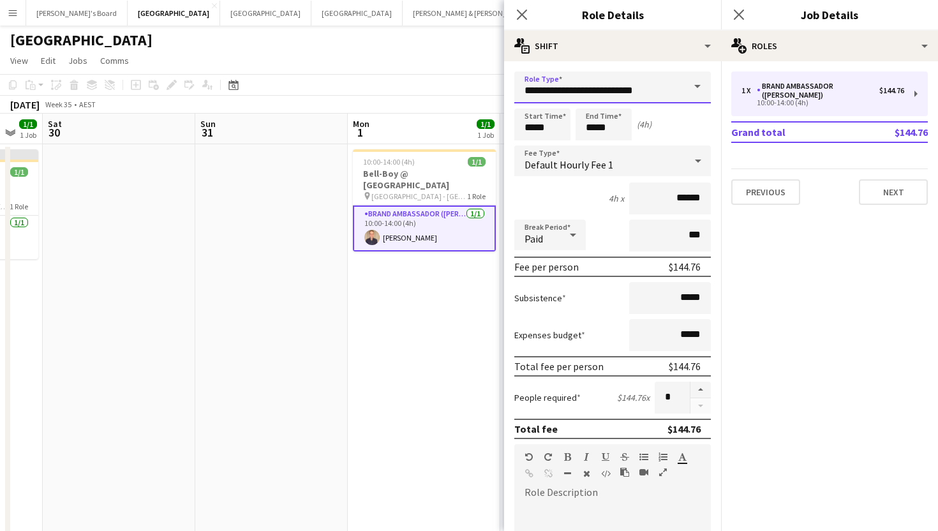
click at [630, 88] on input "**********" at bounding box center [612, 87] width 197 height 32
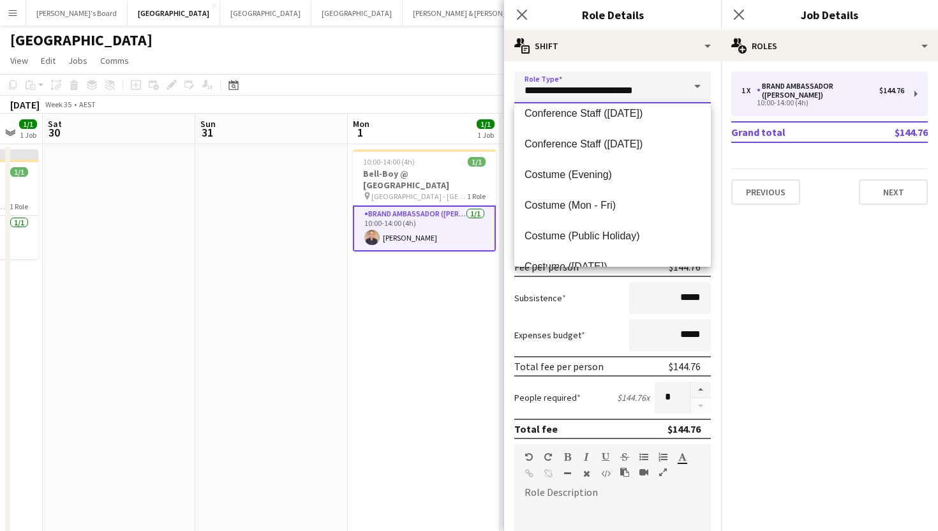
scroll to position [273, 0]
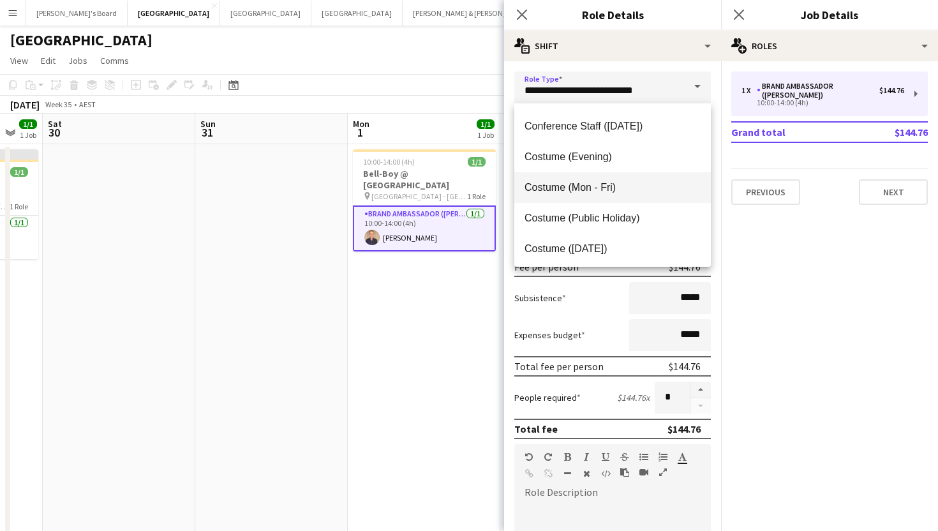
click at [572, 188] on span "Costume (Mon - Fri)" at bounding box center [613, 187] width 176 height 12
type input "**********"
type input "******"
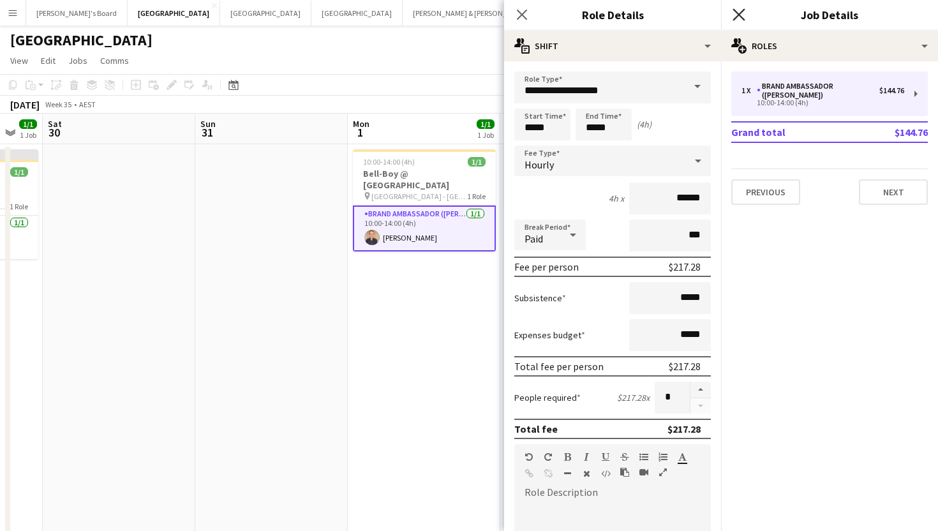
click at [739, 10] on icon "Close pop-in" at bounding box center [739, 14] width 12 height 12
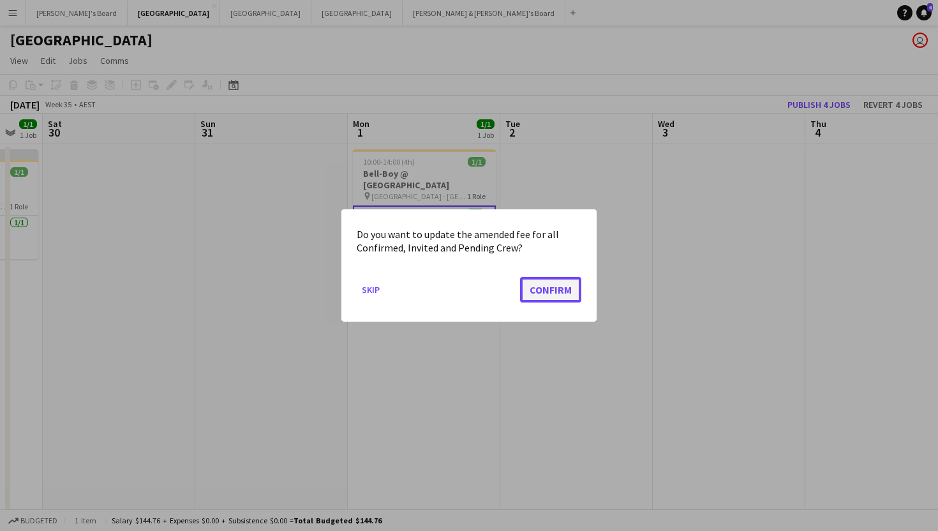
click at [535, 286] on button "Confirm" at bounding box center [550, 290] width 61 height 26
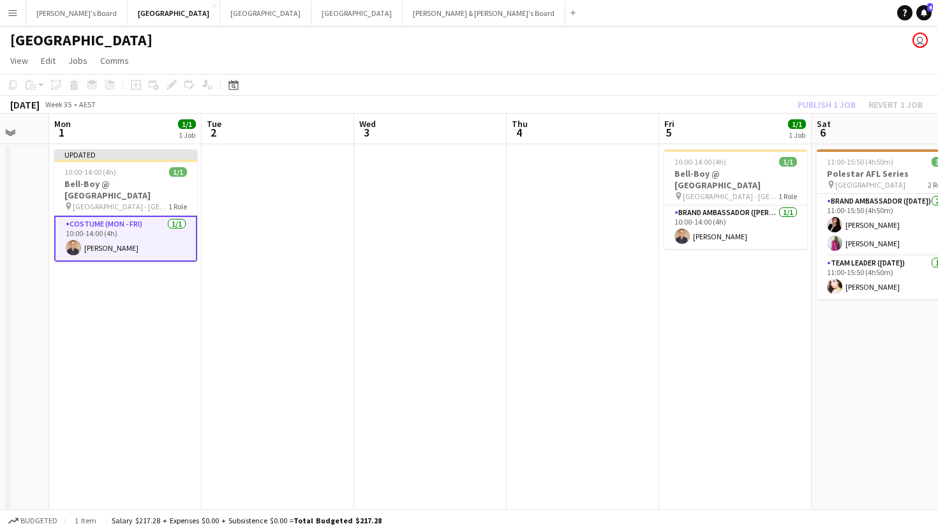
scroll to position [0, 549]
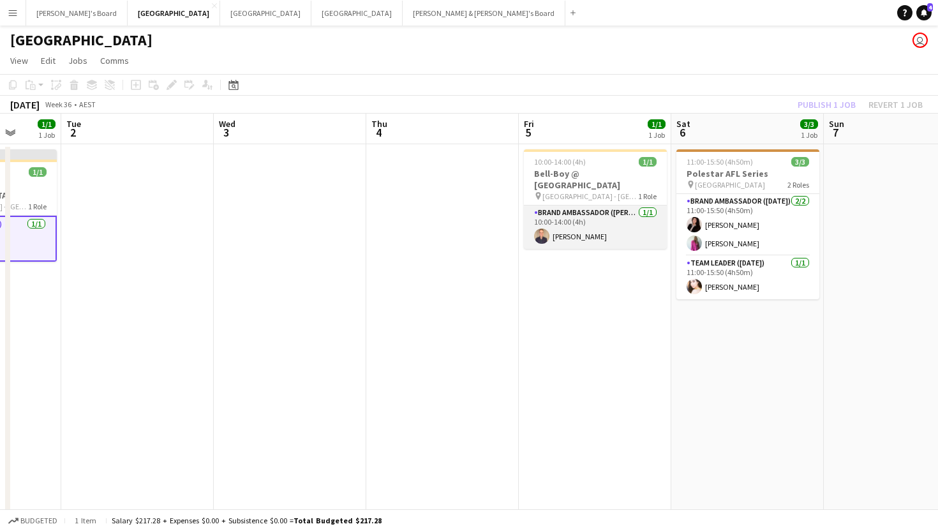
click at [562, 211] on app-card-role "Brand Ambassador (Mon - Fri) [DATE] 10:00-14:00 (4h) [PERSON_NAME]" at bounding box center [595, 227] width 143 height 43
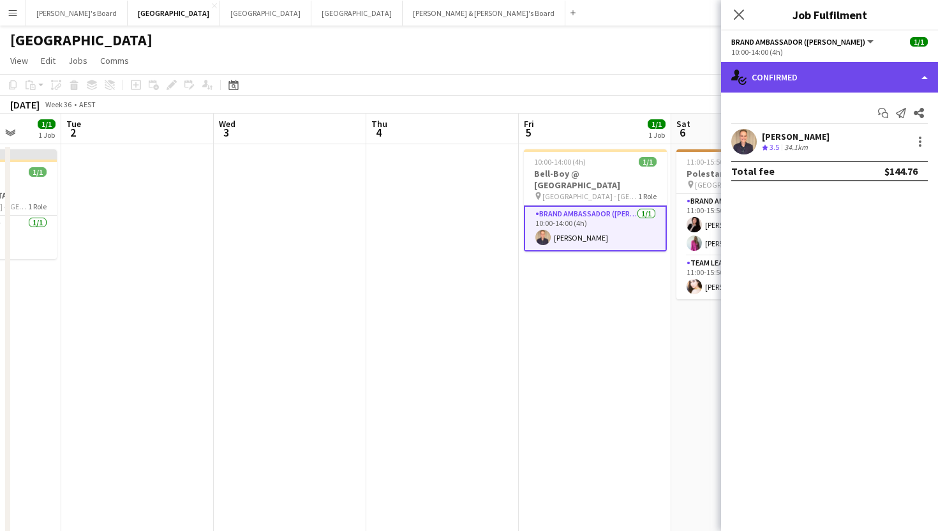
click at [784, 66] on div "single-neutral-actions-check-2 Confirmed" at bounding box center [829, 77] width 217 height 31
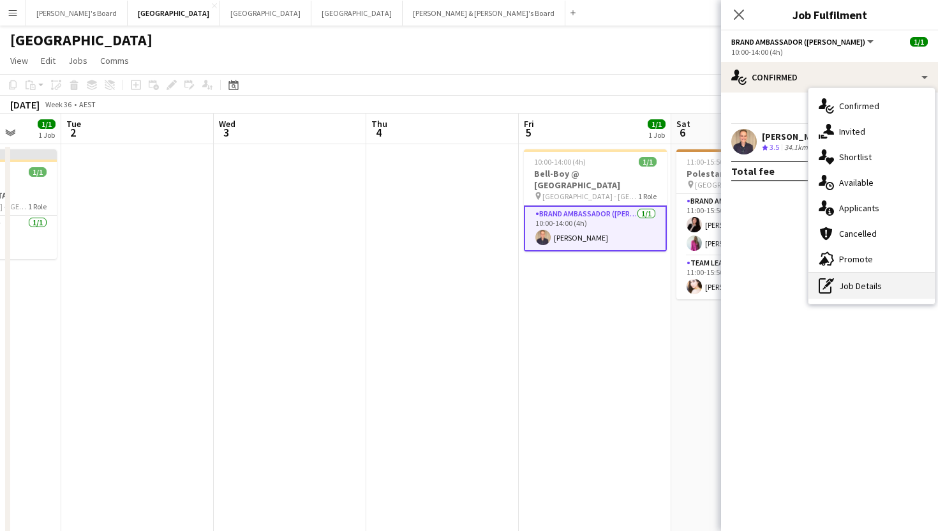
click at [838, 280] on div "pen-write Job Details" at bounding box center [872, 286] width 126 height 26
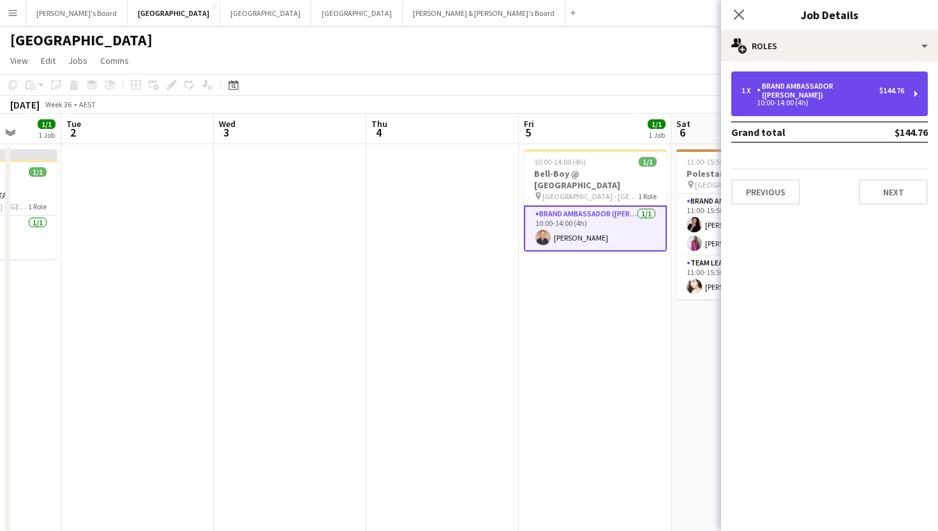
click at [809, 84] on div "Brand Ambassador ([PERSON_NAME])" at bounding box center [818, 91] width 123 height 18
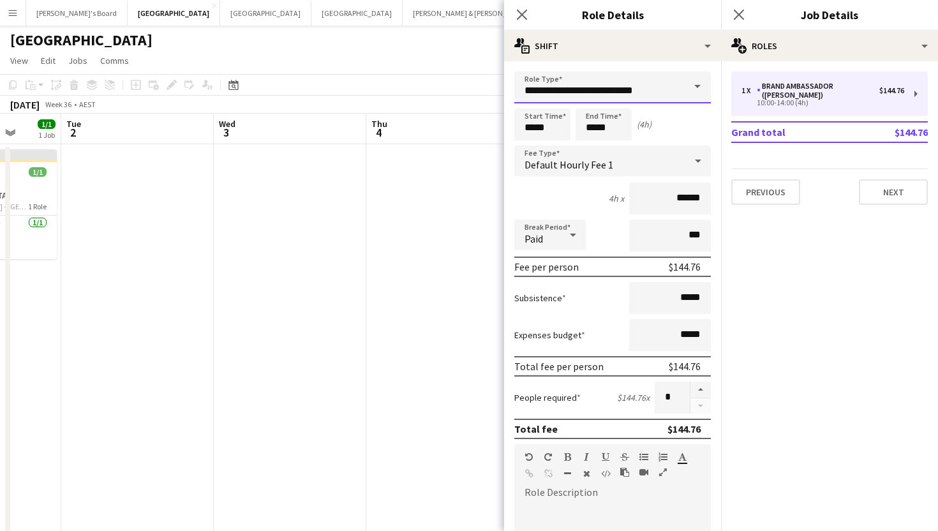
click at [661, 89] on input "**********" at bounding box center [612, 87] width 197 height 32
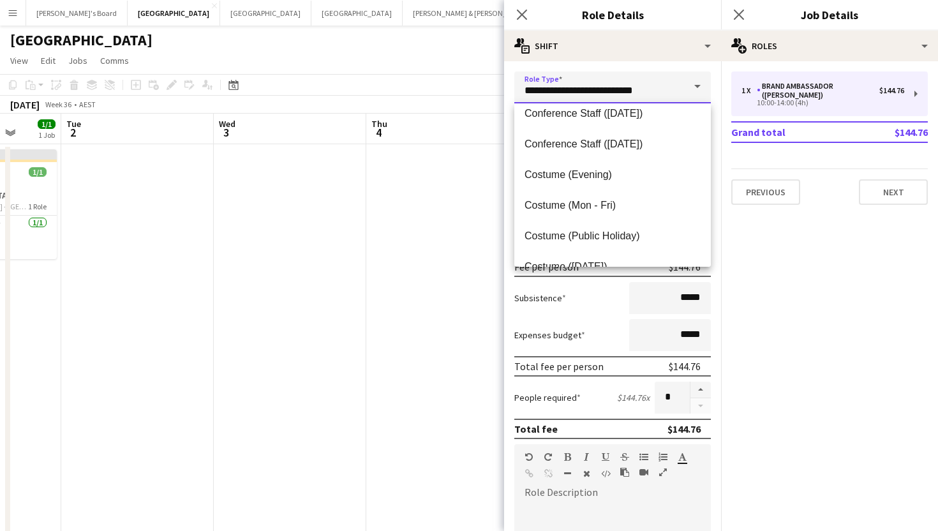
scroll to position [256, 0]
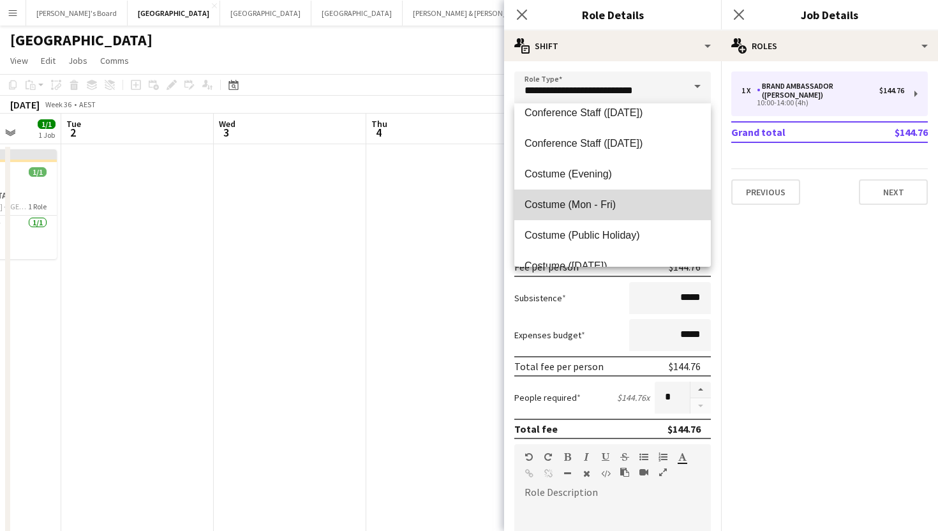
click at [574, 203] on span "Costume (Mon - Fri)" at bounding box center [613, 205] width 176 height 12
type input "**********"
type input "******"
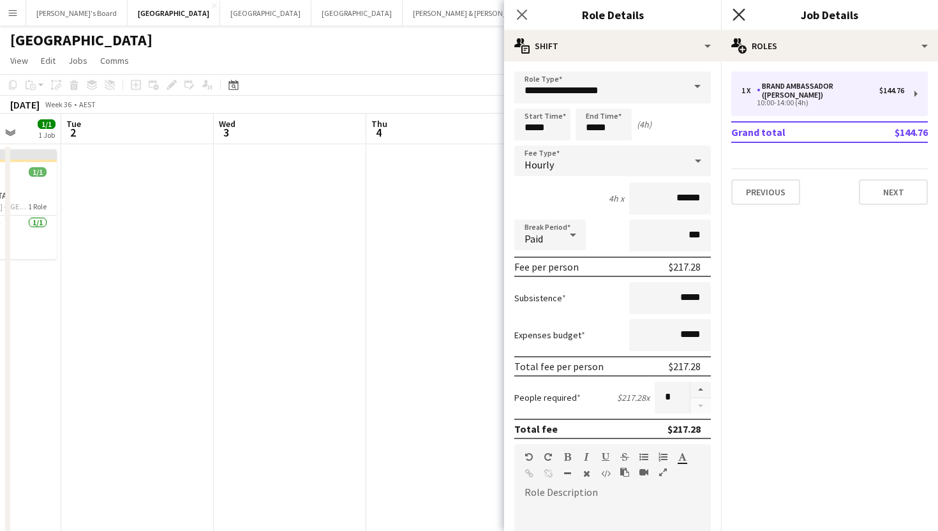
click at [740, 13] on icon at bounding box center [739, 14] width 12 height 12
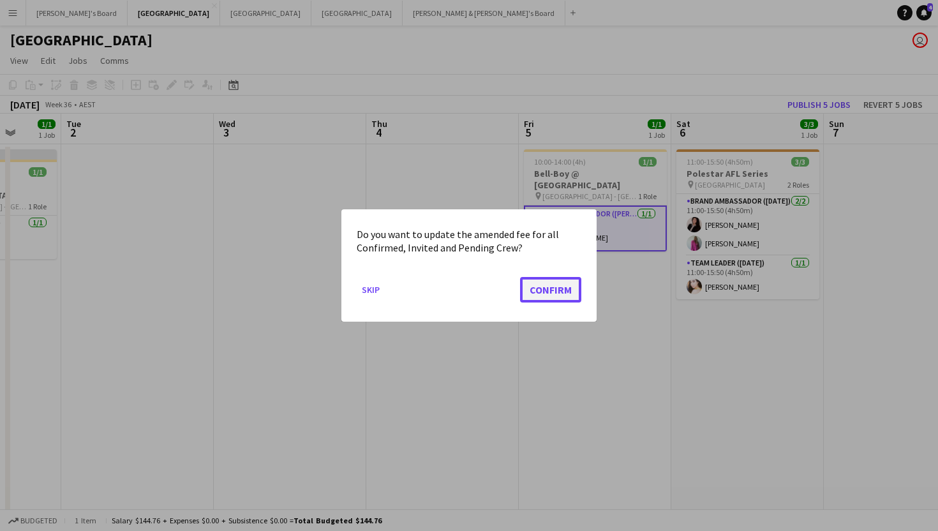
click at [560, 289] on button "Confirm" at bounding box center [550, 290] width 61 height 26
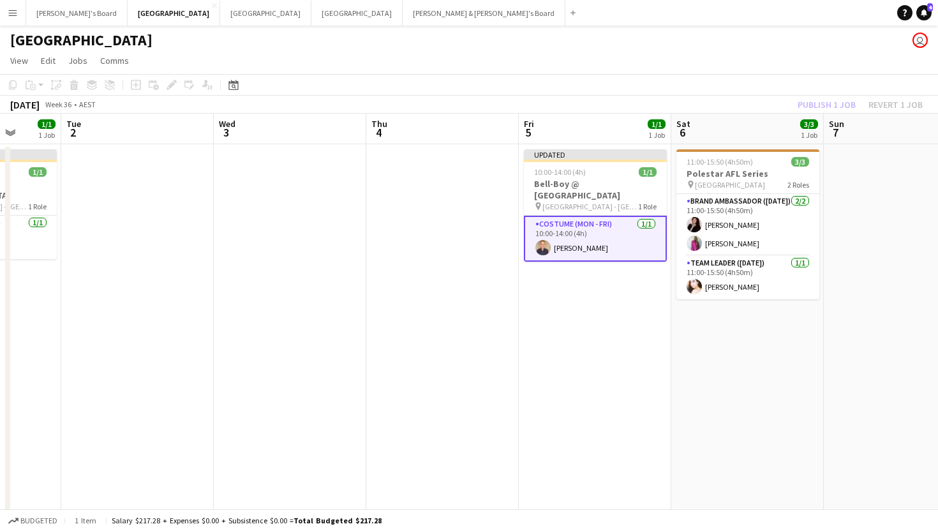
click at [528, 338] on app-date-cell "Updated 10:00-14:00 (4h) 1/1 Bell-Boy @ [GEOGRAPHIC_DATA] pin Ormond House - [G…" at bounding box center [595, 419] width 153 height 550
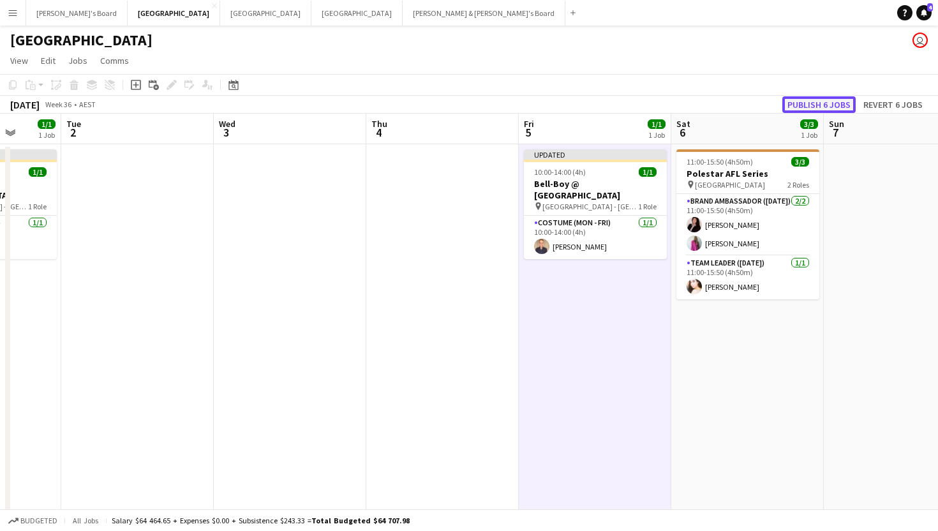
click at [823, 101] on button "Publish 6 jobs" at bounding box center [819, 104] width 73 height 17
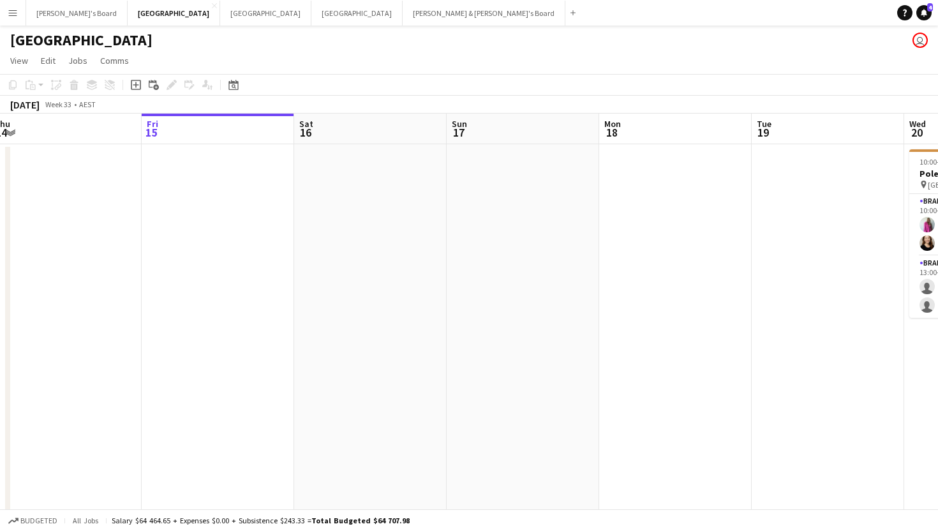
scroll to position [0, 315]
